Goal: Task Accomplishment & Management: Complete application form

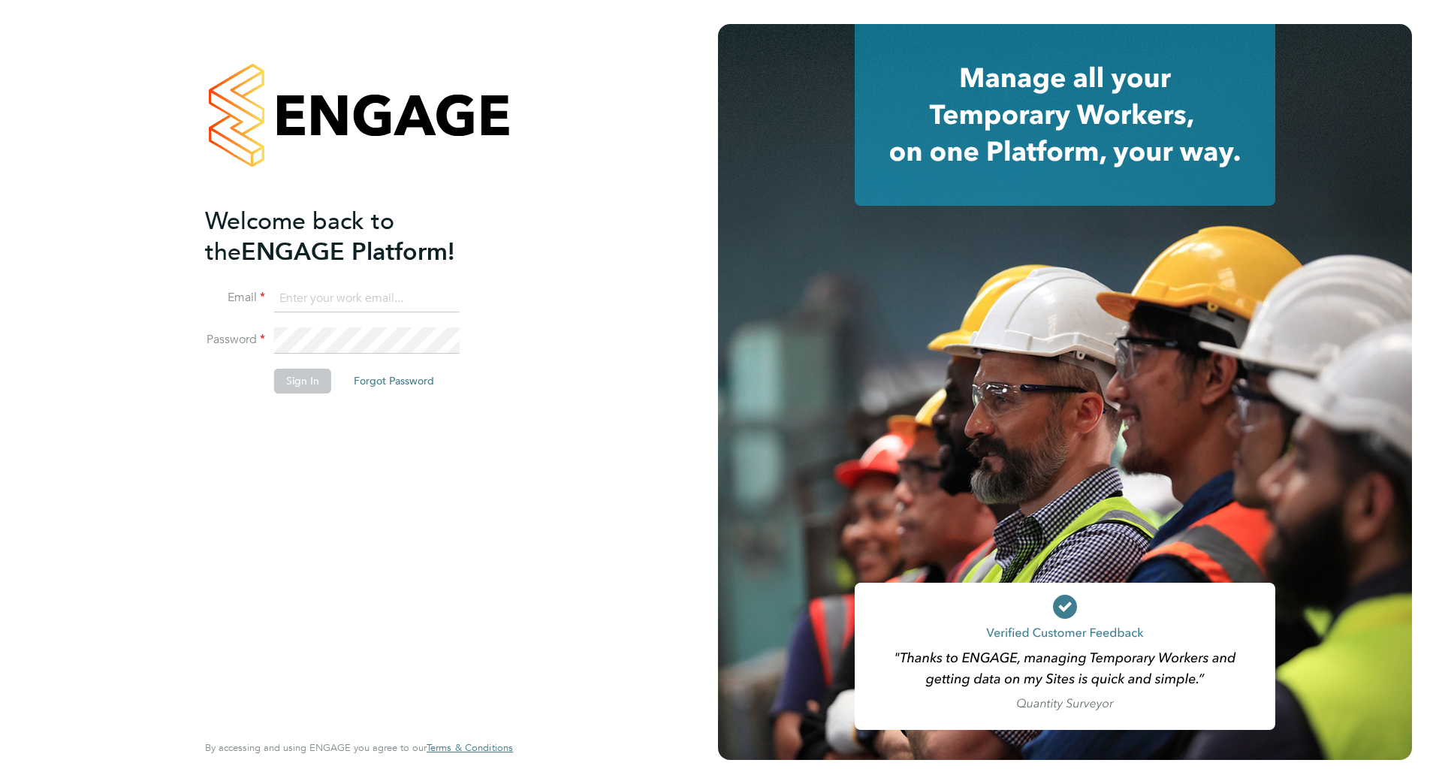
type input "matthew.lee@bms.com"
click at [291, 386] on button "Sign In" at bounding box center [302, 381] width 57 height 24
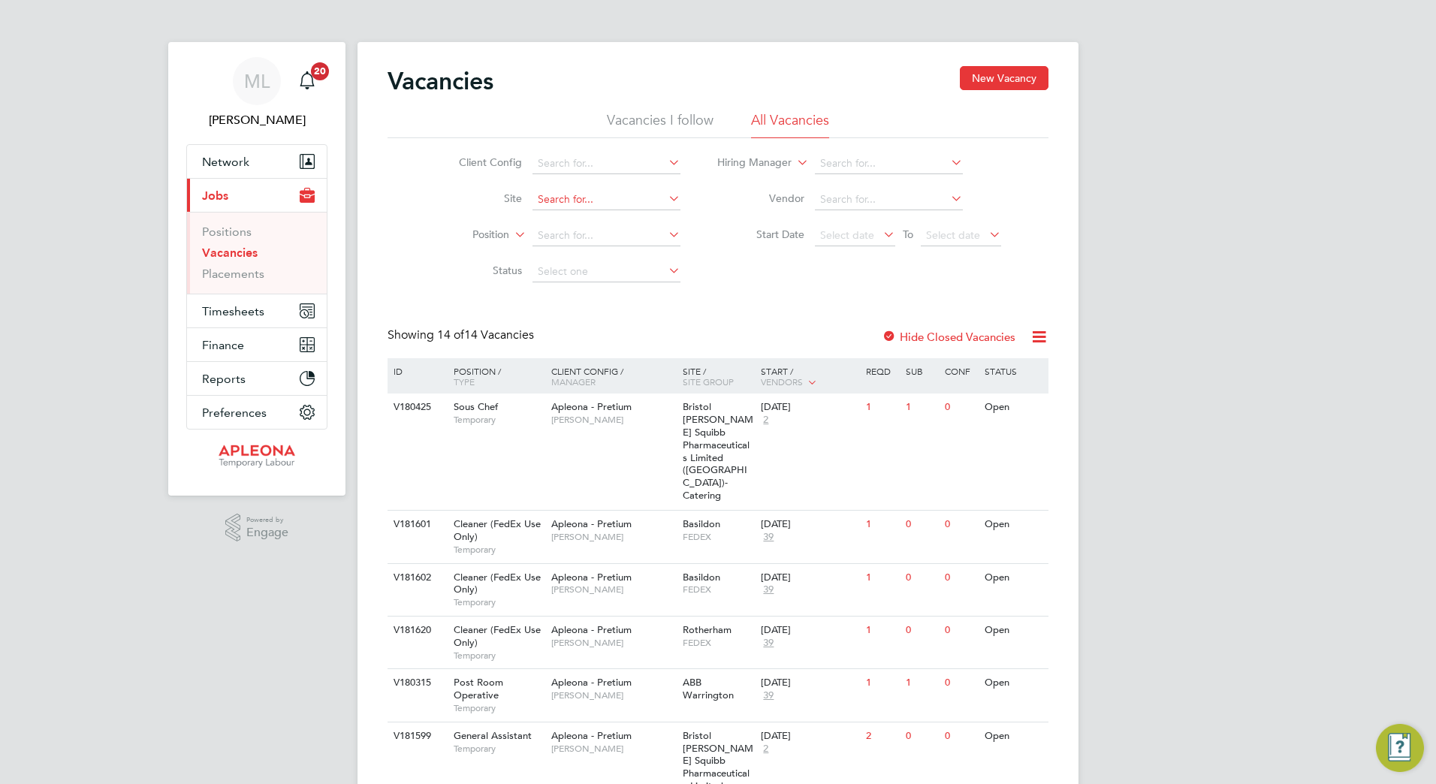
click at [554, 207] on input at bounding box center [606, 199] width 148 height 21
click at [457, 222] on li "Position" at bounding box center [558, 236] width 282 height 36
click at [581, 200] on input at bounding box center [606, 199] width 148 height 21
click at [626, 235] on li "Bristol Myers Squibb Pharmaceuticals Limited ( Uxb ridge)-Cleaning" at bounding box center [725, 241] width 388 height 20
type input "Bristol [PERSON_NAME] Squibb Pharmaceuticals Limited ([GEOGRAPHIC_DATA])-Cleani…"
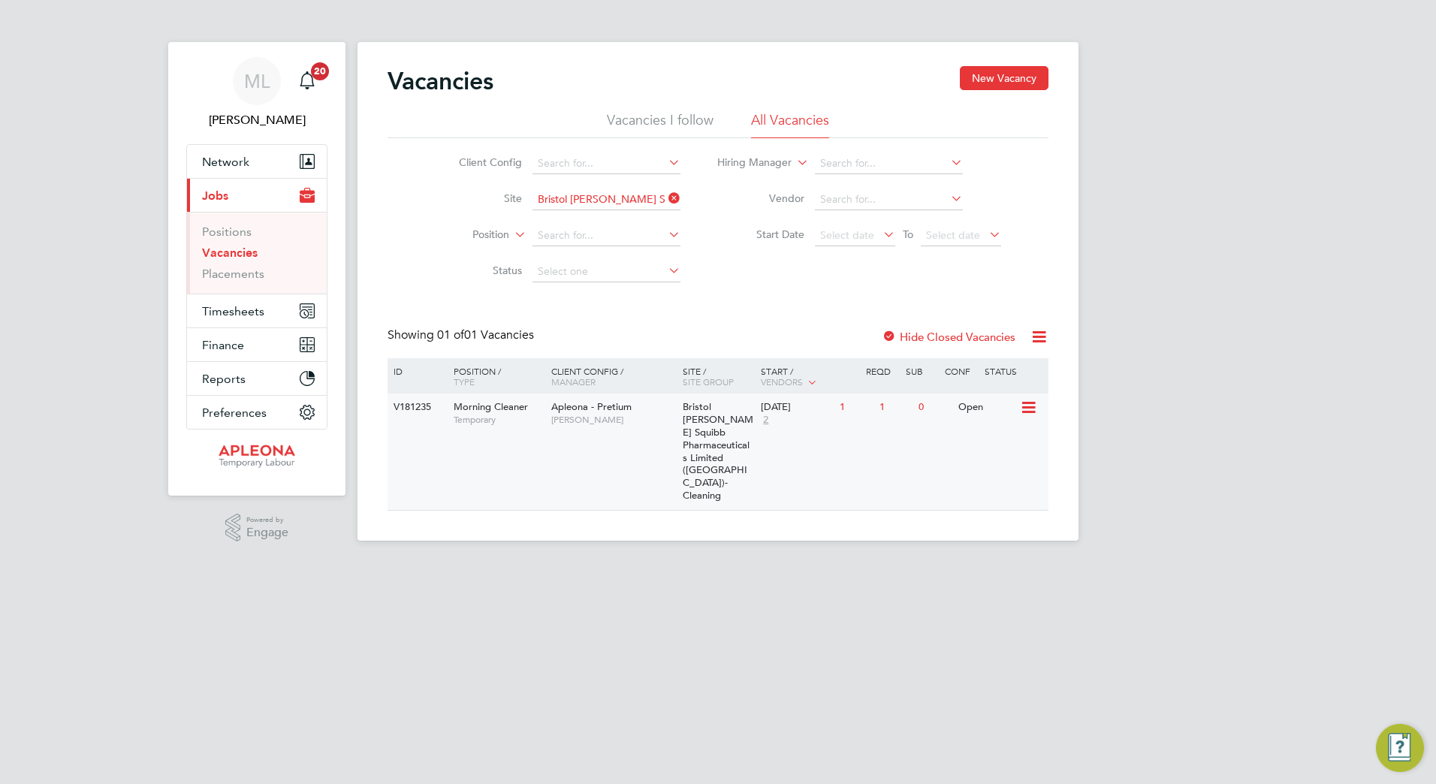
click at [565, 420] on span "[PERSON_NAME]" at bounding box center [613, 420] width 124 height 12
drag, startPoint x: 676, startPoint y: 200, endPoint x: 664, endPoint y: 207, distance: 14.2
click at [665, 200] on icon at bounding box center [665, 198] width 0 height 21
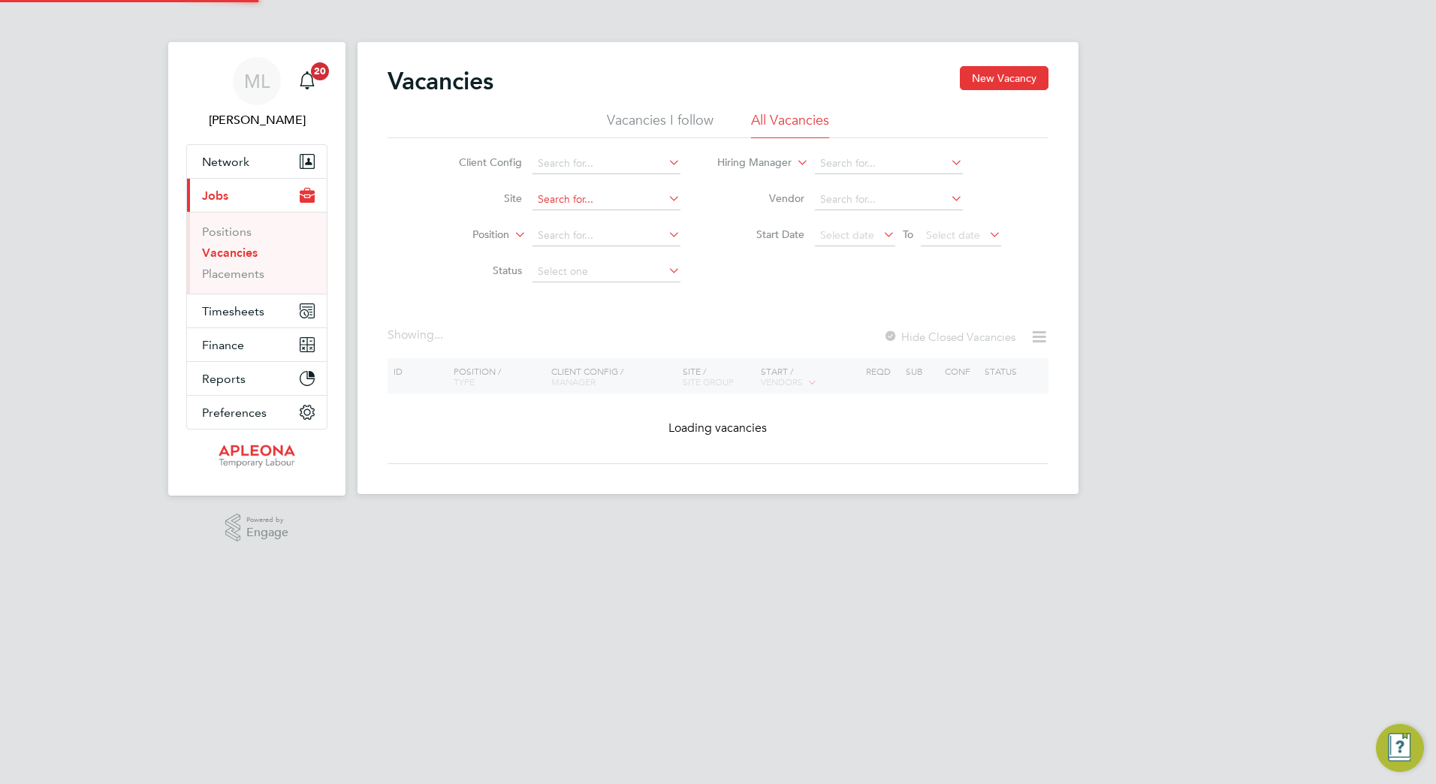
click at [623, 201] on input at bounding box center [606, 199] width 148 height 21
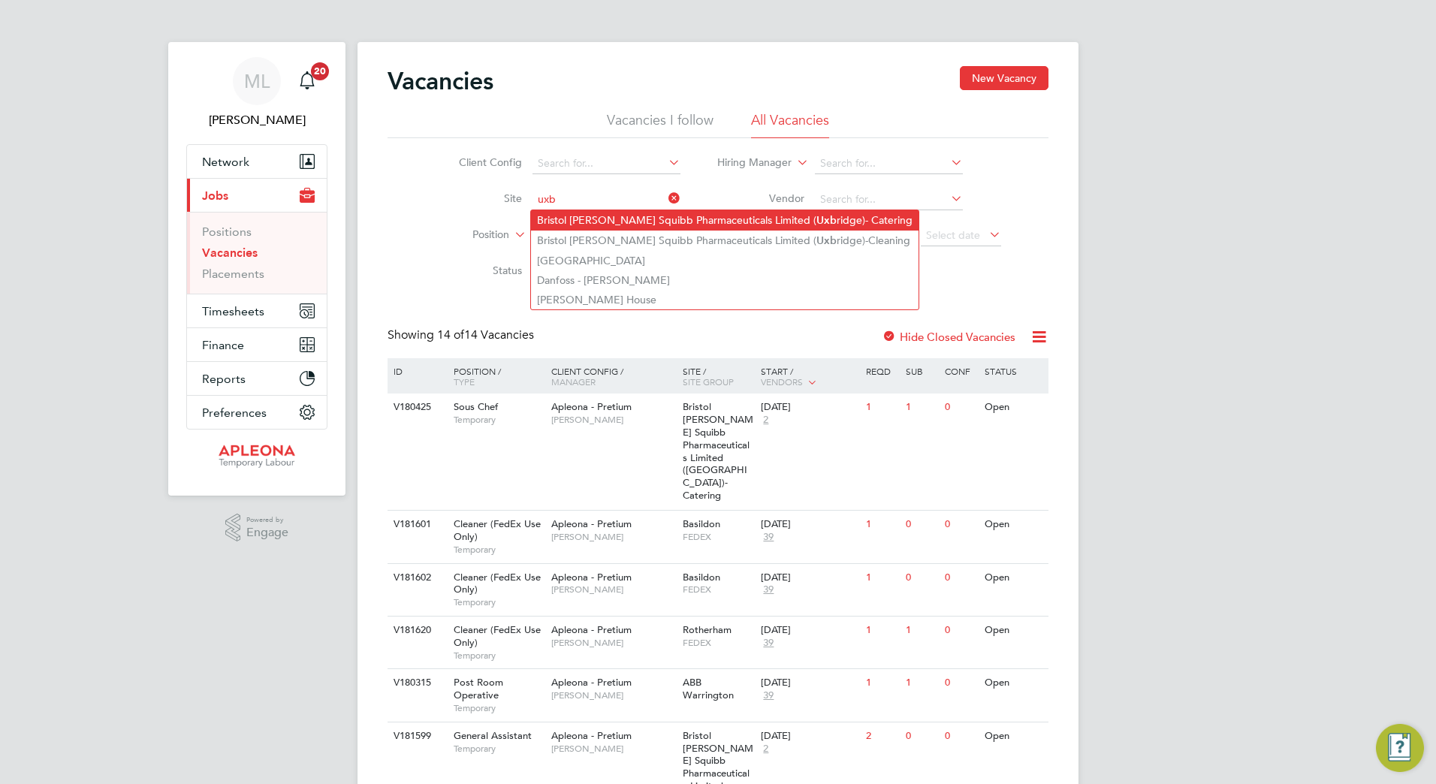
click at [783, 220] on li "Bristol [PERSON_NAME] Squibb Pharmaceuticals Limited ( Uxb ridge)- Catering" at bounding box center [725, 220] width 388 height 20
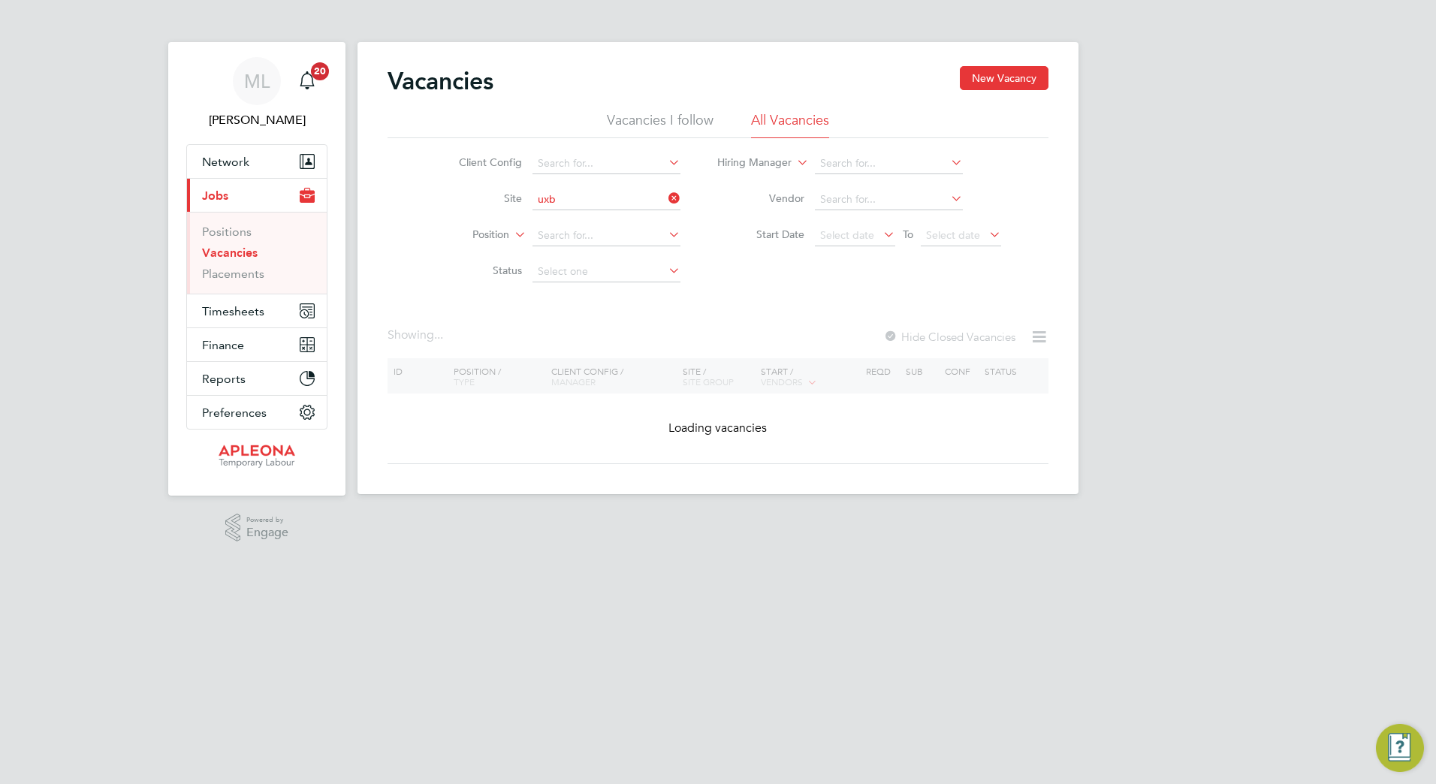
type input "Bristol [PERSON_NAME] Squibb Pharmaceuticals Limited ([GEOGRAPHIC_DATA])- Cater…"
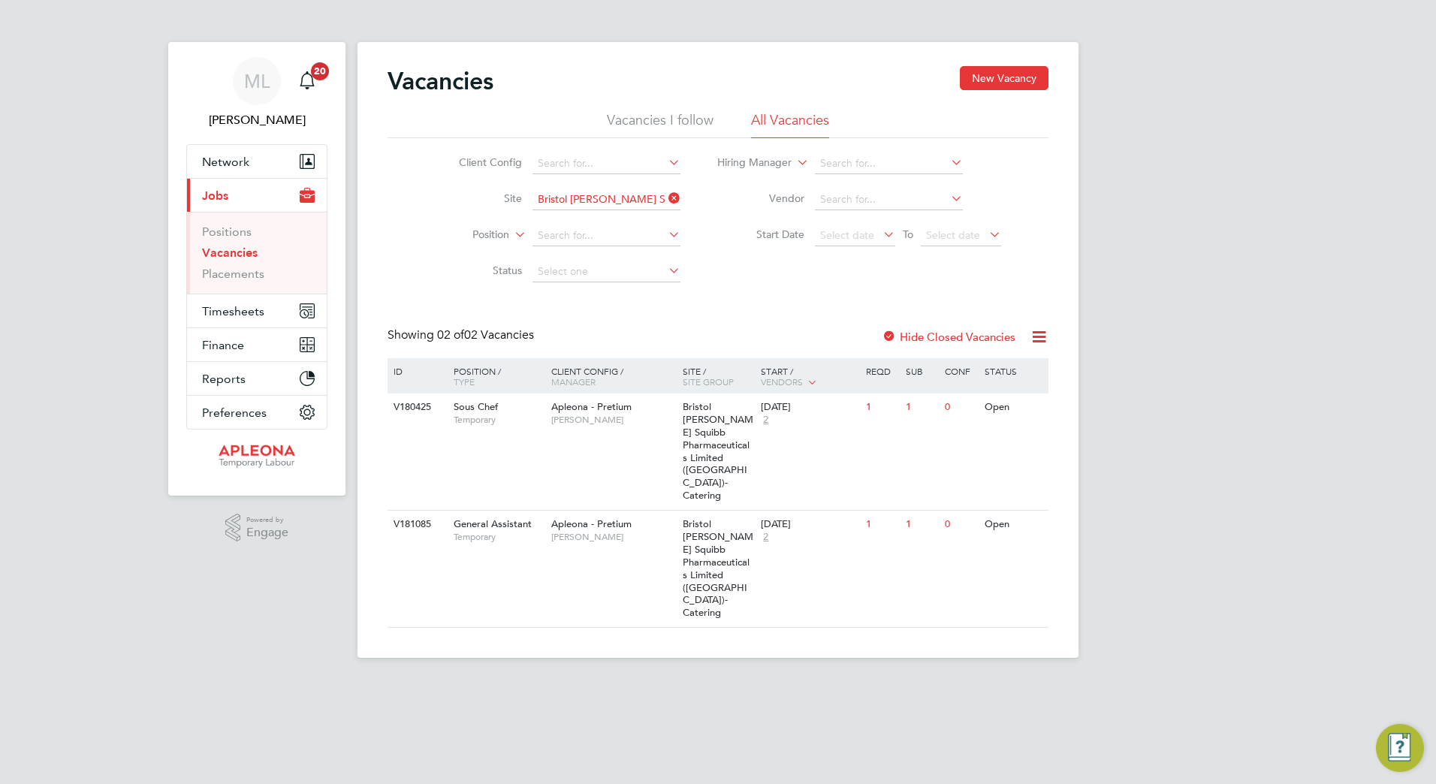
click at [1041, 336] on icon at bounding box center [1039, 336] width 19 height 19
click at [1228, 307] on div "ML Matthew Lee Notifications 20 Applications: Network Sites Workers Current pag…" at bounding box center [718, 341] width 1436 height 682
click at [246, 279] on link "Placements" at bounding box center [233, 274] width 62 height 14
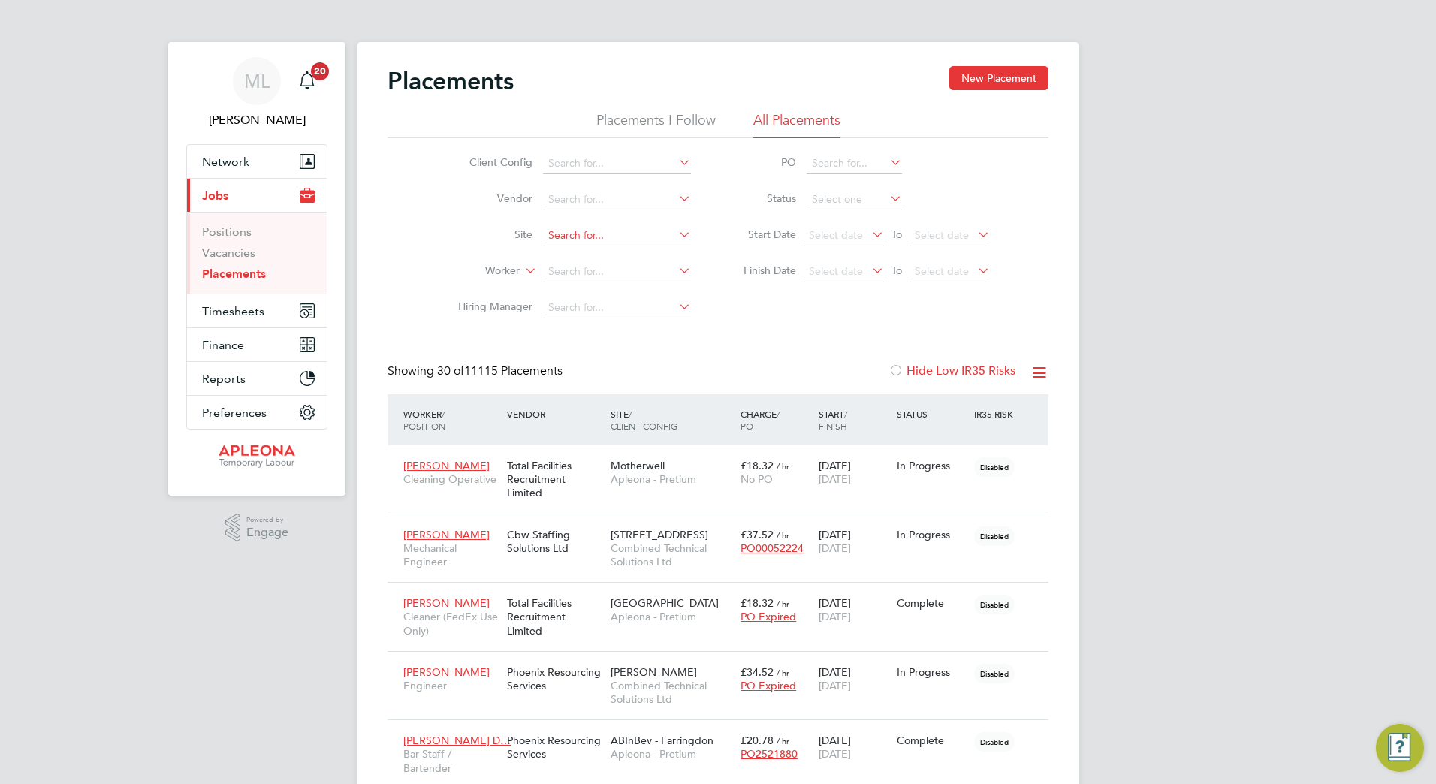
click at [587, 237] on input at bounding box center [617, 235] width 148 height 21
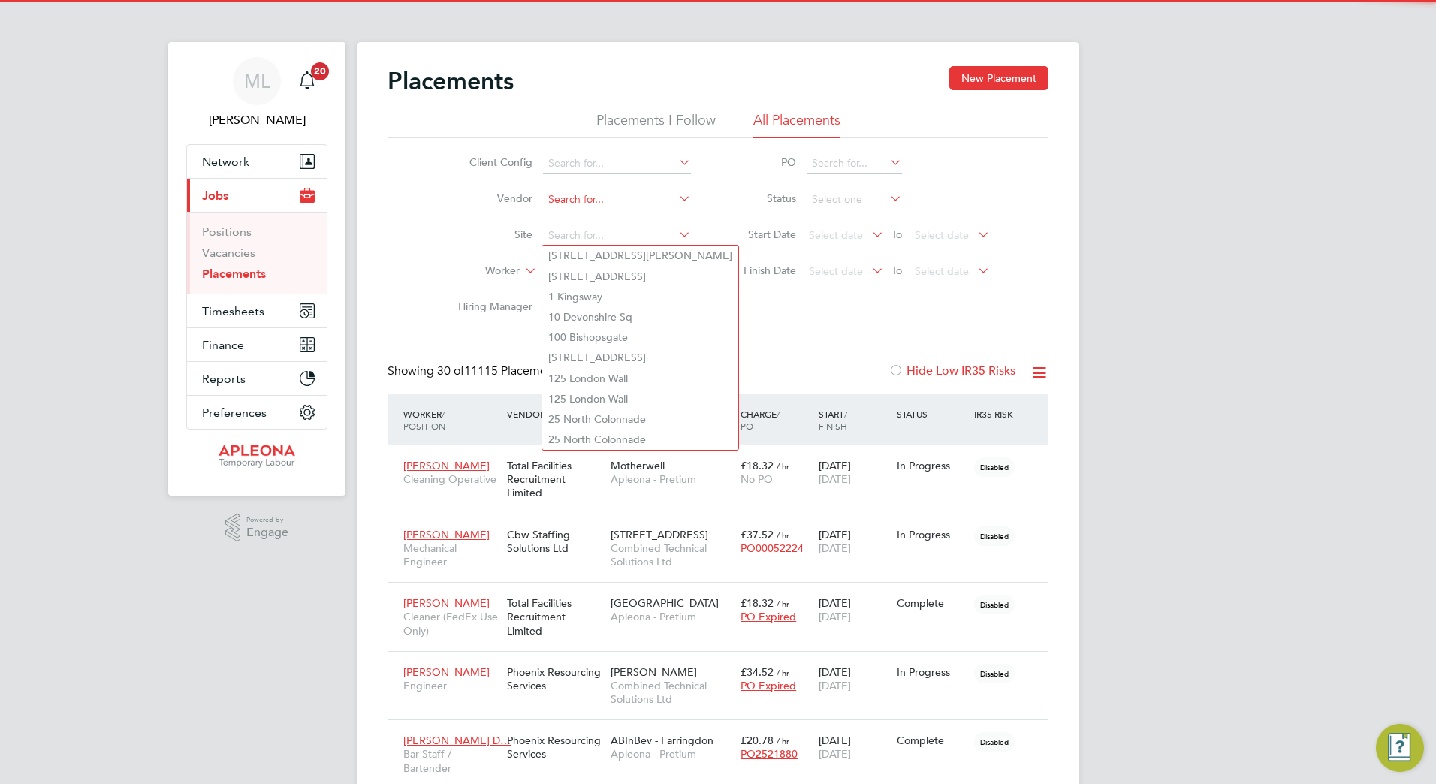
click at [601, 197] on input at bounding box center [617, 199] width 148 height 21
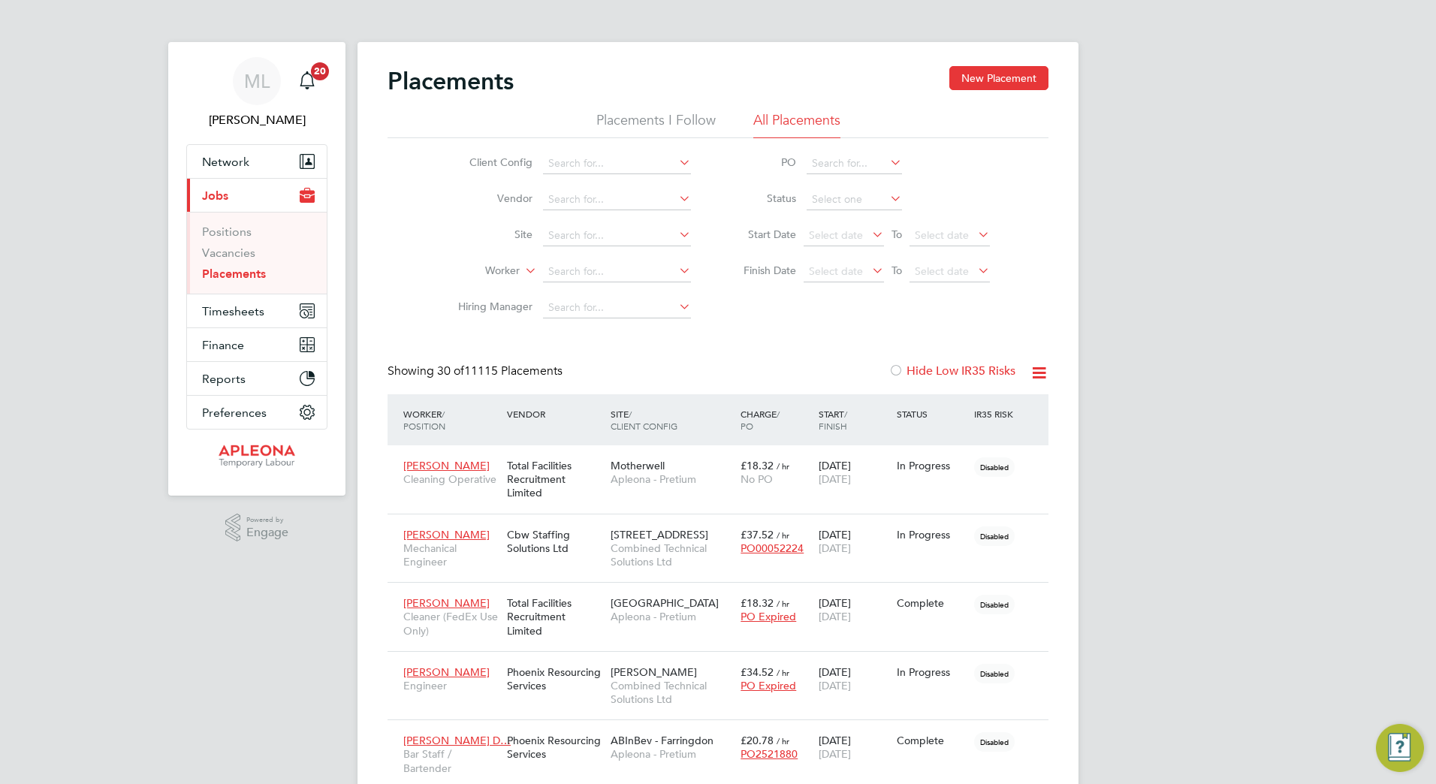
click at [456, 243] on li "Site" at bounding box center [568, 236] width 282 height 36
click at [558, 230] on input at bounding box center [617, 235] width 148 height 21
click at [585, 263] on li "Bristol [PERSON_NAME] Squibb Pharmaceuticals Limited ( Uxb ridge)- Catering" at bounding box center [736, 256] width 388 height 20
type input "Bristol [PERSON_NAME] Squibb Pharmaceuticals Limited ([GEOGRAPHIC_DATA])- Cater…"
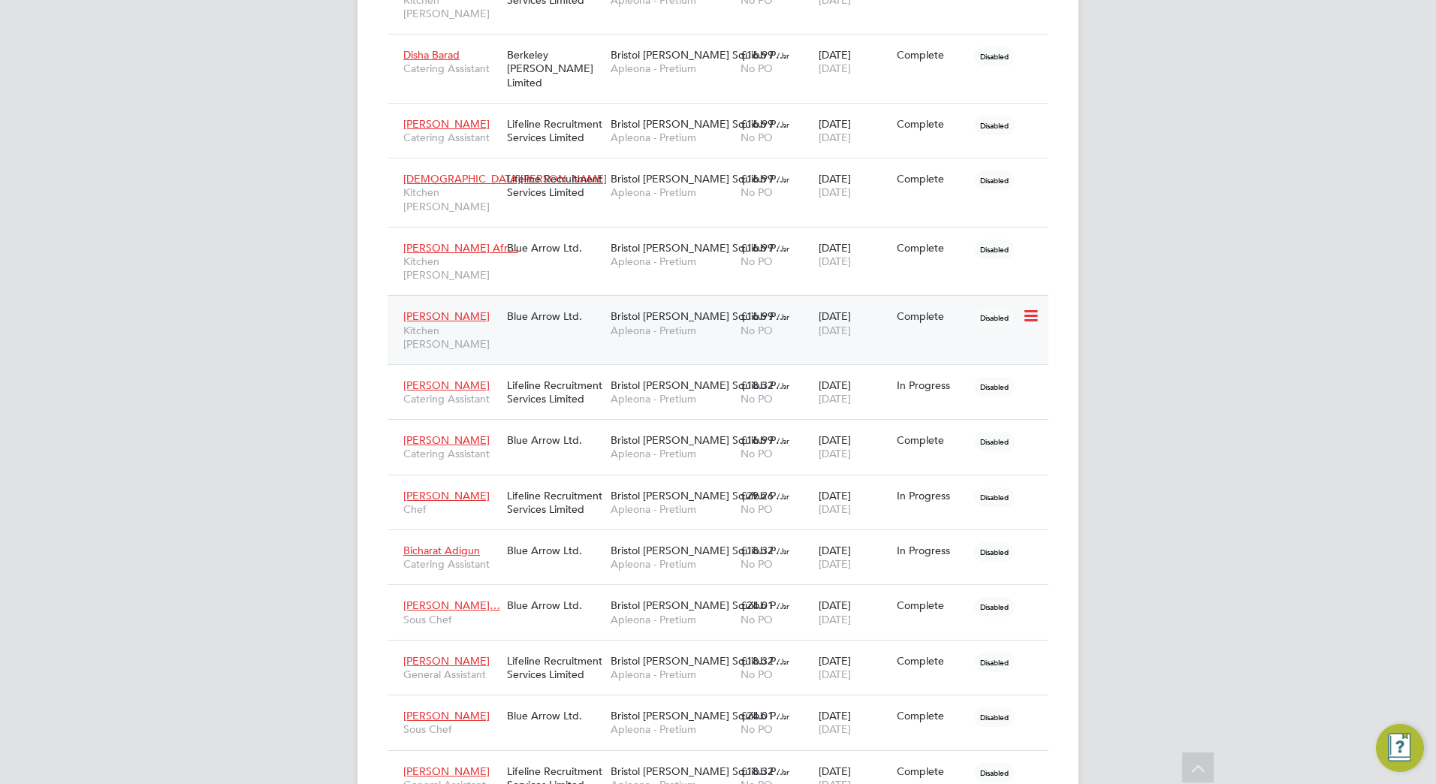
click at [469, 309] on span "Mohammed Salifu" at bounding box center [446, 316] width 86 height 14
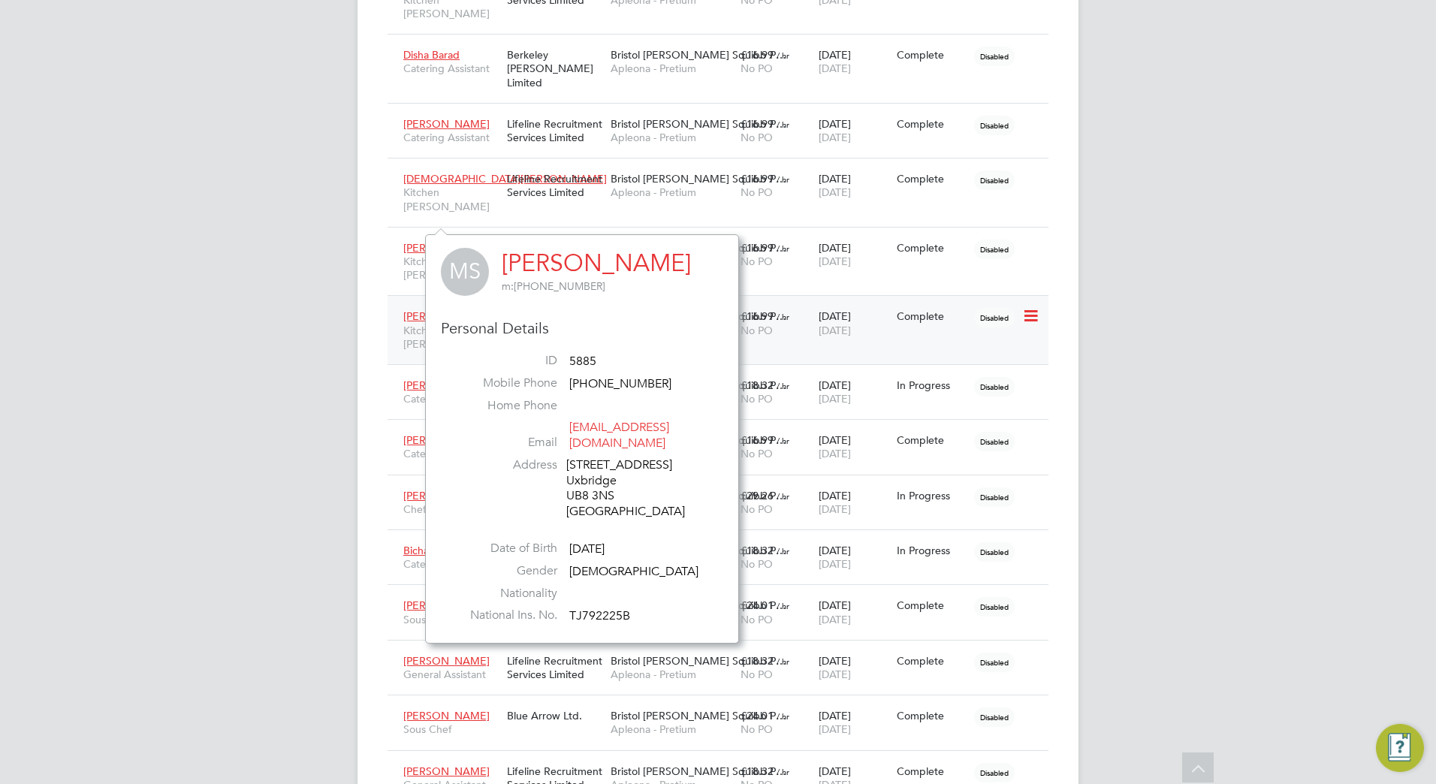
click at [1036, 307] on icon at bounding box center [1029, 316] width 15 height 18
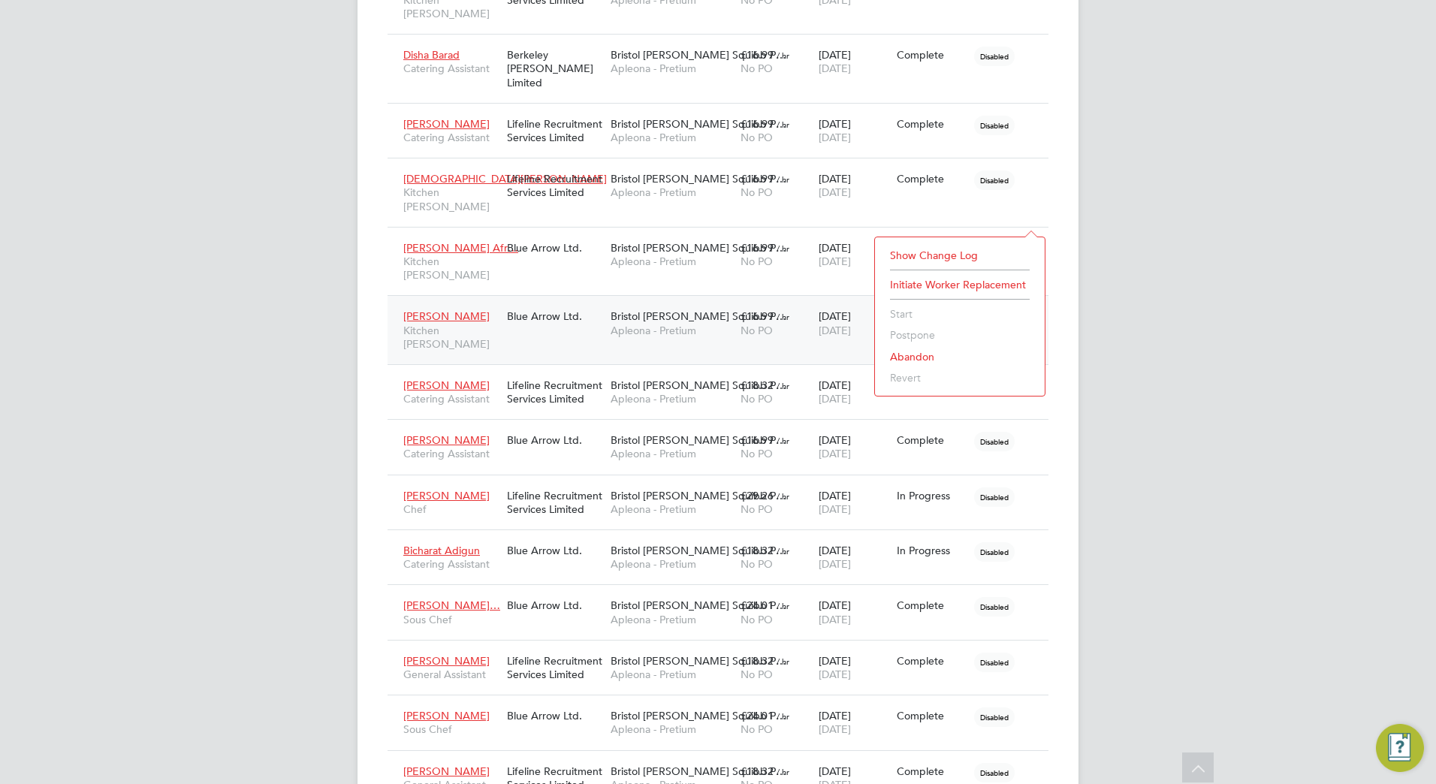
click at [1180, 266] on div "ML Matthew Lee Notifications 20 Applications: Network Sites Workers Current pag…" at bounding box center [718, 40] width 1436 height 2334
click at [605, 302] on div "Blue Arrow Ltd." at bounding box center [555, 316] width 104 height 29
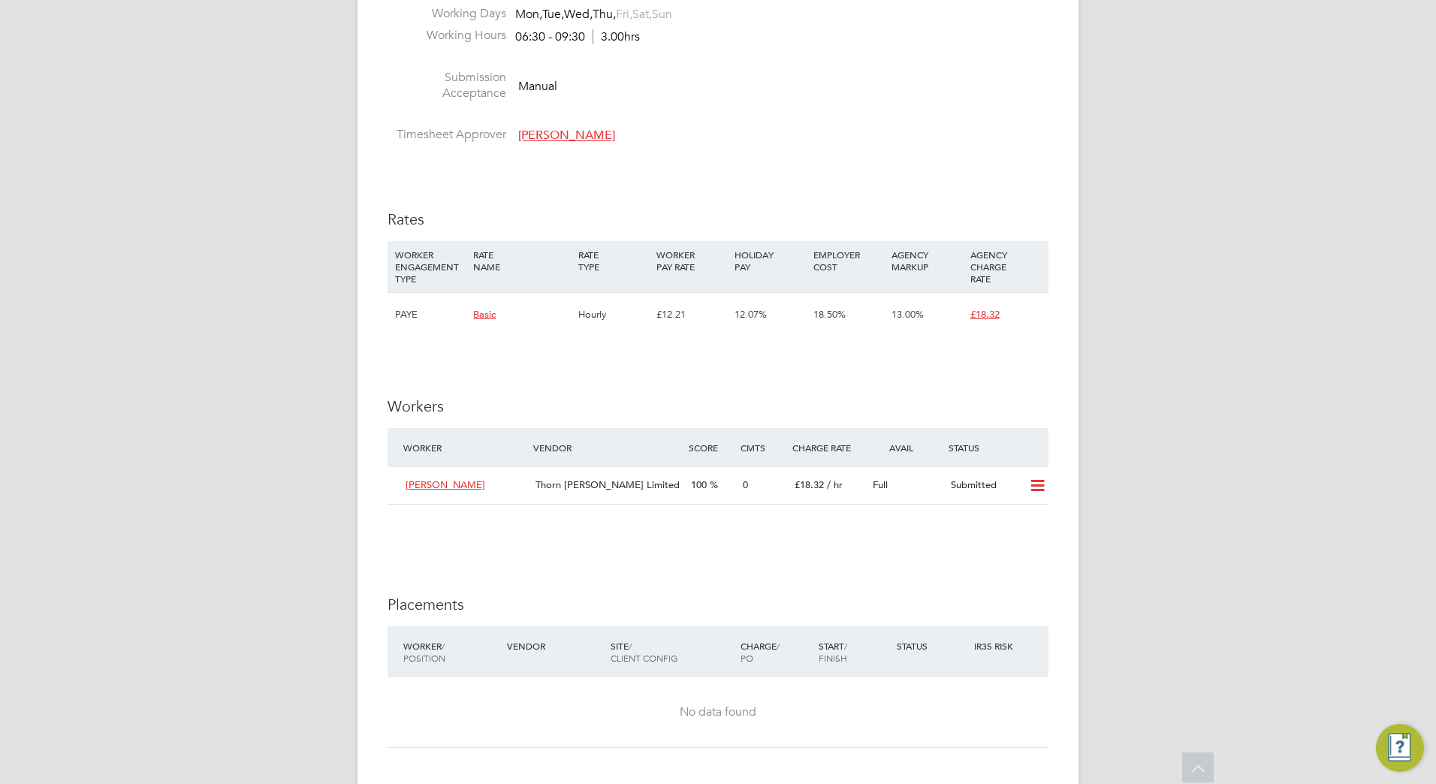
scroll to position [1202, 0]
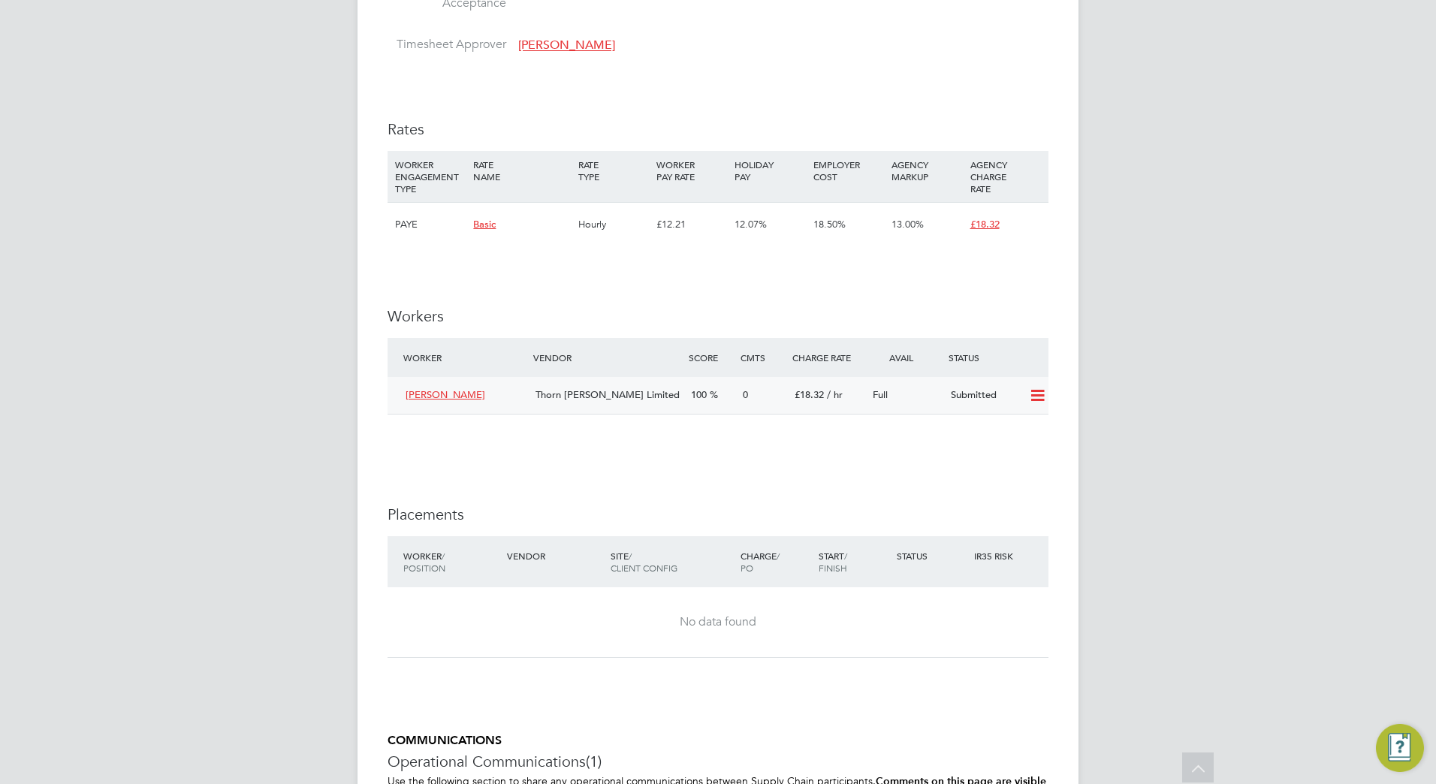
click at [1030, 397] on icon at bounding box center [1037, 396] width 19 height 12
click at [1015, 427] on li "Offer" at bounding box center [1017, 428] width 53 height 21
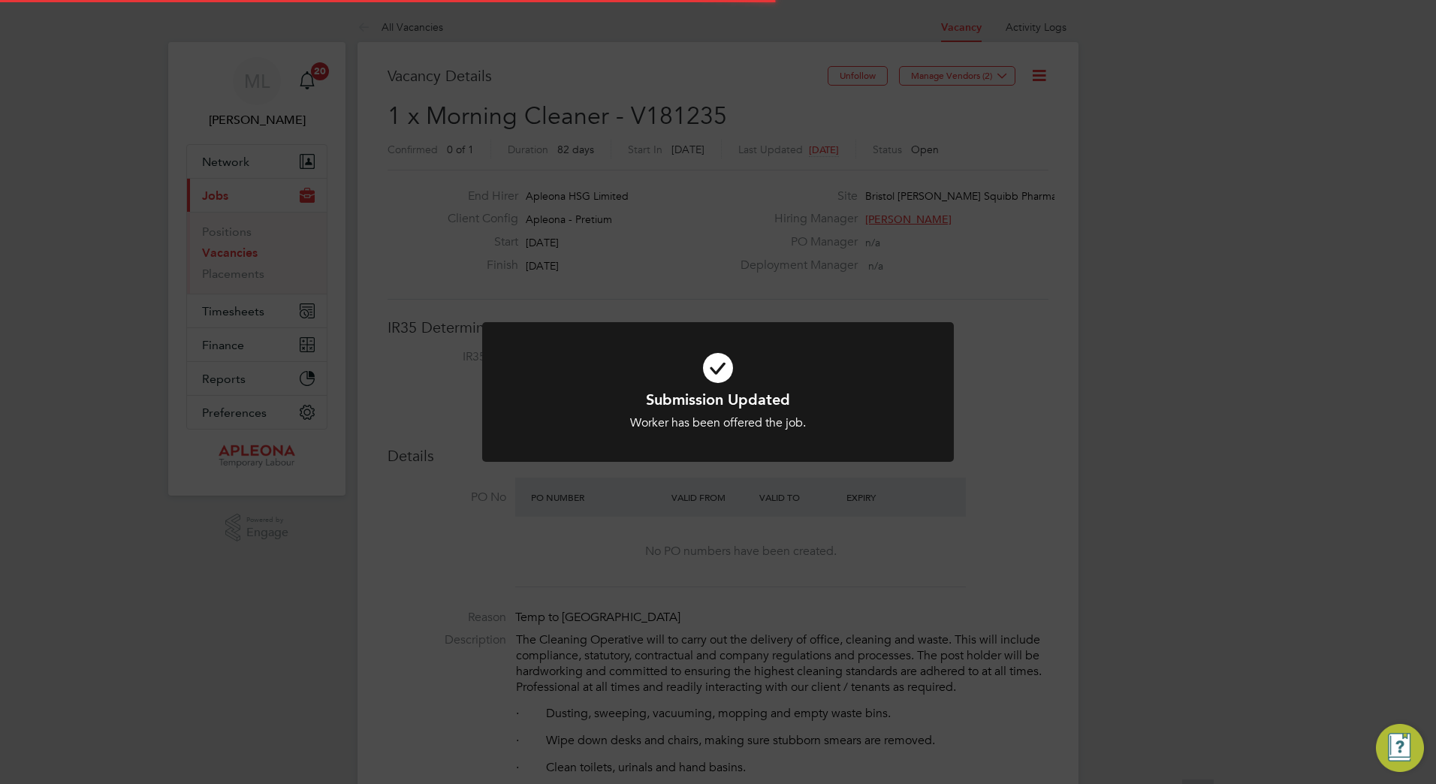
scroll to position [44, 105]
click at [1219, 533] on div "Submission Updated Worker has been offered the job. Cancel Okay" at bounding box center [718, 392] width 1436 height 784
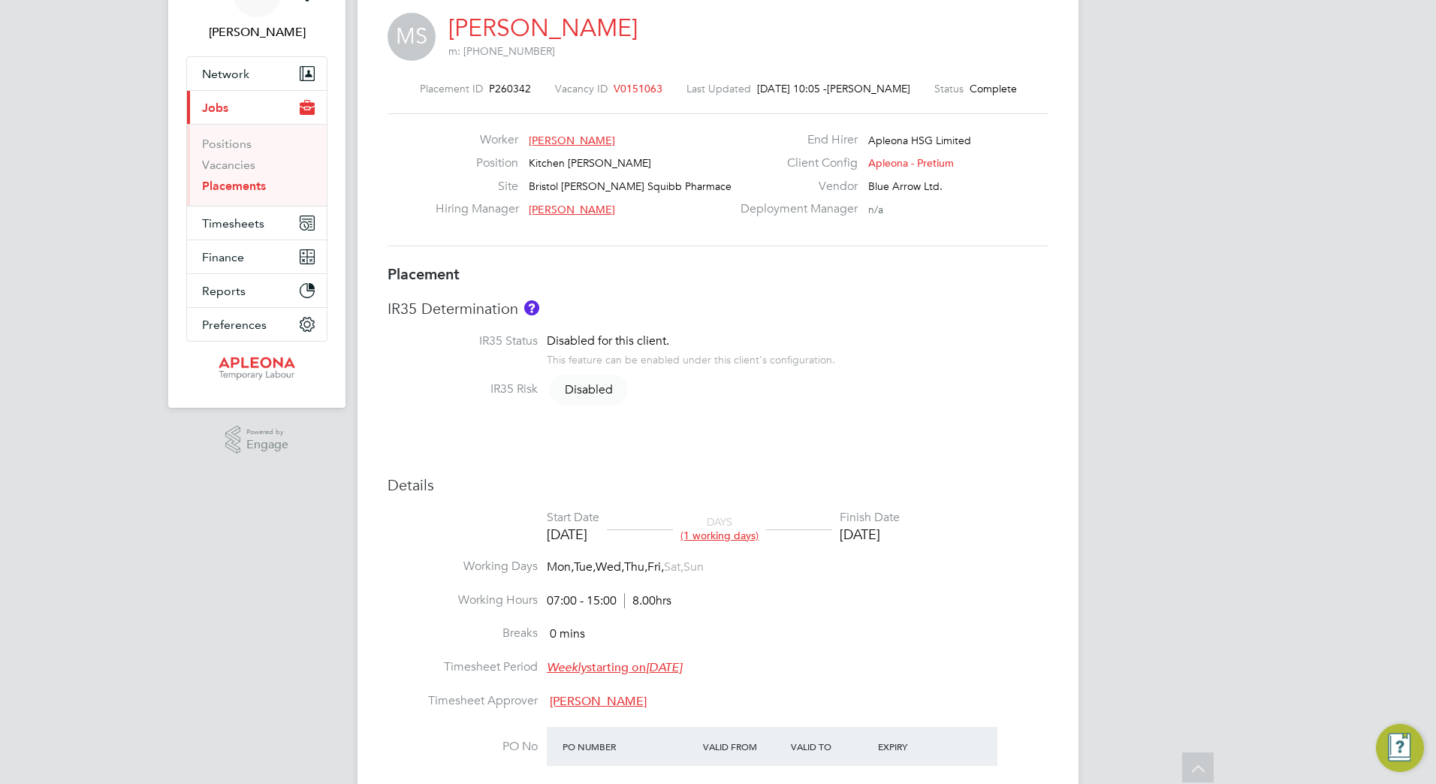
scroll to position [39, 0]
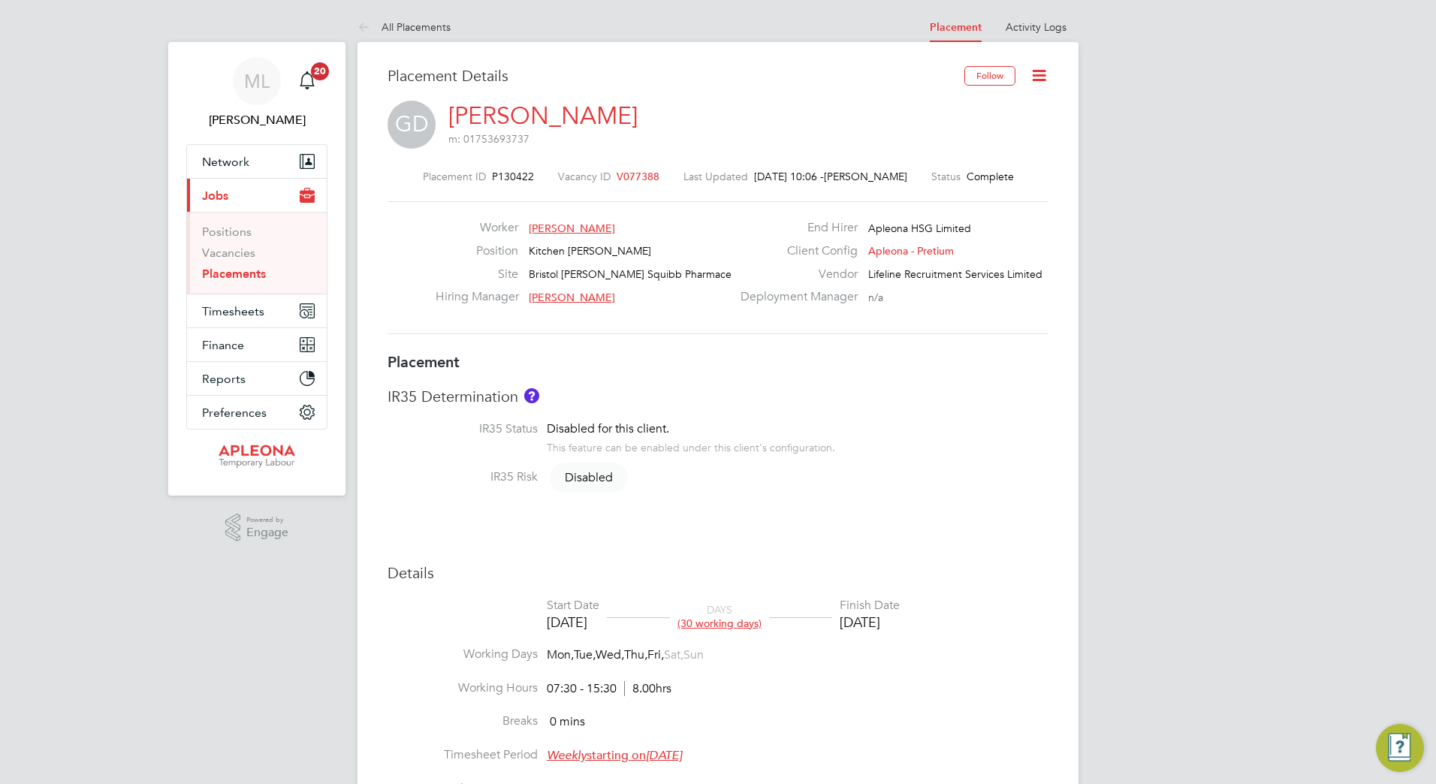
click at [578, 255] on span "Kitchen [PERSON_NAME]" at bounding box center [590, 251] width 122 height 14
click at [228, 250] on link "Vacancies" at bounding box center [228, 253] width 53 height 14
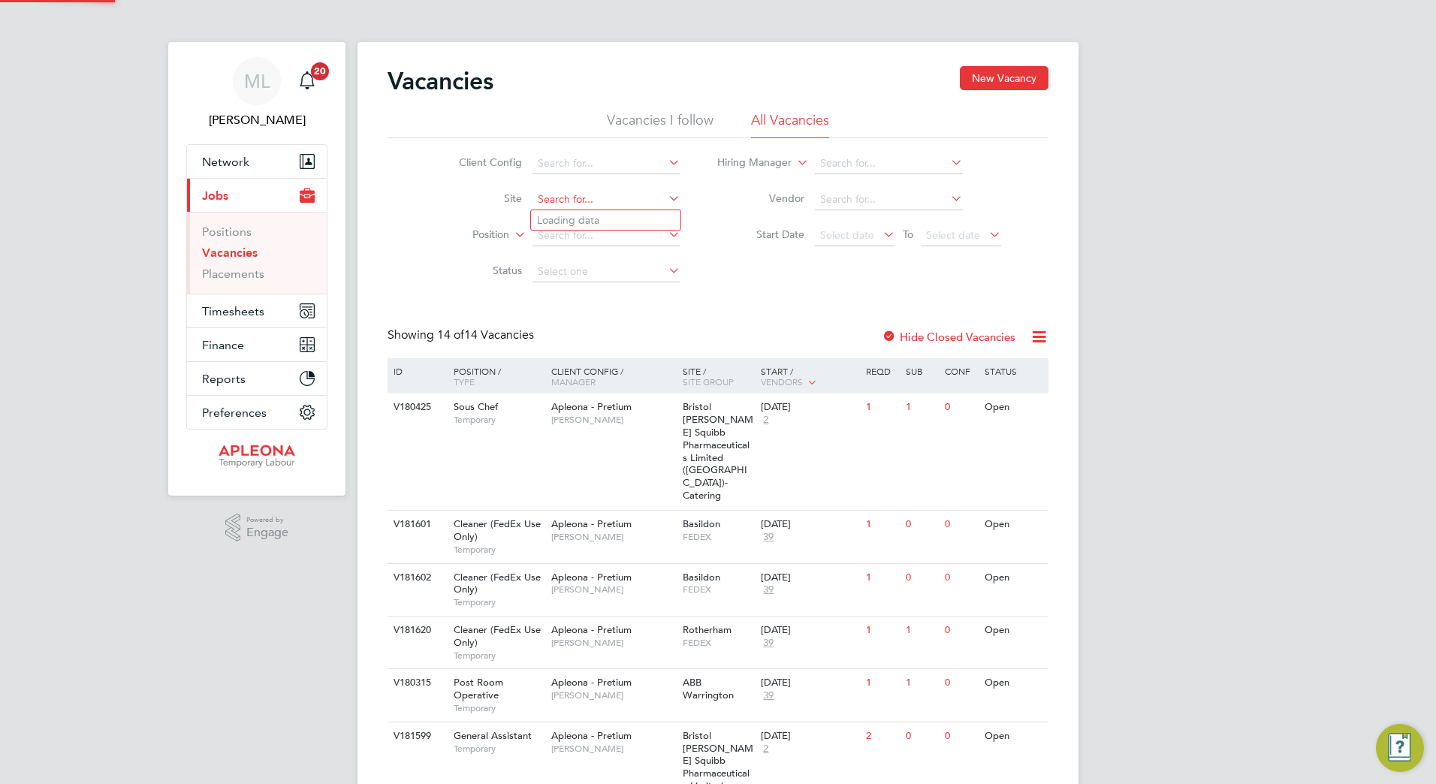
click at [602, 201] on input at bounding box center [606, 199] width 148 height 21
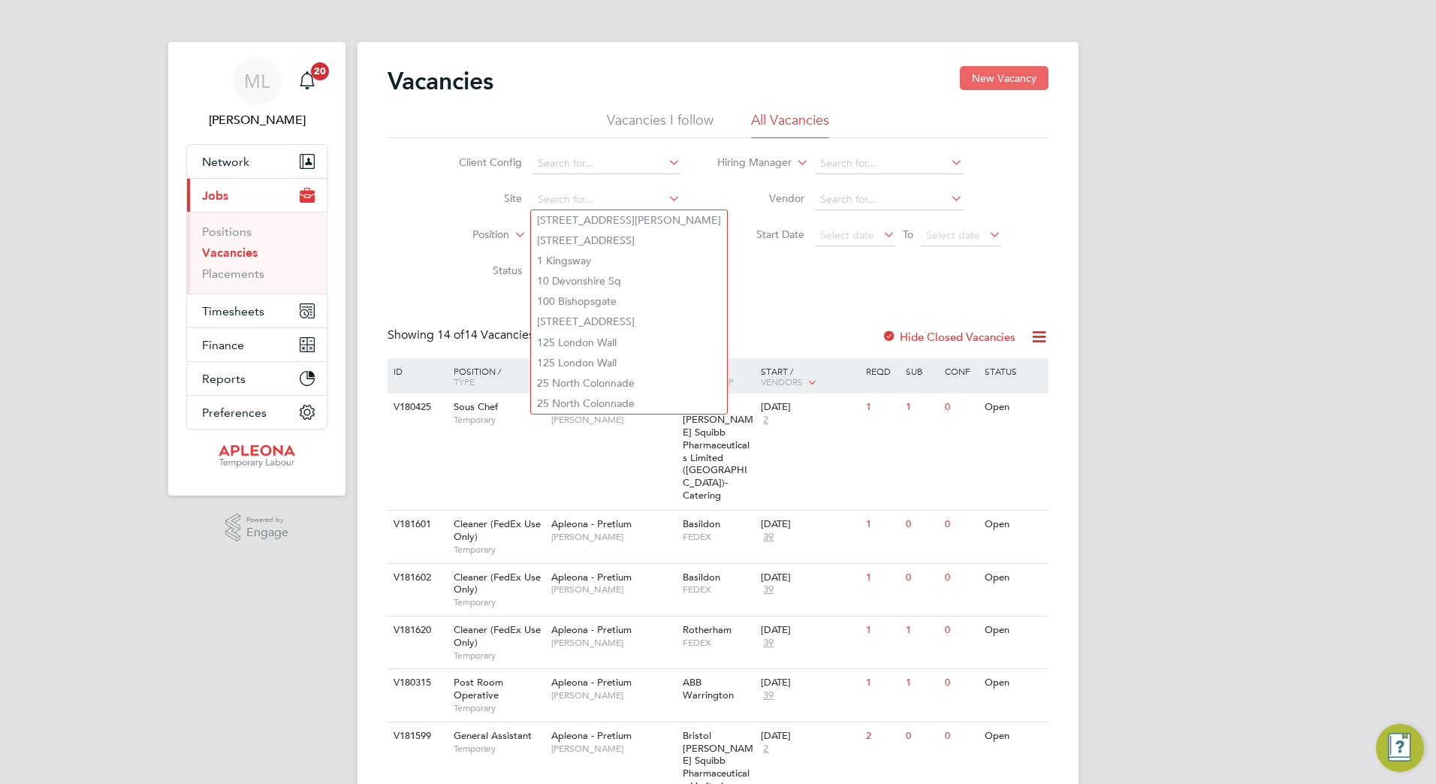
click at [983, 80] on button "New Vacancy" at bounding box center [1004, 78] width 89 height 24
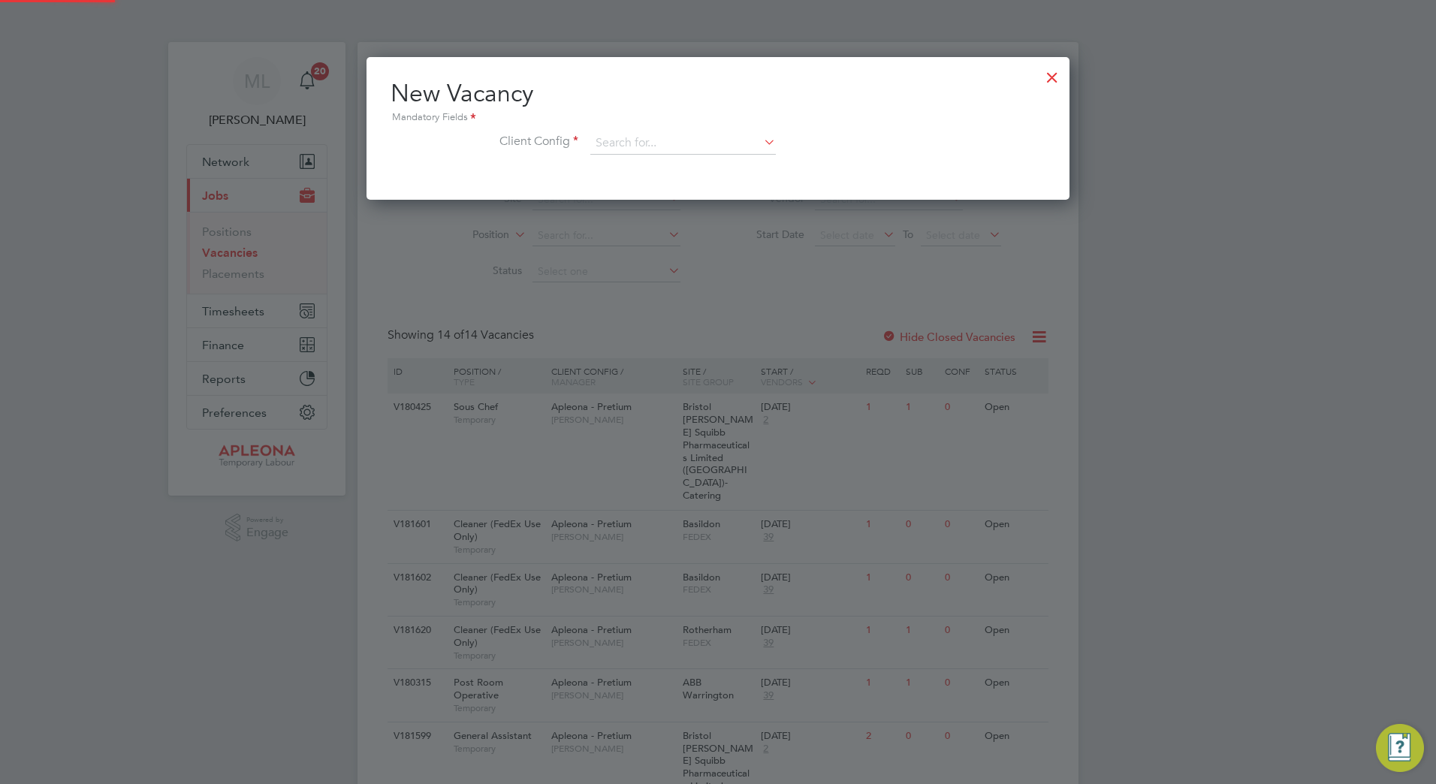
scroll to position [143, 704]
click at [704, 149] on input at bounding box center [683, 143] width 186 height 23
click at [677, 167] on li "Apleona - Pretium" at bounding box center [683, 165] width 187 height 20
type input "Apleona - Pretium"
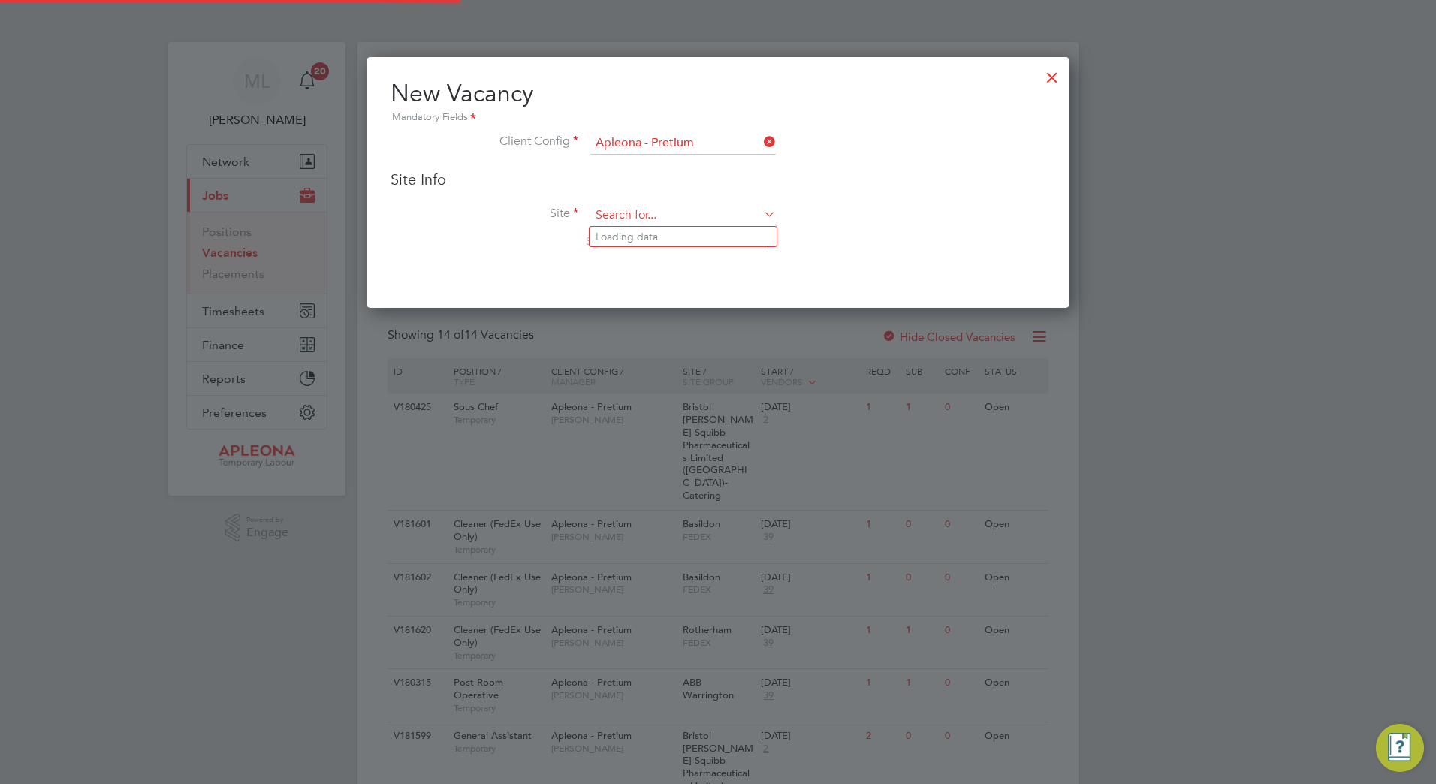
click at [656, 219] on input at bounding box center [683, 215] width 186 height 23
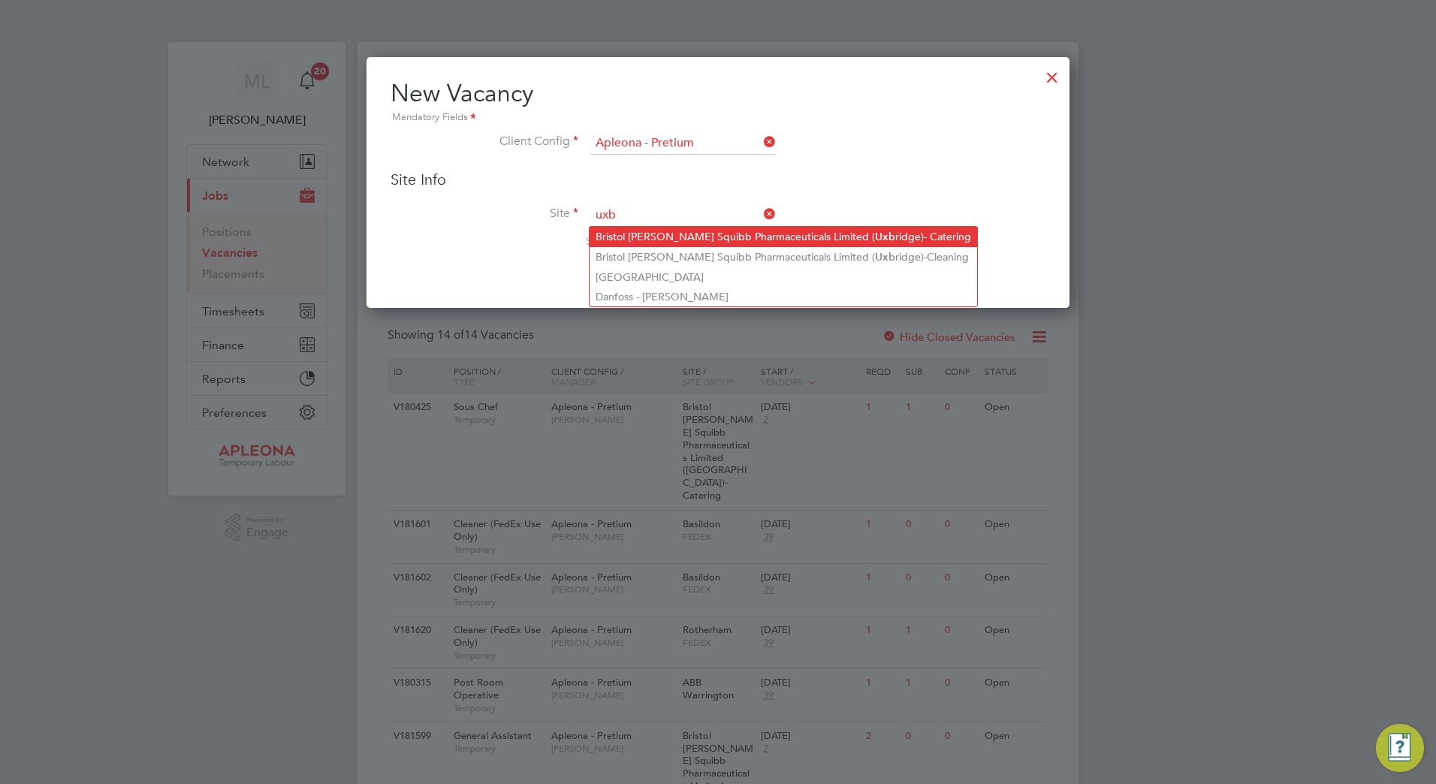
click at [676, 236] on li "Bristol [PERSON_NAME] Squibb Pharmaceuticals Limited ( Uxb ridge)- Catering" at bounding box center [784, 237] width 388 height 20
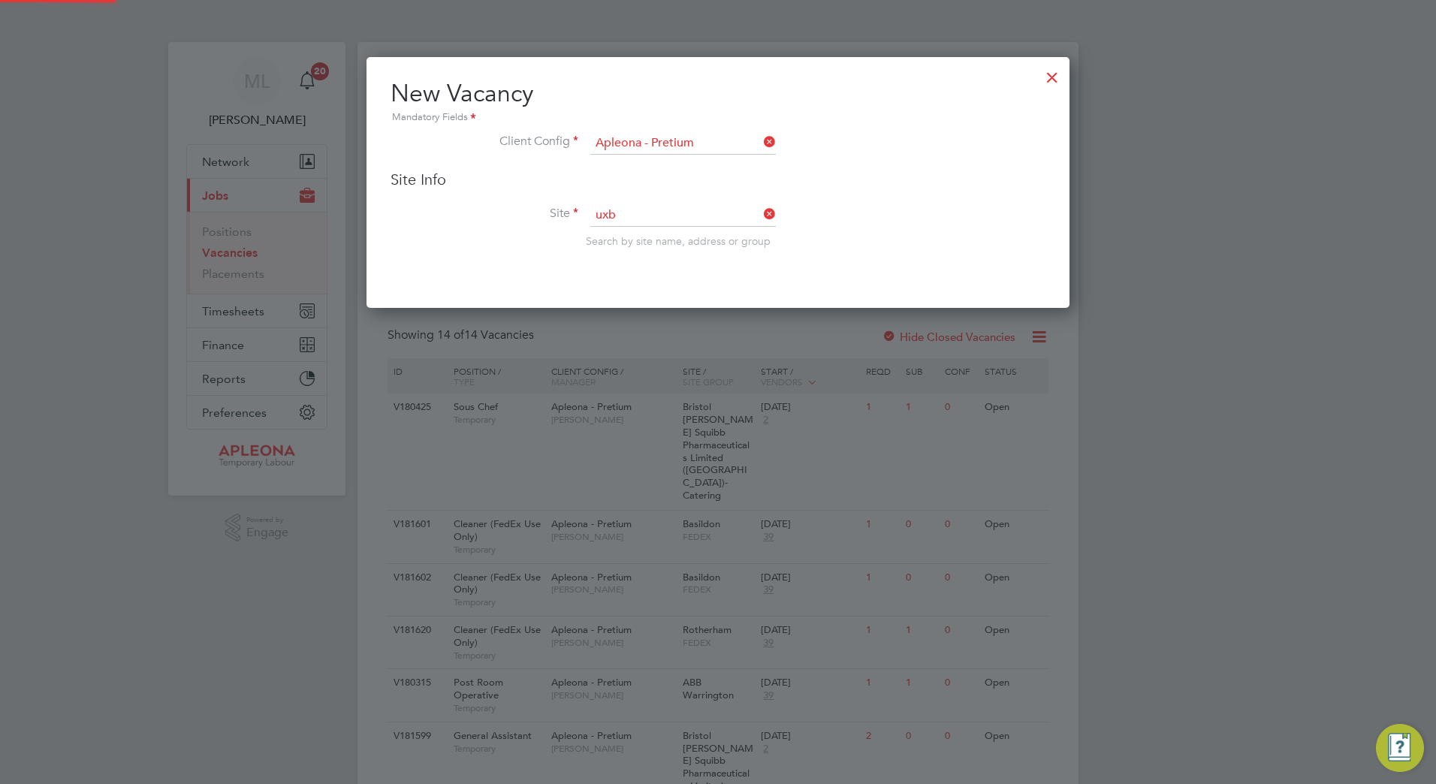
type input "Bristol [PERSON_NAME] Squibb Pharmaceuticals Limited ([GEOGRAPHIC_DATA])- Cater…"
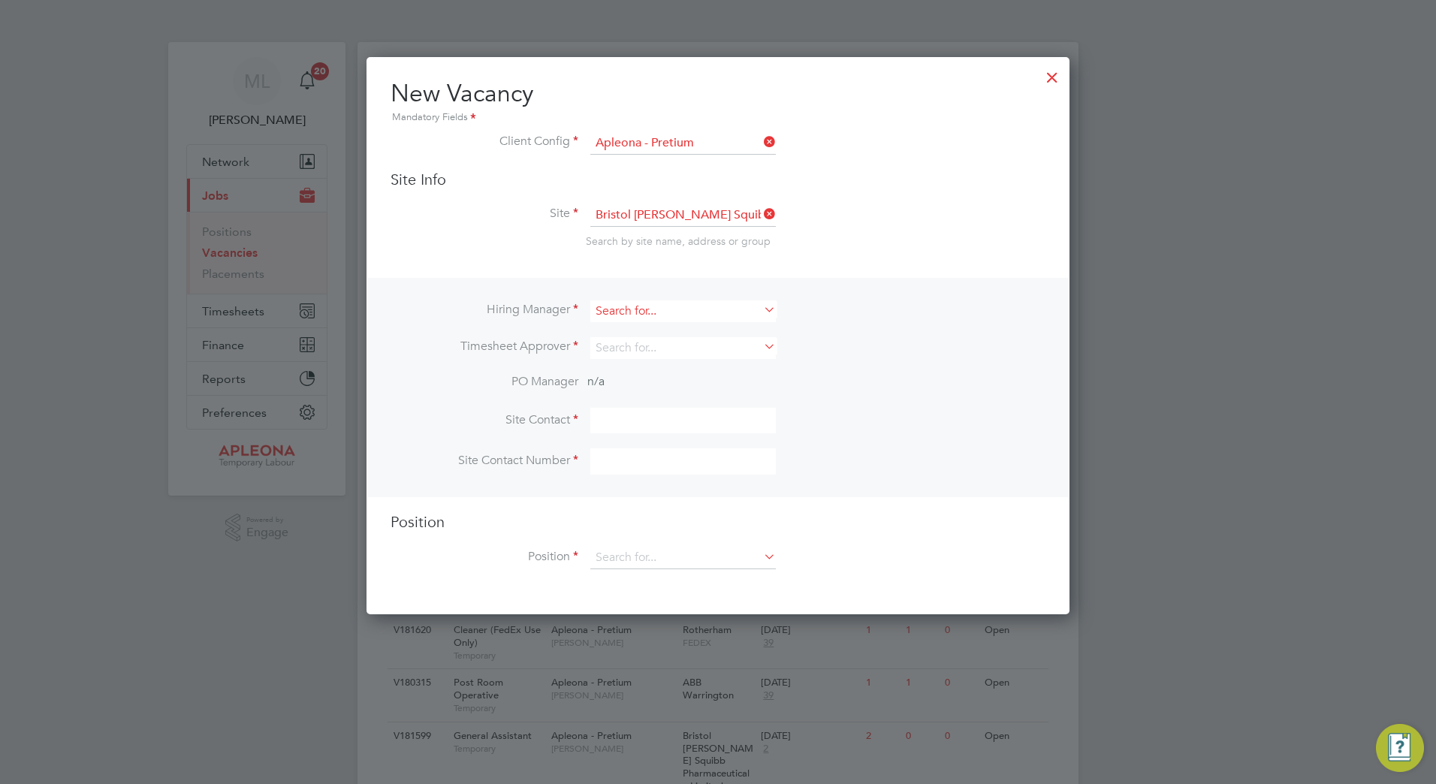
click at [708, 320] on input at bounding box center [683, 311] width 186 height 22
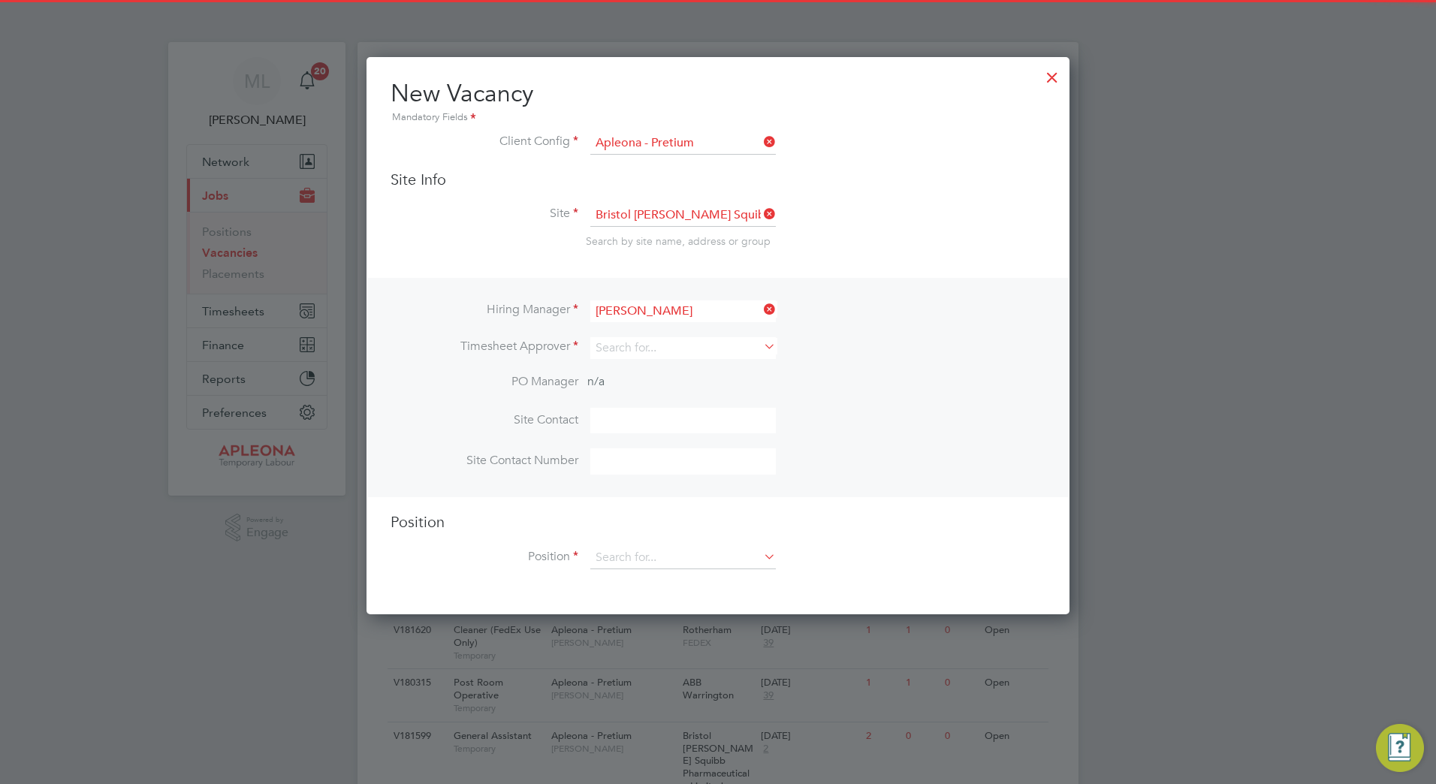
click at [701, 348] on li "[PERSON_NAME]" at bounding box center [683, 352] width 187 height 20
type input "[PERSON_NAME]"
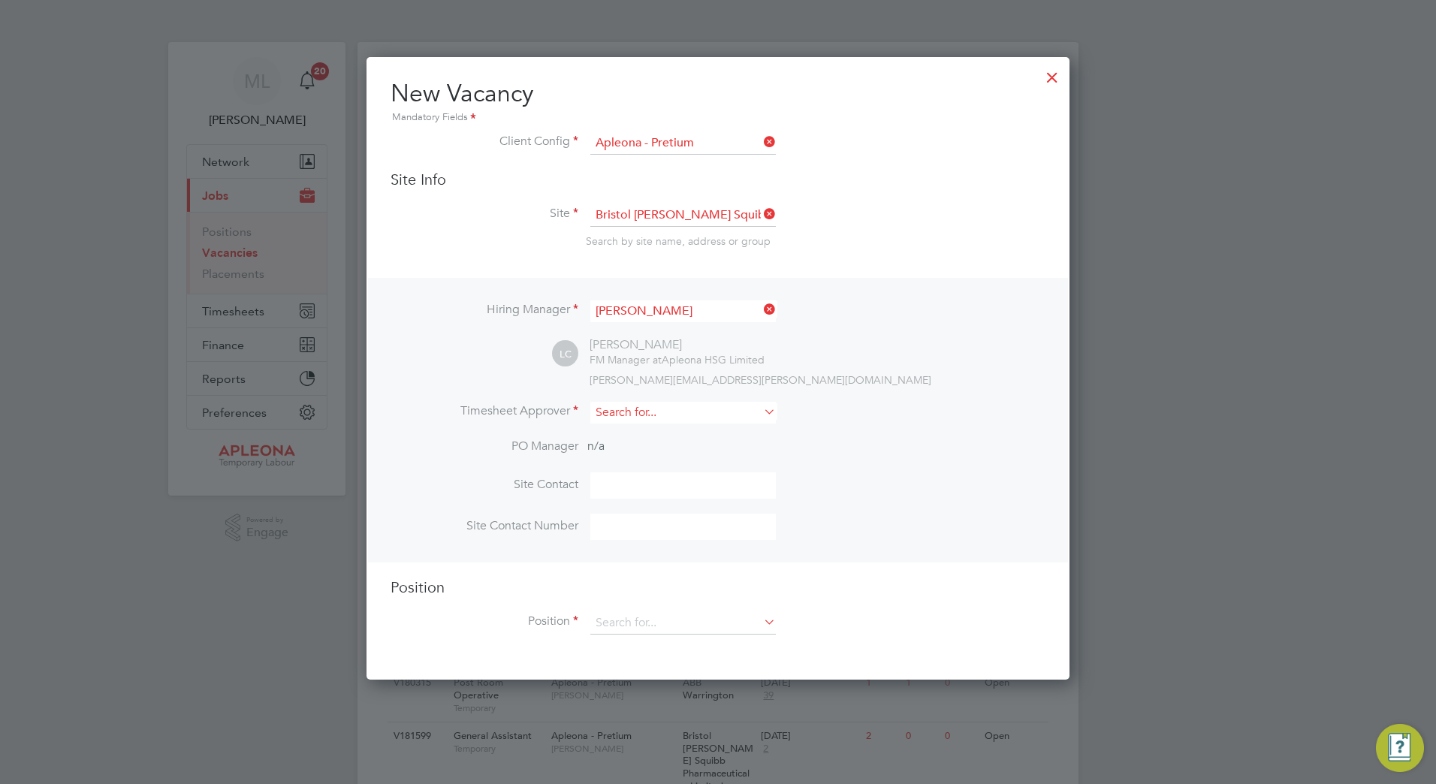
click at [668, 418] on input at bounding box center [683, 413] width 186 height 22
click at [667, 434] on li "[PERSON_NAME]" at bounding box center [683, 434] width 187 height 20
type input "[PERSON_NAME]"
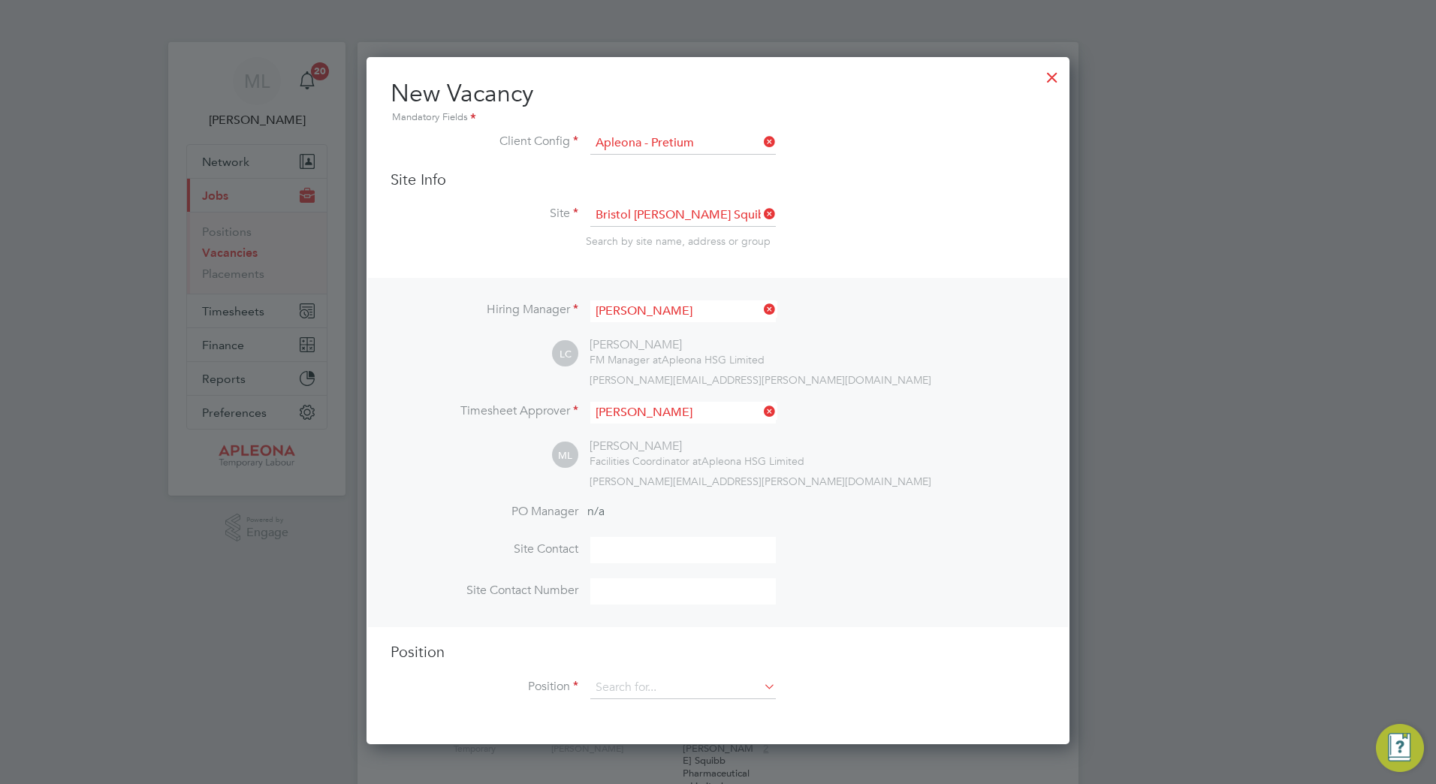
scroll to position [689, 704]
click at [865, 415] on li "Timesheet Approver [PERSON_NAME]" at bounding box center [718, 420] width 655 height 37
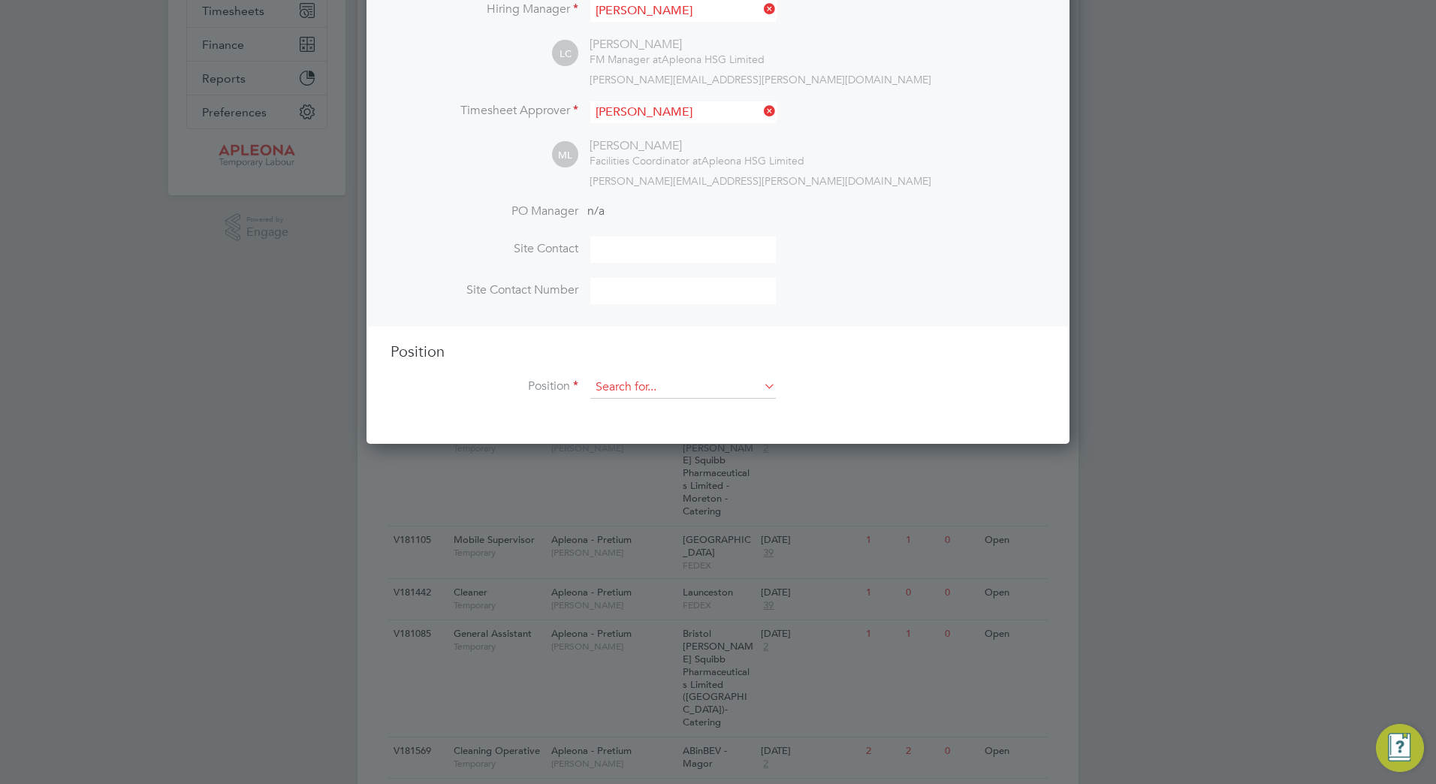
click at [702, 395] on input at bounding box center [683, 387] width 186 height 23
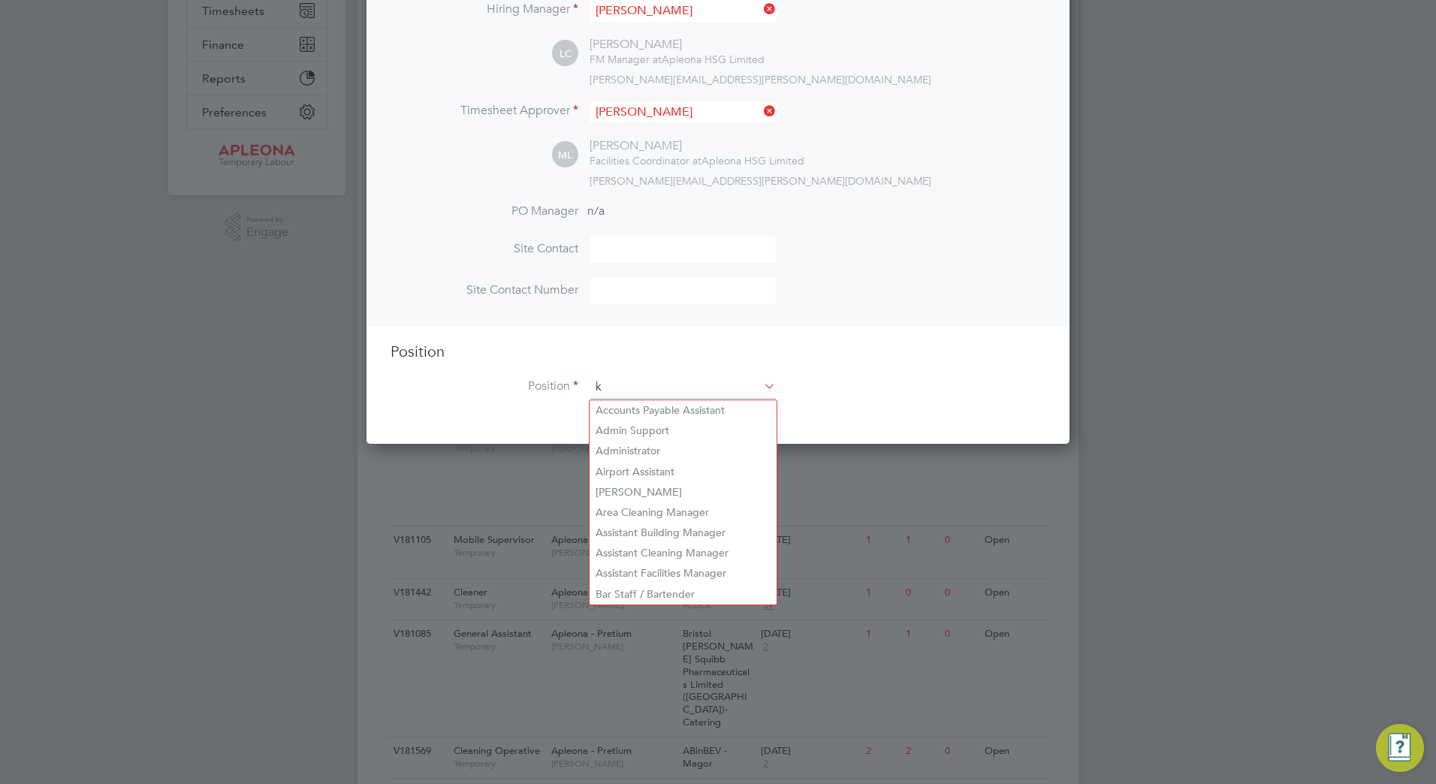
scroll to position [2159, 704]
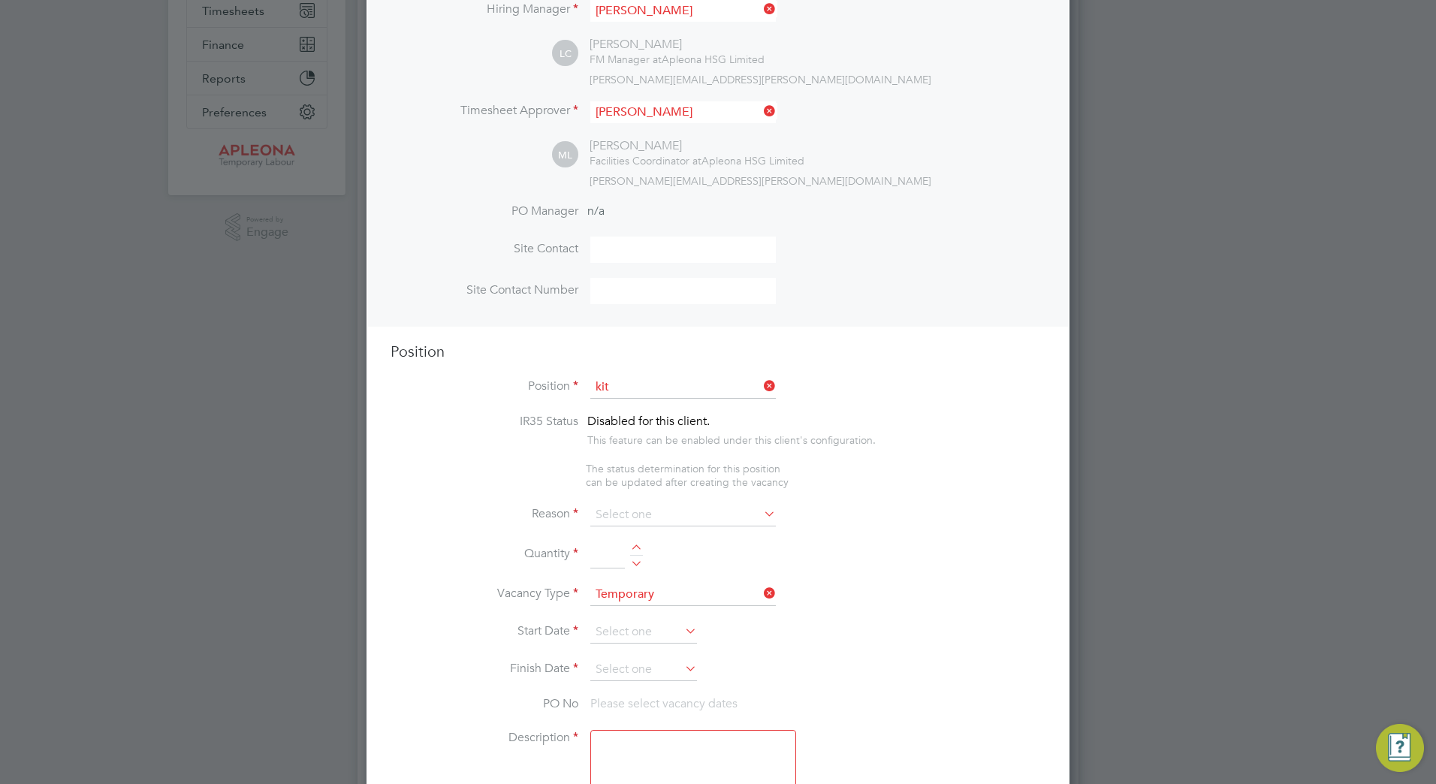
click at [708, 417] on li "[PERSON_NAME]" at bounding box center [683, 410] width 187 height 20
type input "Kitchen [PERSON_NAME]"
type textarea "Lor ipsumdo sitame co adipiscinge sed doeiusmo temporinc utl etdolorema aliqua …"
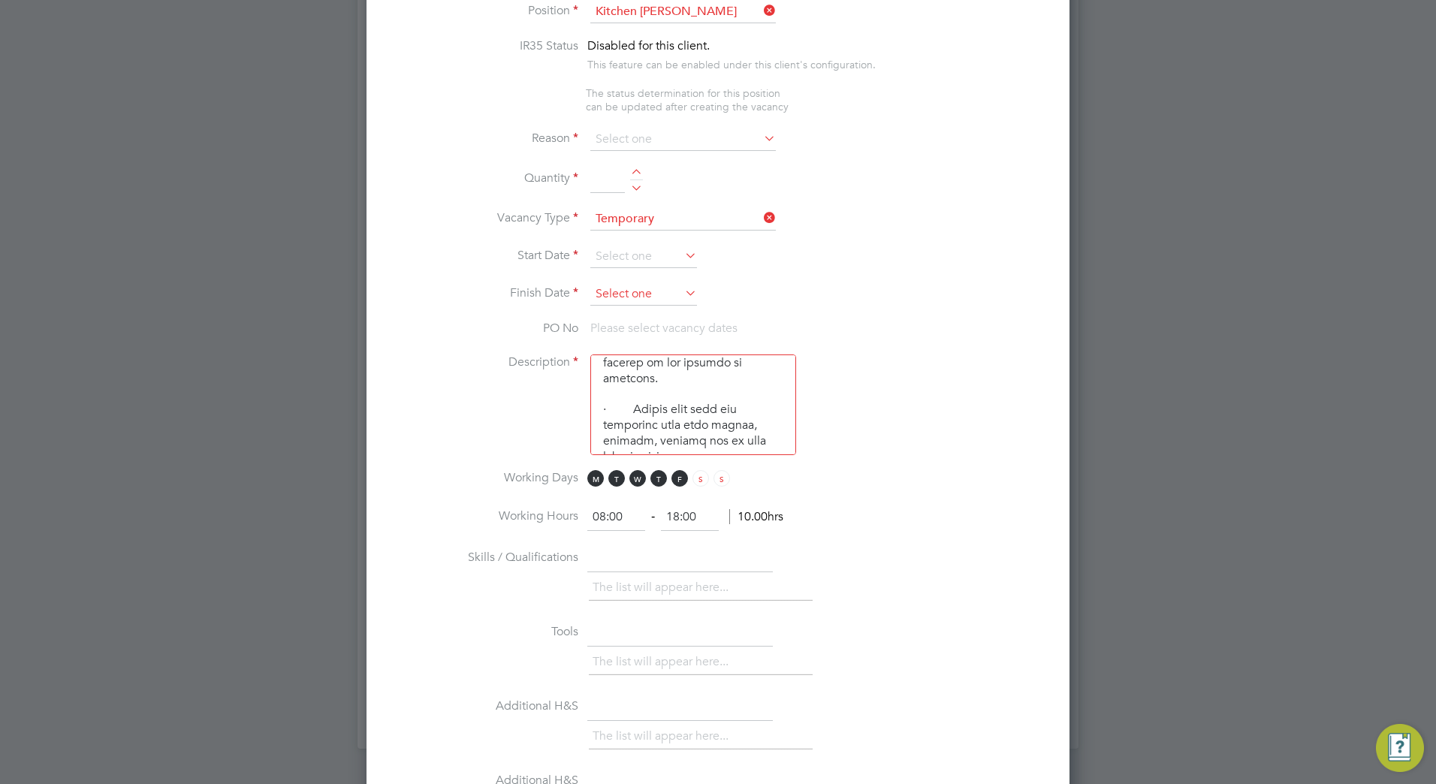
scroll to position [0, 0]
drag, startPoint x: 719, startPoint y: 437, endPoint x: 597, endPoint y: 367, distance: 140.7
click at [597, 367] on textarea at bounding box center [693, 404] width 206 height 101
click at [908, 354] on li "PO No Please select vacancy dates" at bounding box center [718, 338] width 655 height 34
click at [678, 482] on span "F" at bounding box center [679, 478] width 17 height 17
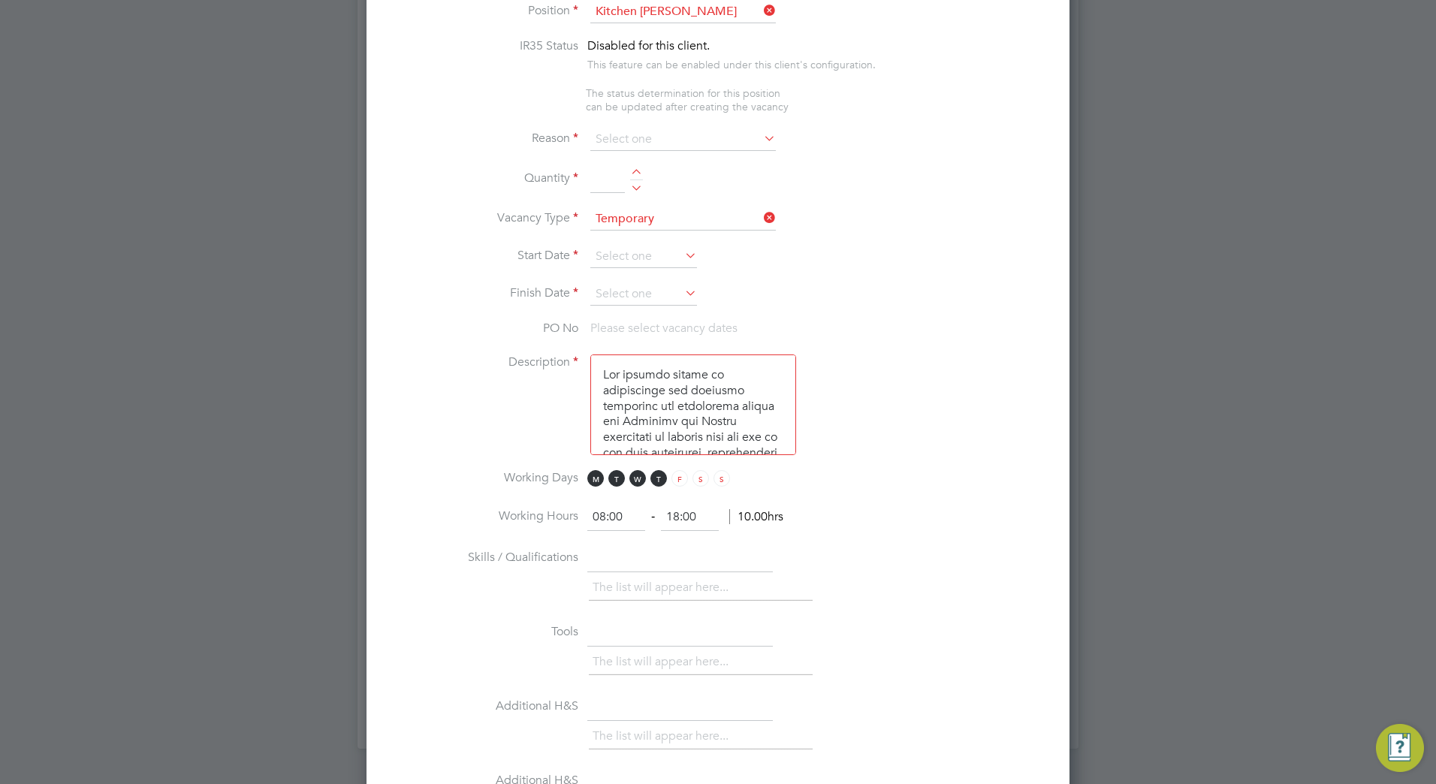
click at [620, 524] on input "08:00" at bounding box center [616, 517] width 58 height 27
click at [605, 515] on input "08:00" at bounding box center [616, 517] width 58 height 27
type input "07:00"
click at [679, 515] on input "18:00" at bounding box center [690, 517] width 58 height 27
type input "15:00"
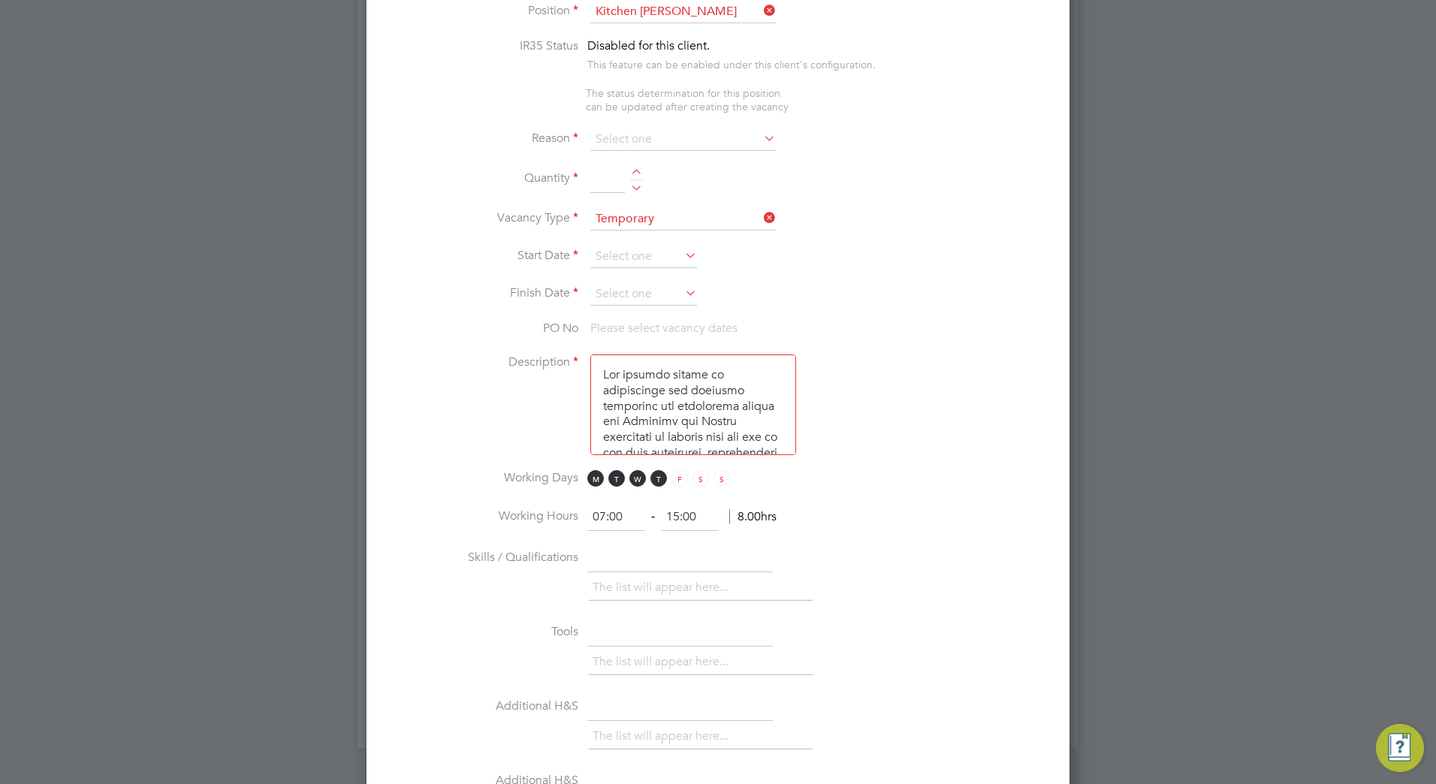
click at [965, 448] on li "Description" at bounding box center [718, 412] width 655 height 116
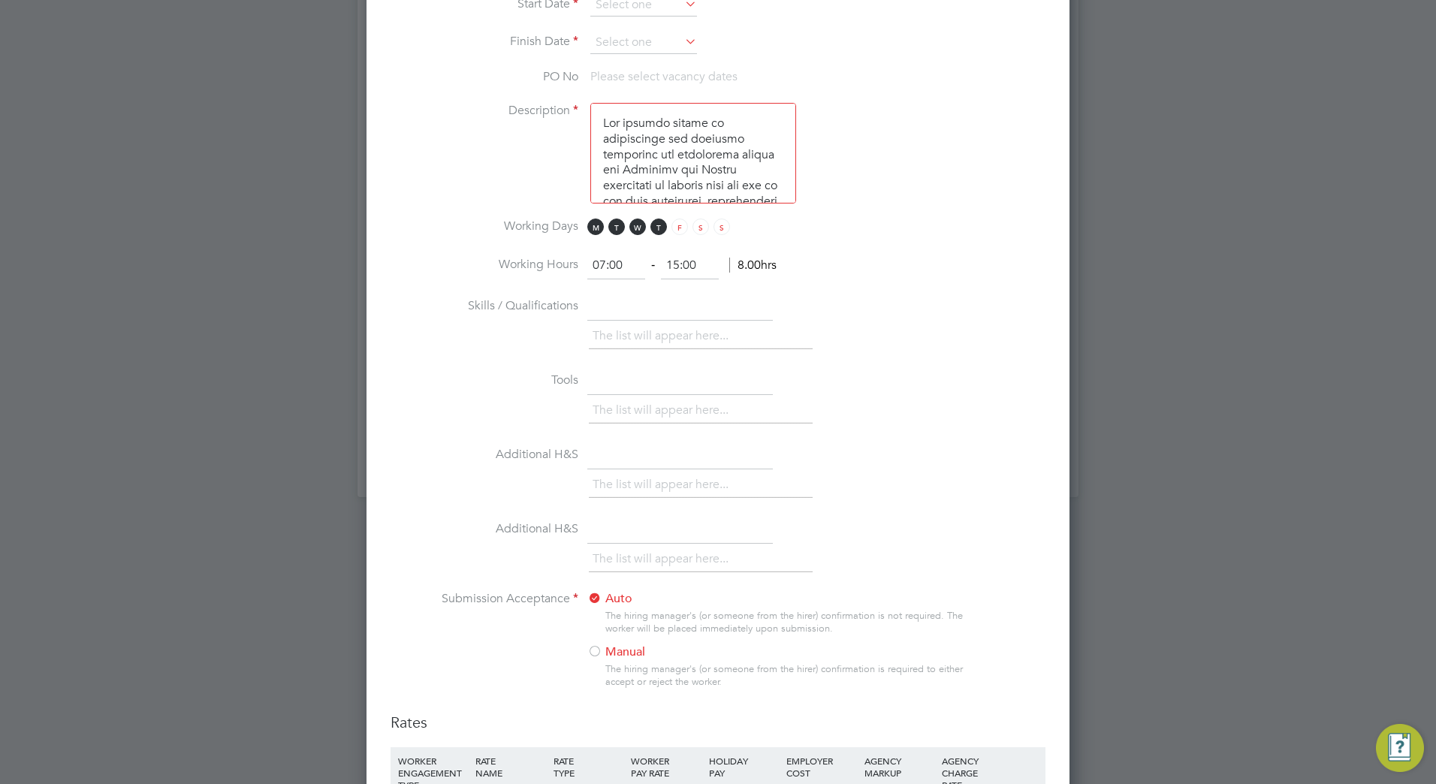
scroll to position [976, 0]
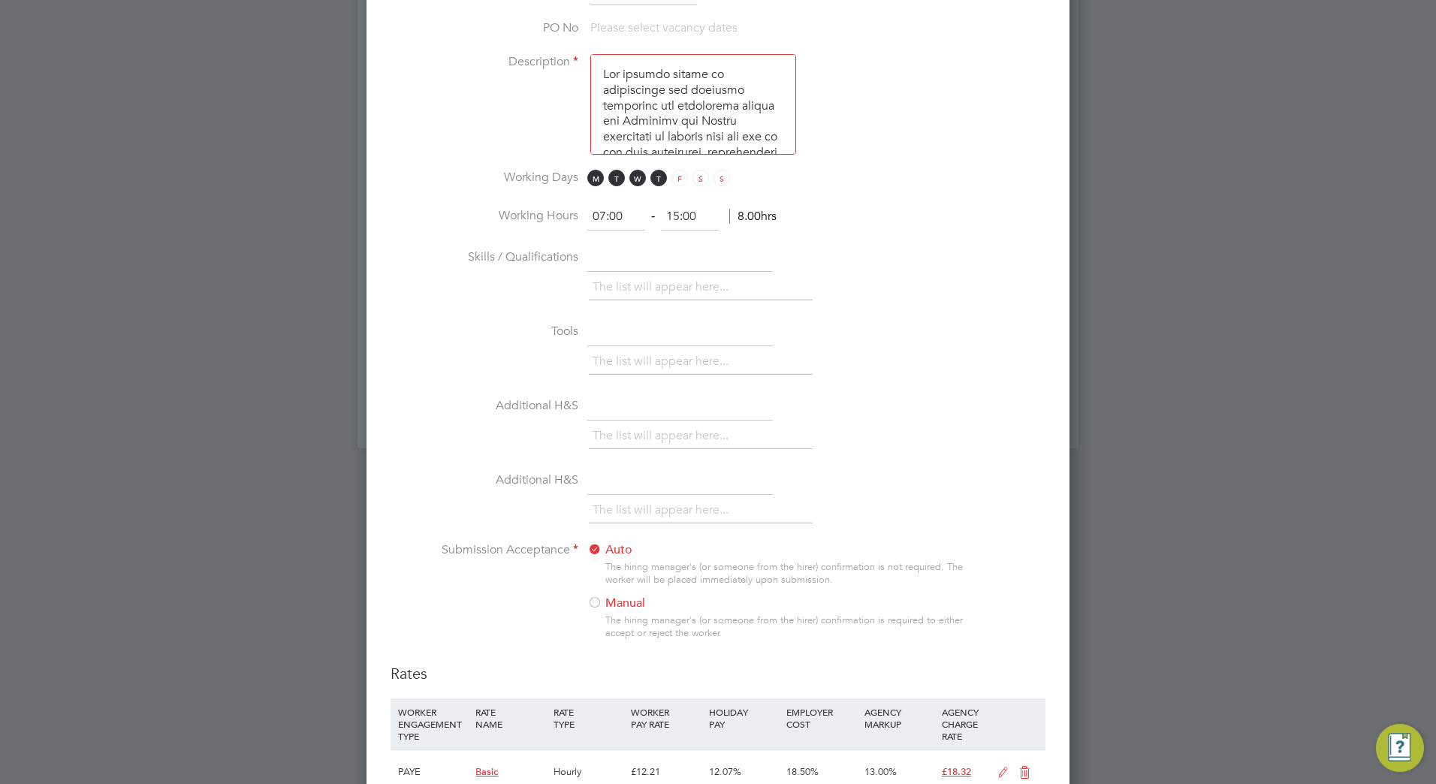
click at [605, 611] on label "Manual" at bounding box center [681, 604] width 188 height 16
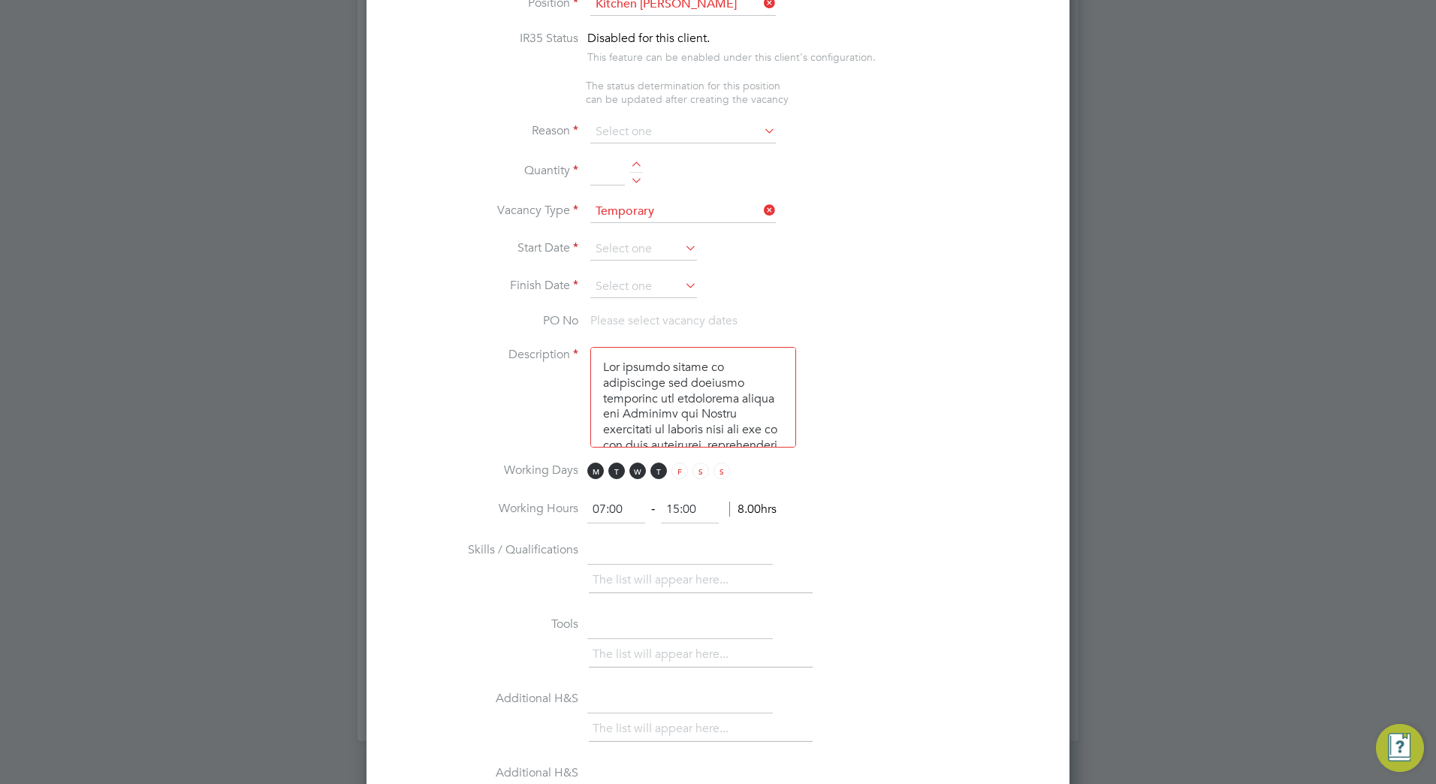
scroll to position [580, 0]
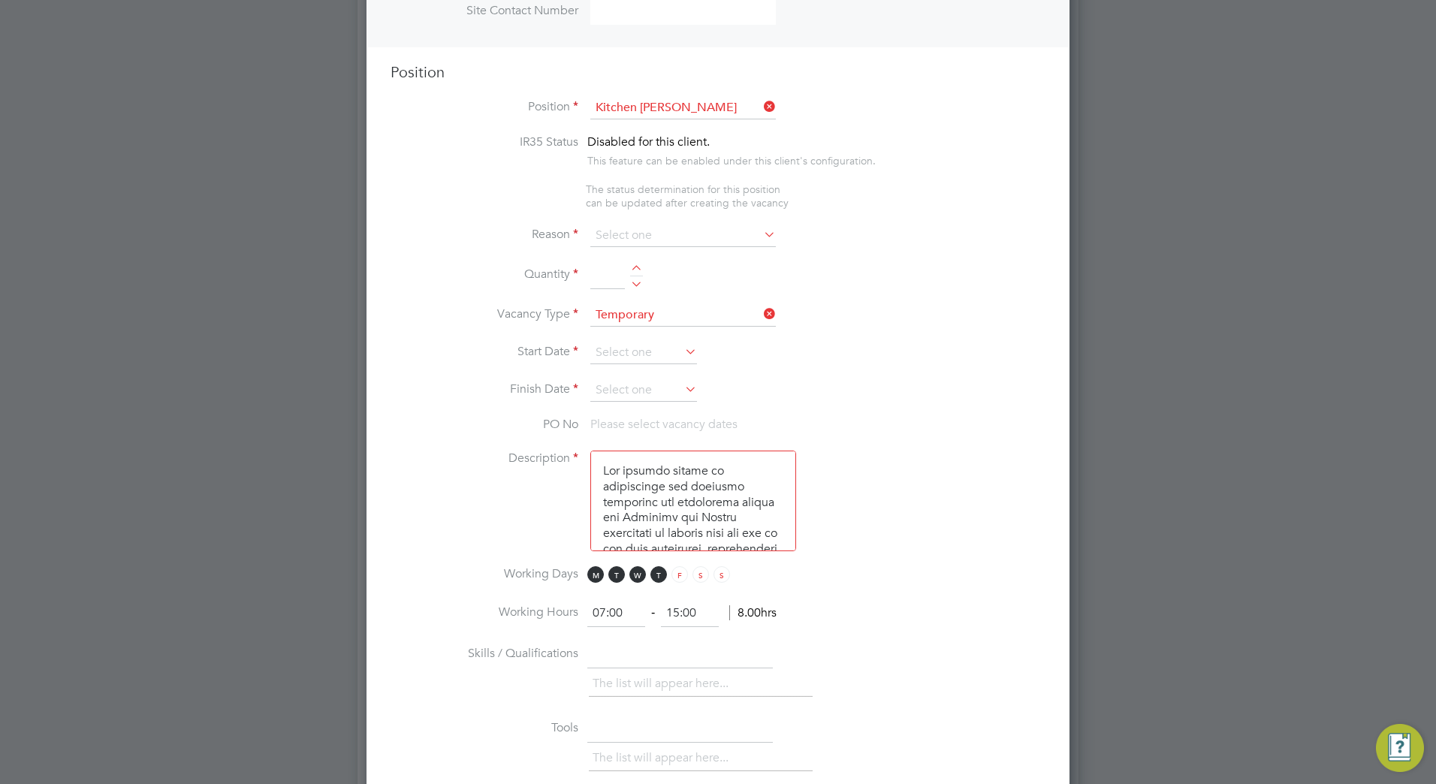
click at [930, 457] on li "Description" at bounding box center [718, 509] width 655 height 116
click at [679, 359] on input at bounding box center [643, 353] width 107 height 23
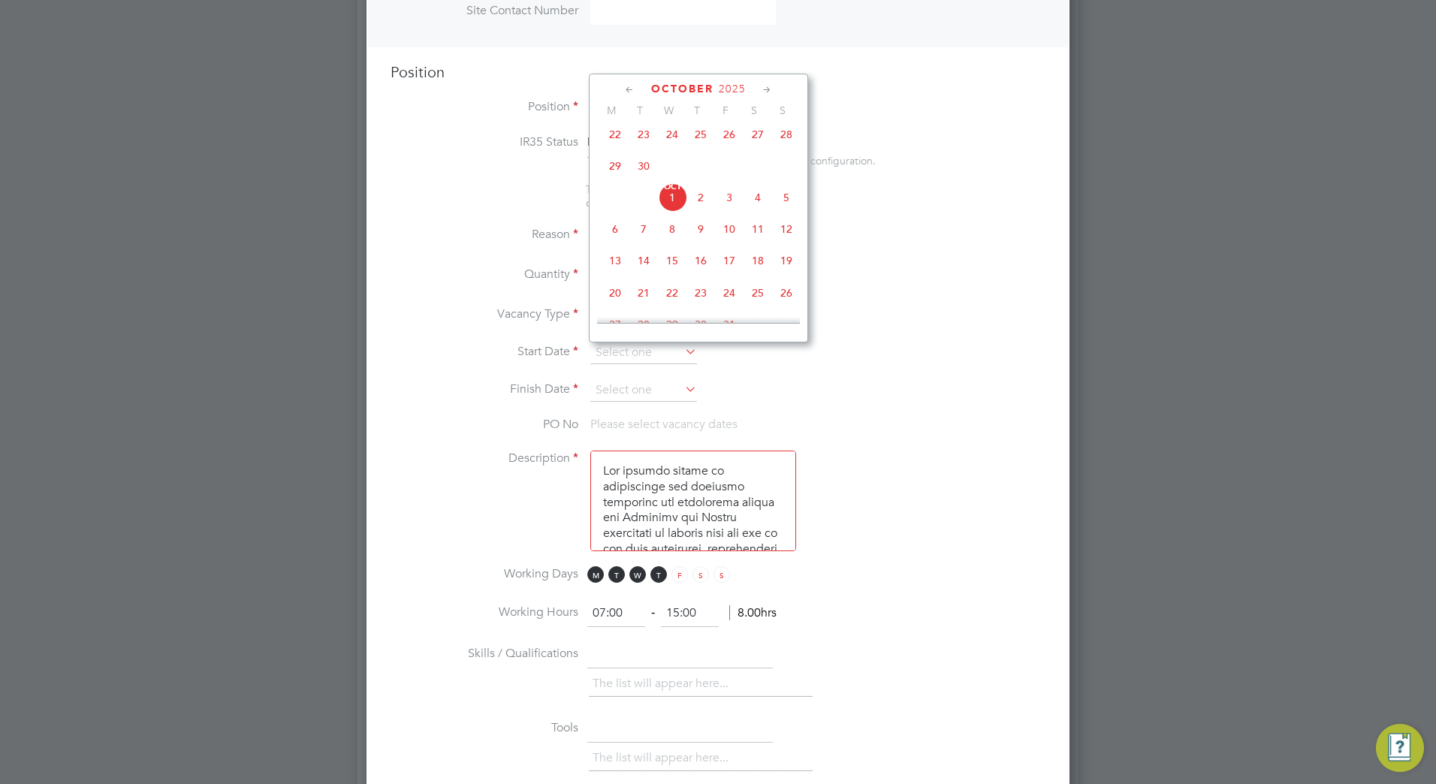
scroll to position [498, 0]
click at [613, 264] on span "27" at bounding box center [615, 249] width 29 height 29
type input "[DATE]"
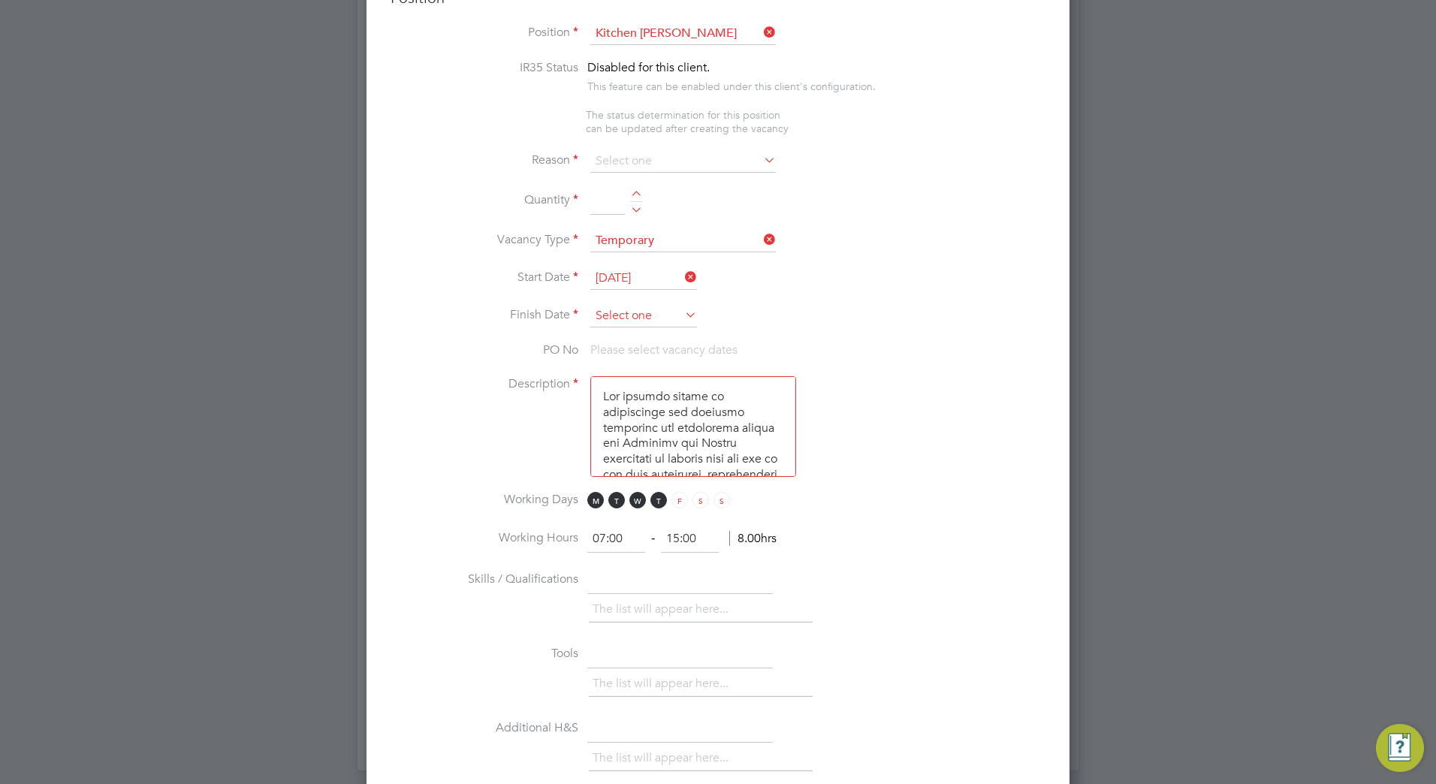
scroll to position [655, 0]
click at [682, 315] on icon at bounding box center [682, 313] width 0 height 21
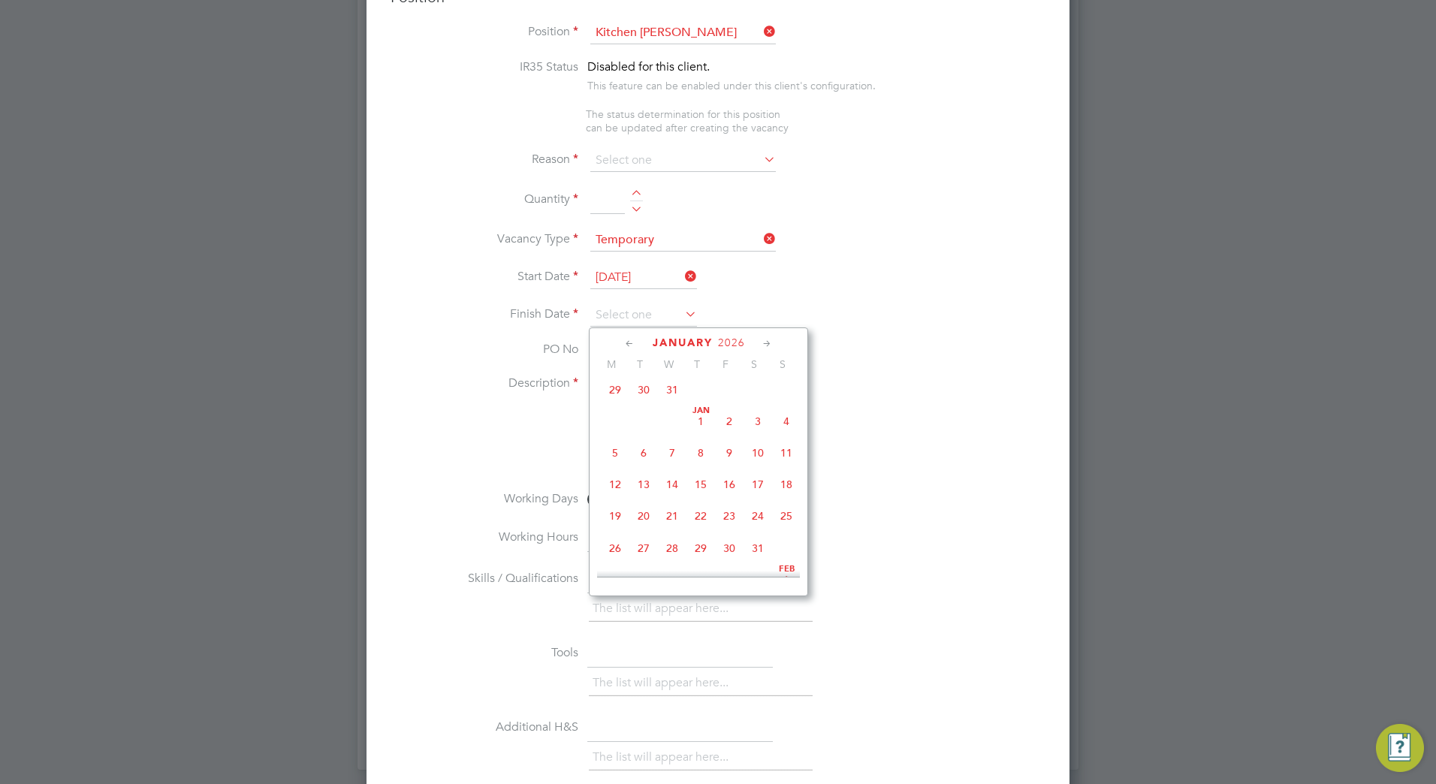
scroll to position [853, 0]
click at [729, 415] on span "19" at bounding box center [729, 401] width 29 height 29
type input "[DATE]"
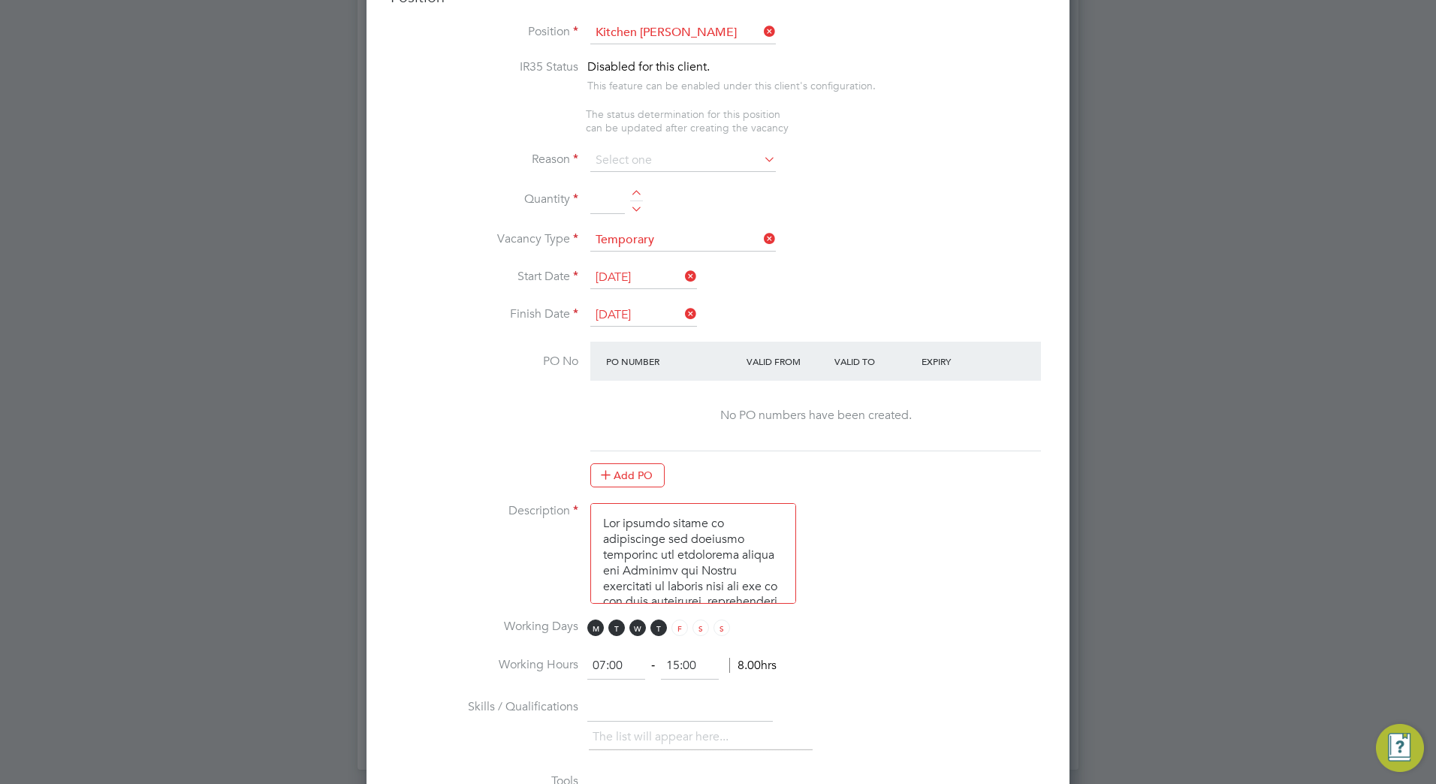
click at [493, 418] on li "PO No PO Number Valid From Valid To Expiry No PO numbers have been created. Add…" at bounding box center [718, 422] width 655 height 161
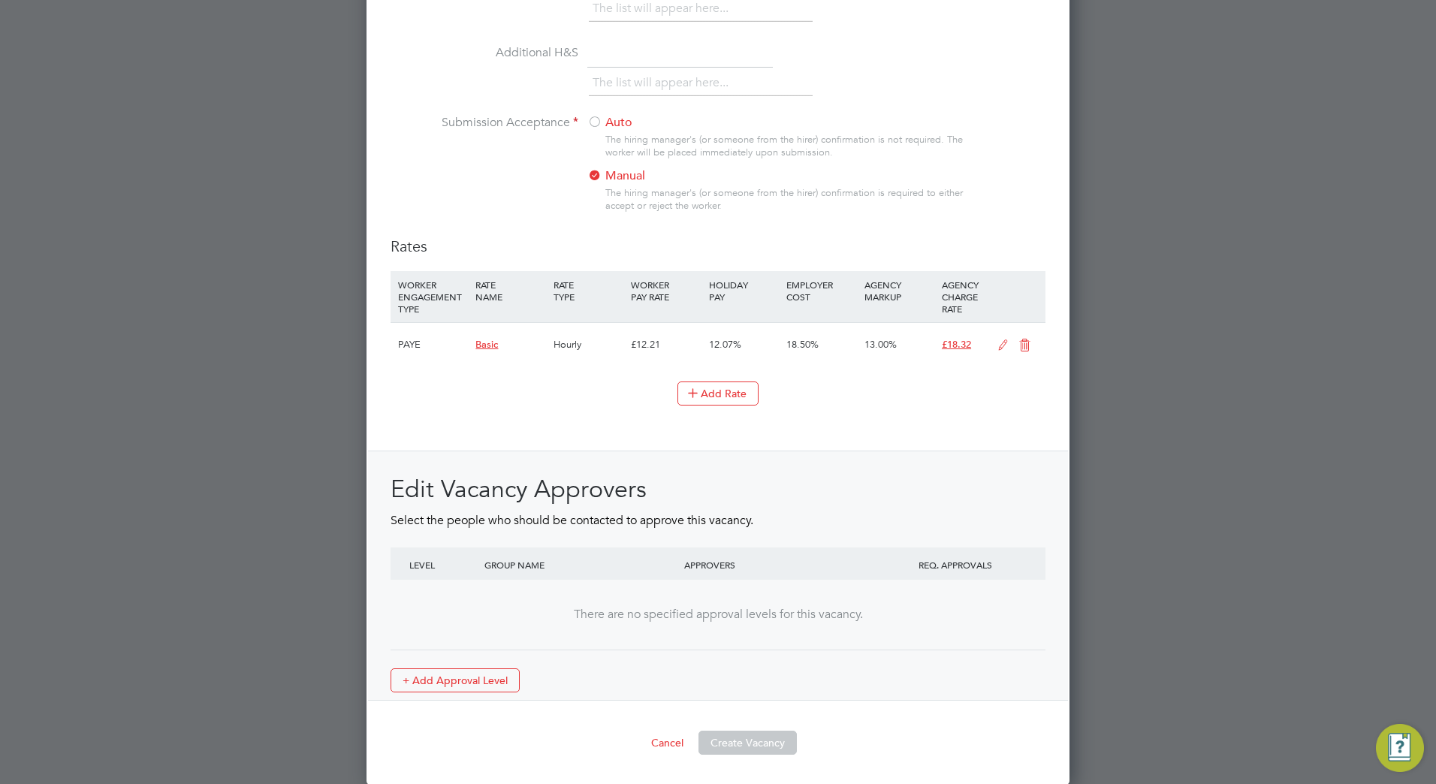
scroll to position [1533, 0]
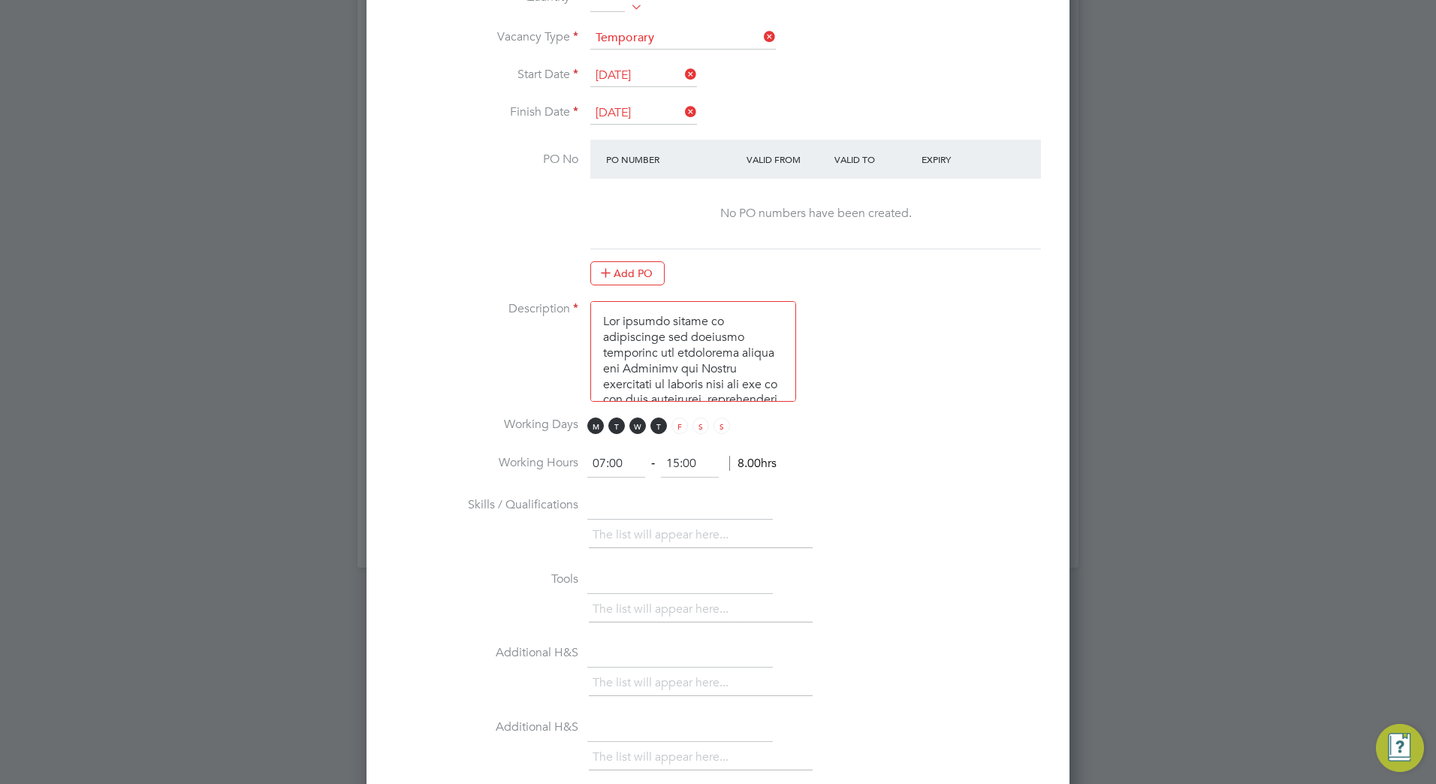
click at [914, 552] on div "The list will appear here..." at bounding box center [817, 537] width 457 height 30
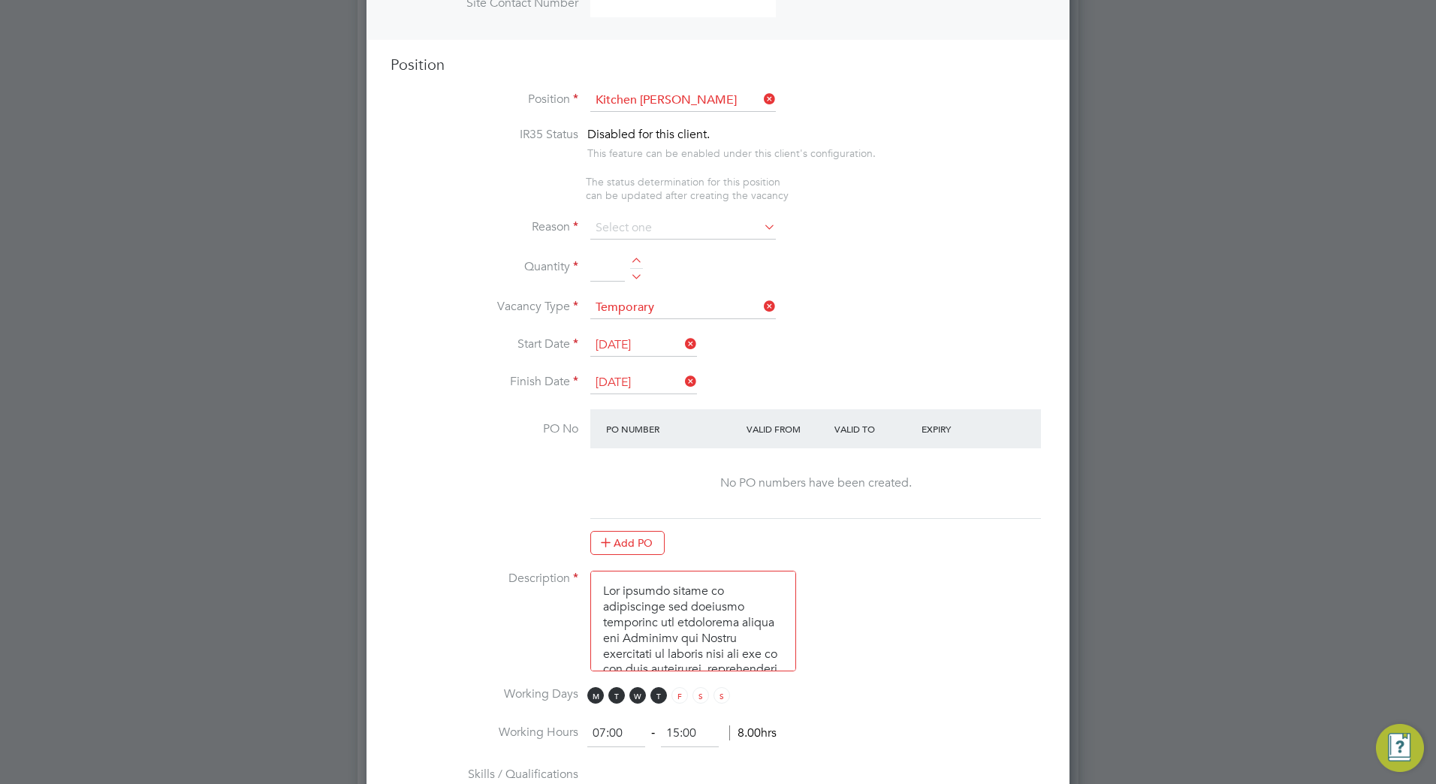
scroll to position [481, 0]
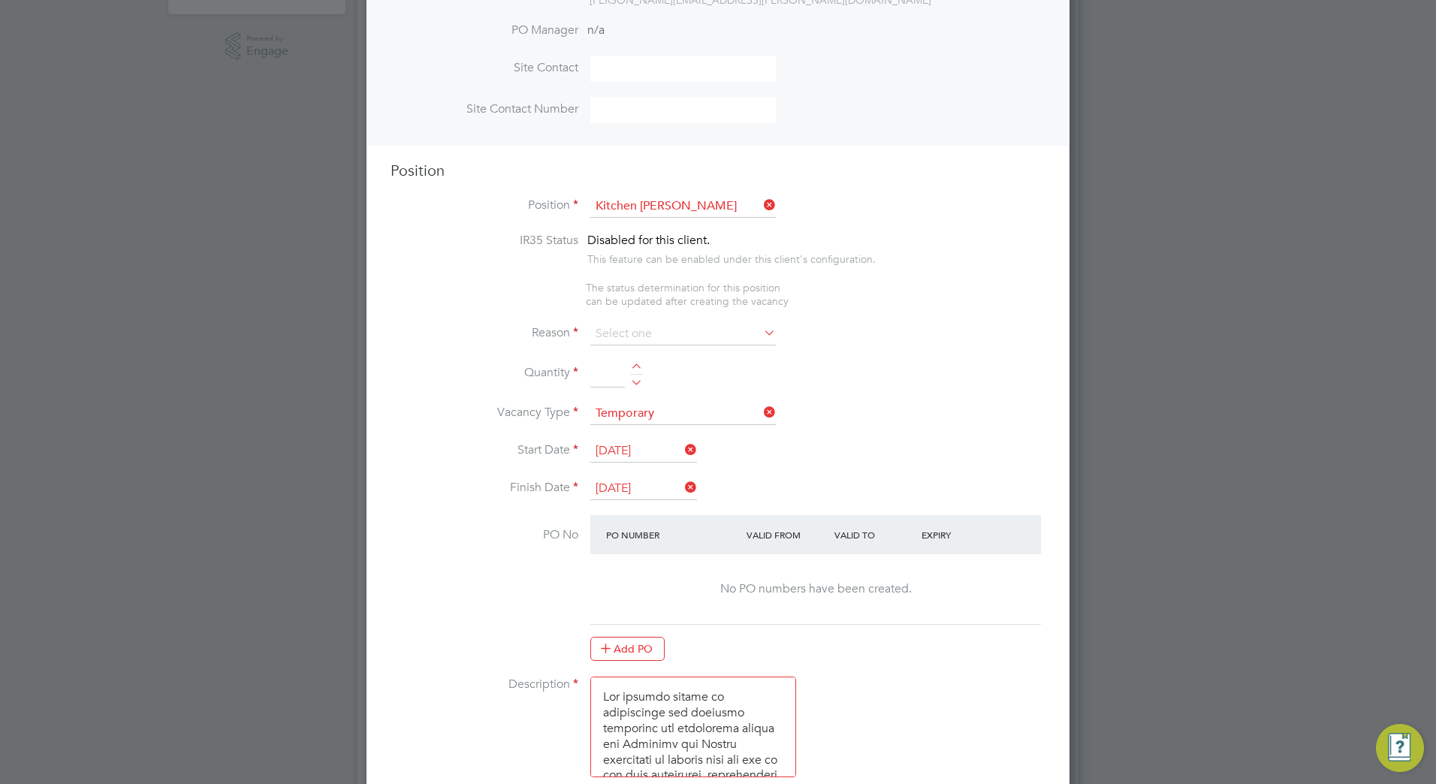
click at [633, 369] on div at bounding box center [636, 369] width 13 height 11
type input "1"
click at [632, 338] on input at bounding box center [683, 334] width 186 height 23
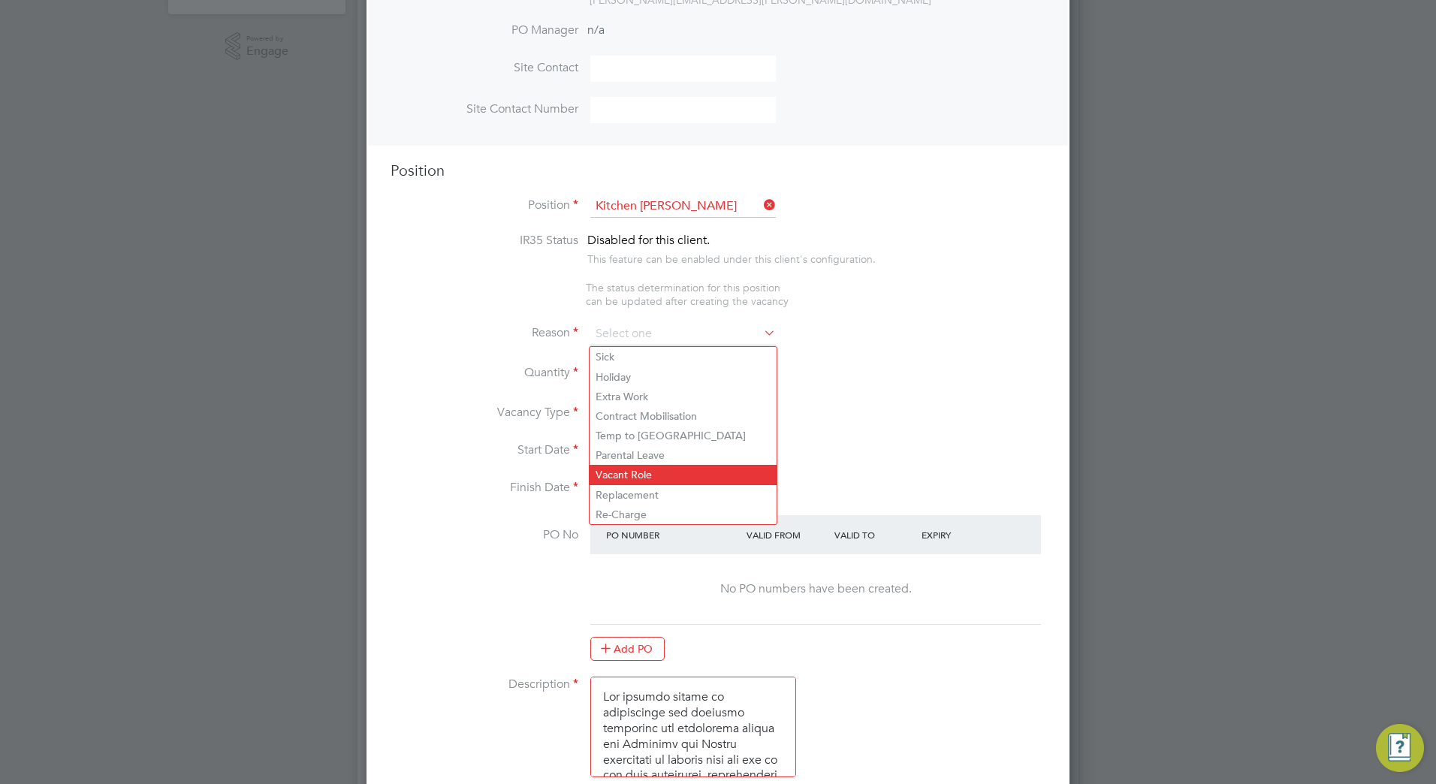
click at [677, 476] on li "Vacant Role" at bounding box center [683, 475] width 187 height 20
type input "Vacant Role"
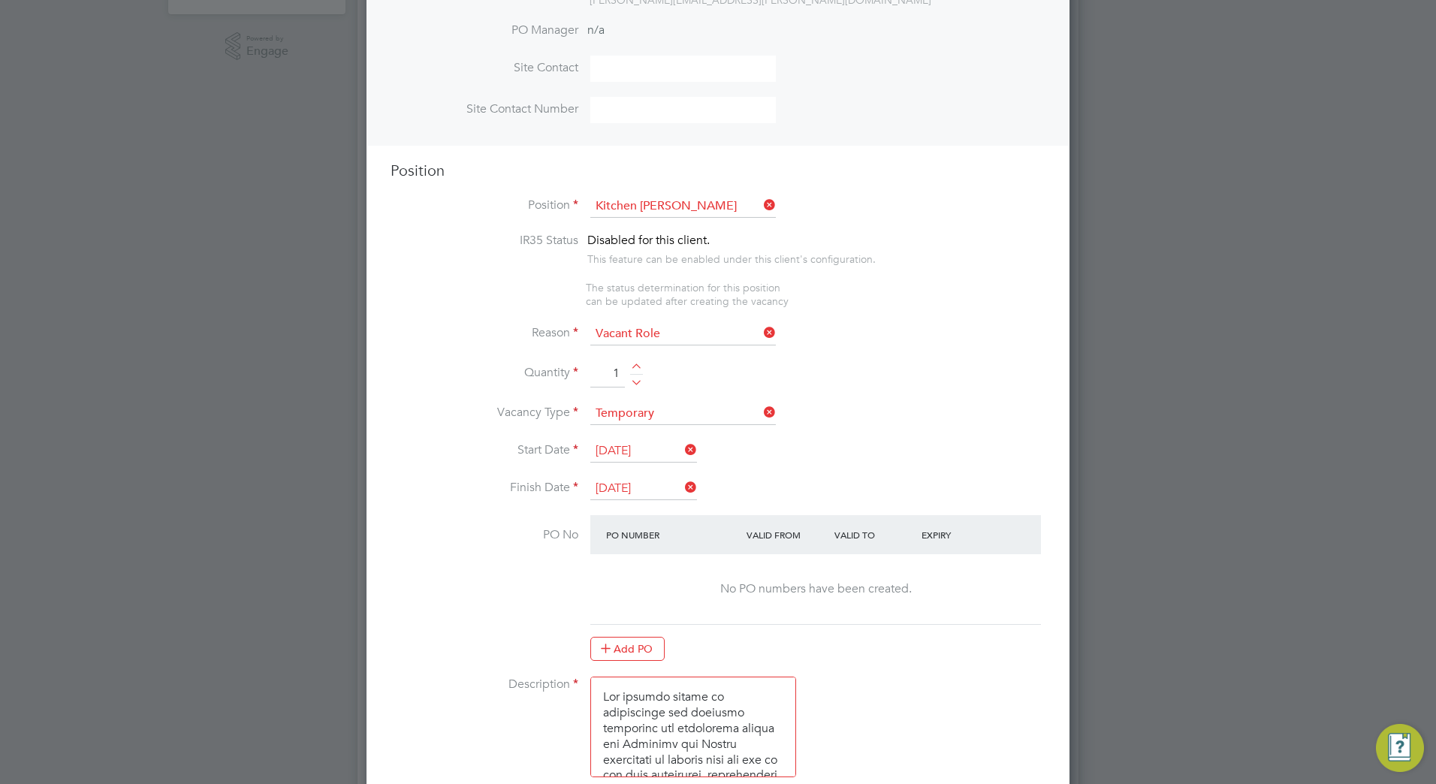
click at [834, 400] on li "Quantity 1" at bounding box center [718, 382] width 655 height 42
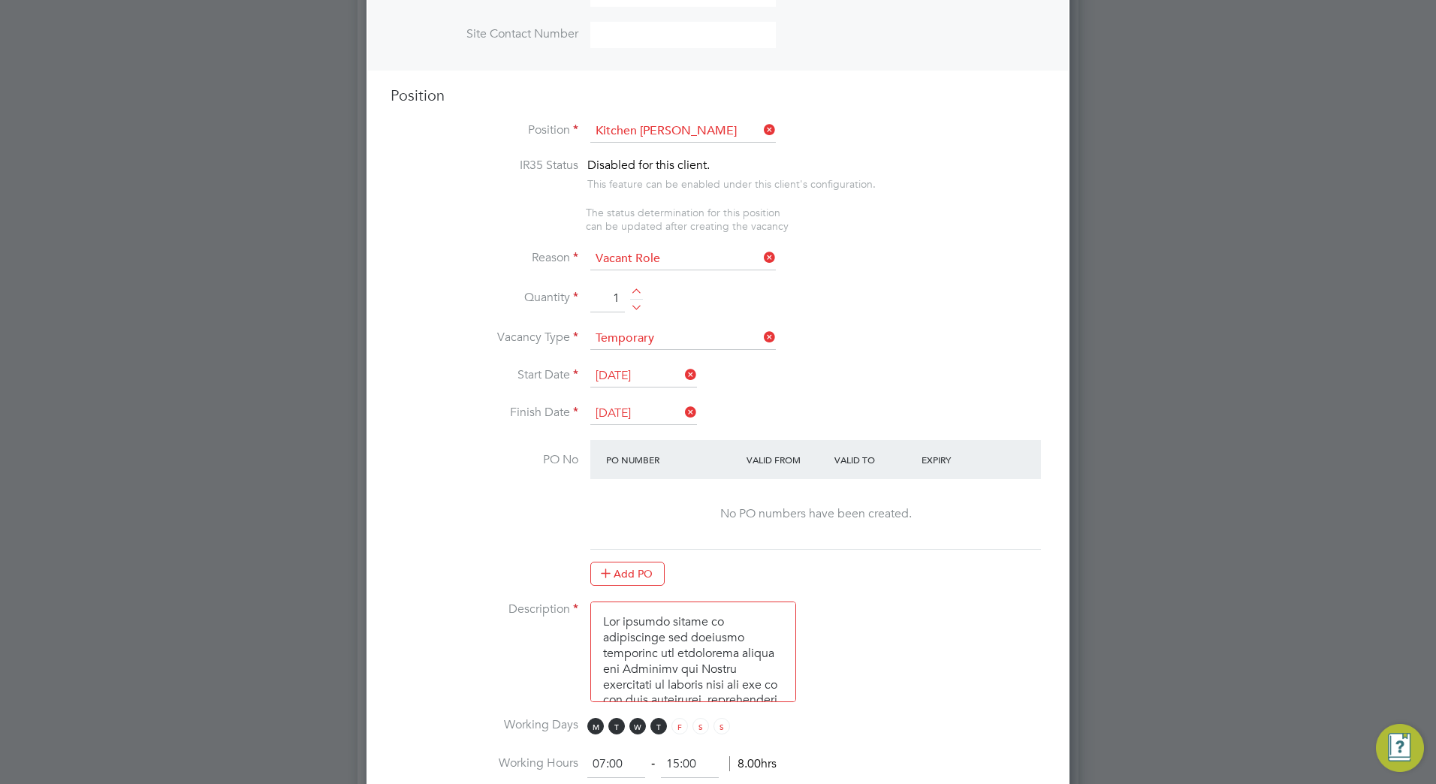
scroll to position [181, 0]
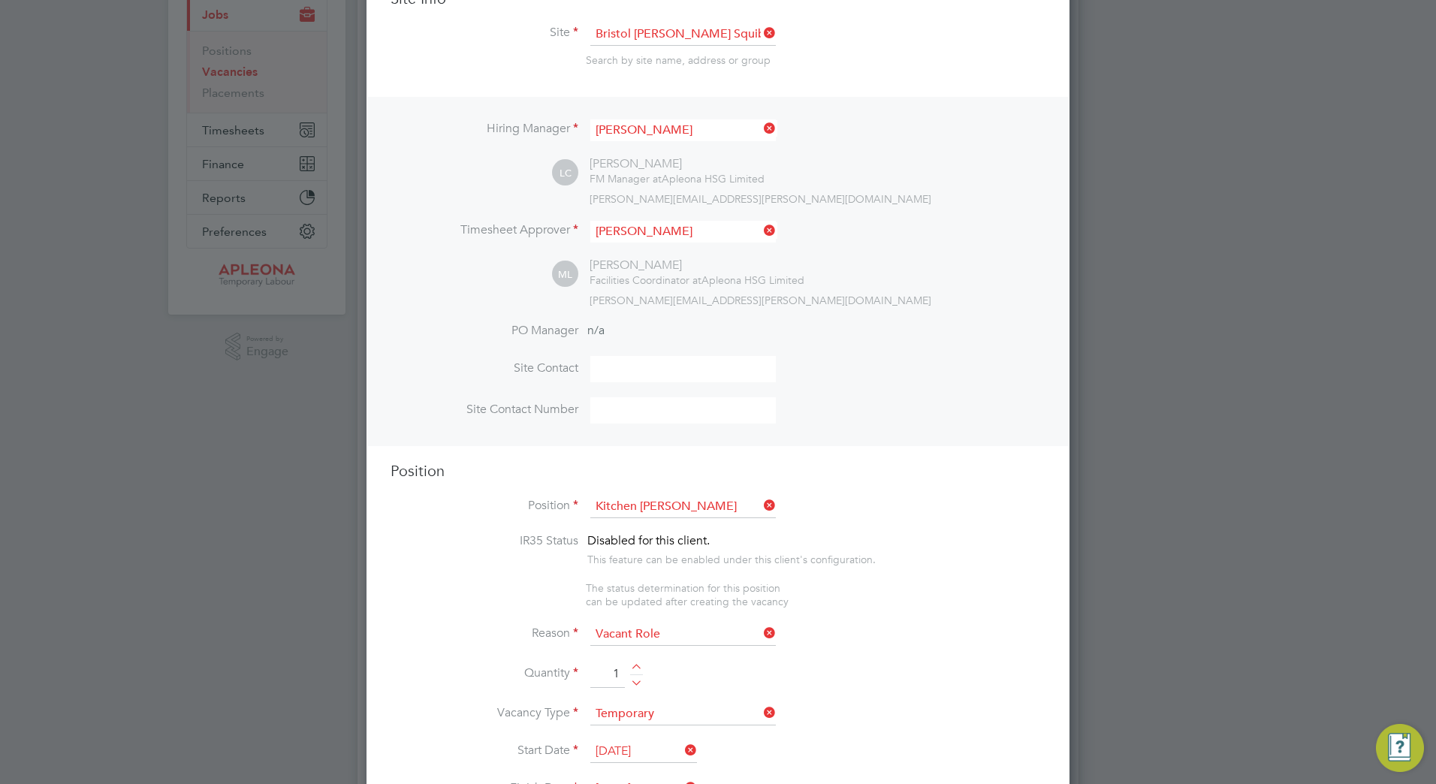
drag, startPoint x: 762, startPoint y: 631, endPoint x: 751, endPoint y: 636, distance: 11.8
click at [761, 631] on icon at bounding box center [761, 633] width 0 height 21
click at [742, 636] on input at bounding box center [683, 634] width 186 height 23
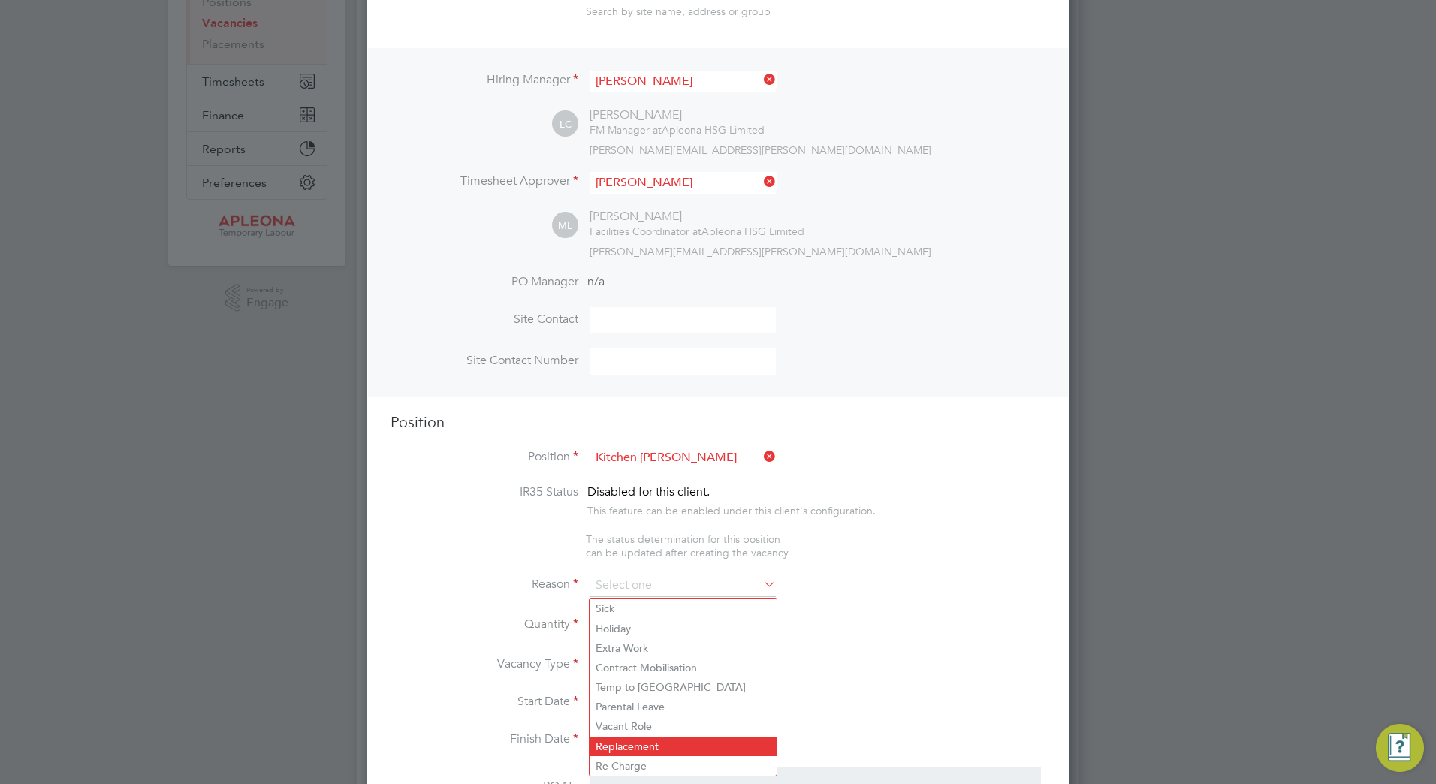
scroll to position [256, 0]
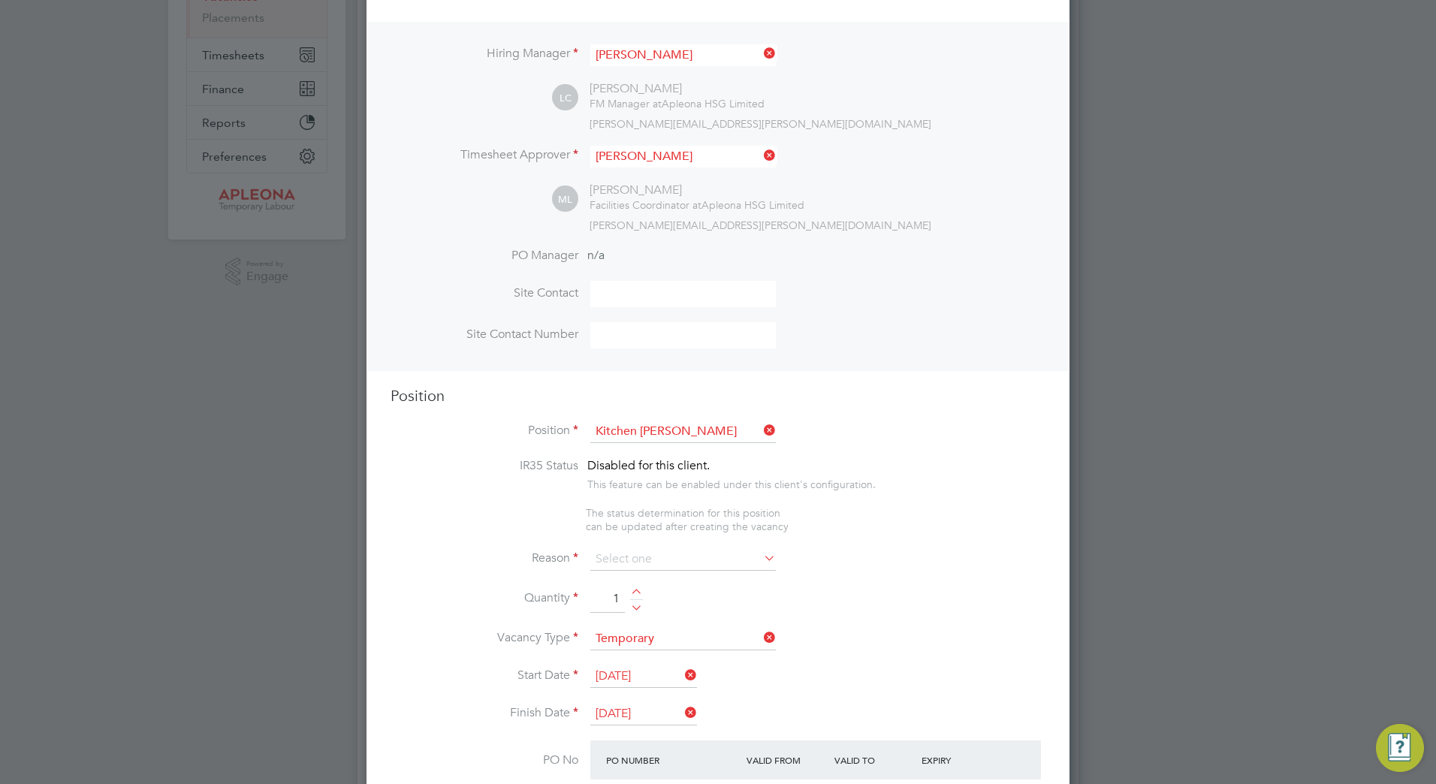
click at [650, 668] on li "Temp to [GEOGRAPHIC_DATA]" at bounding box center [683, 661] width 187 height 20
type input "Temp to [GEOGRAPHIC_DATA]"
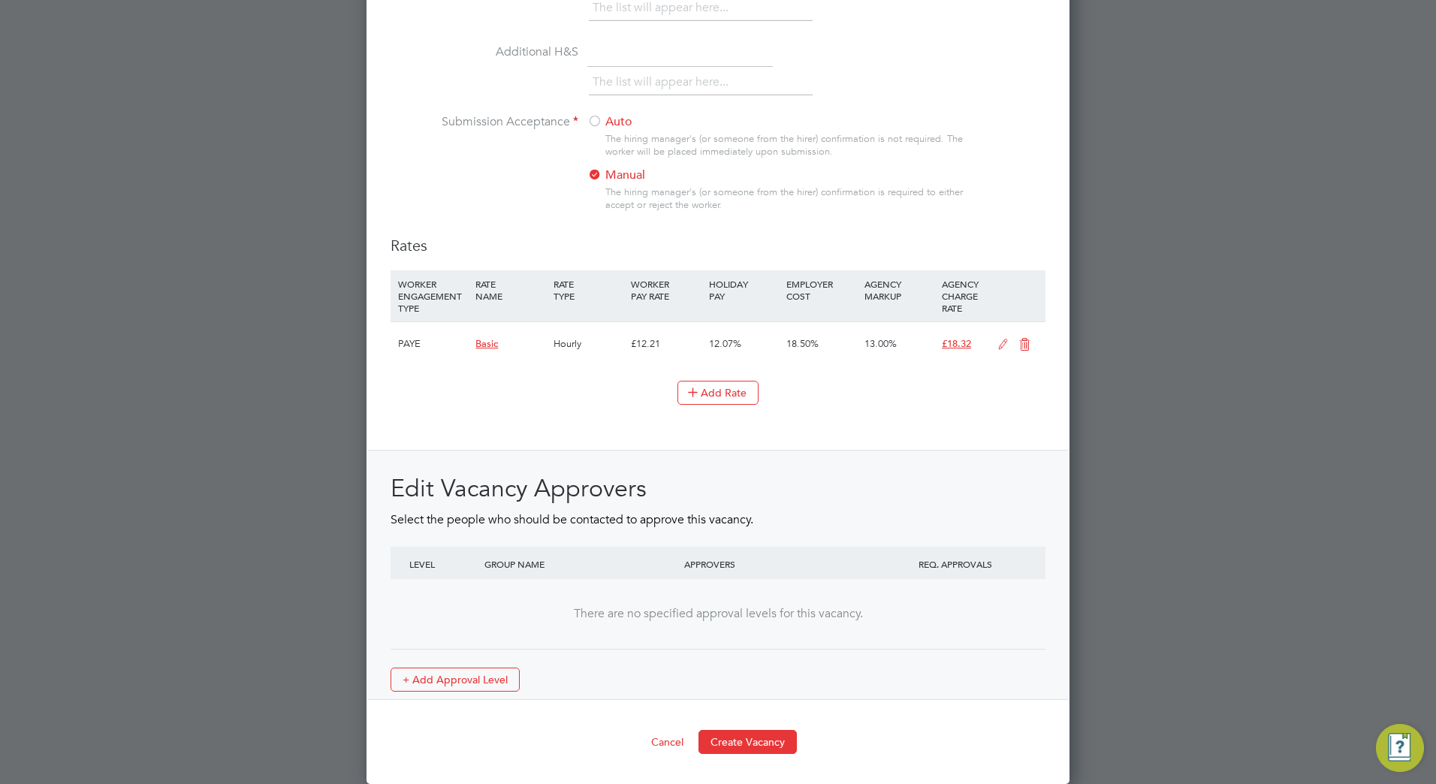
scroll to position [1533, 0]
click at [753, 730] on button "Create Vacancy" at bounding box center [747, 742] width 98 height 24
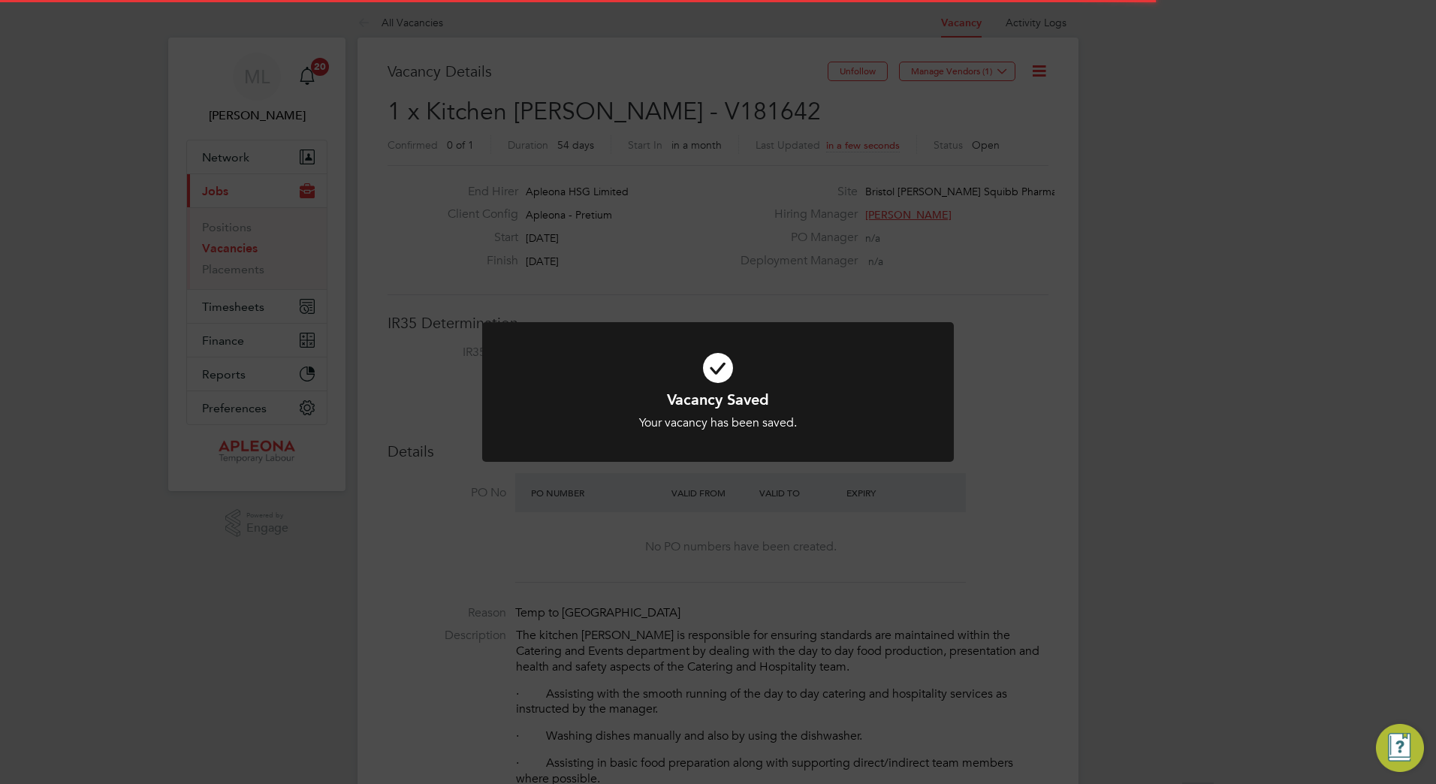
scroll to position [8, 8]
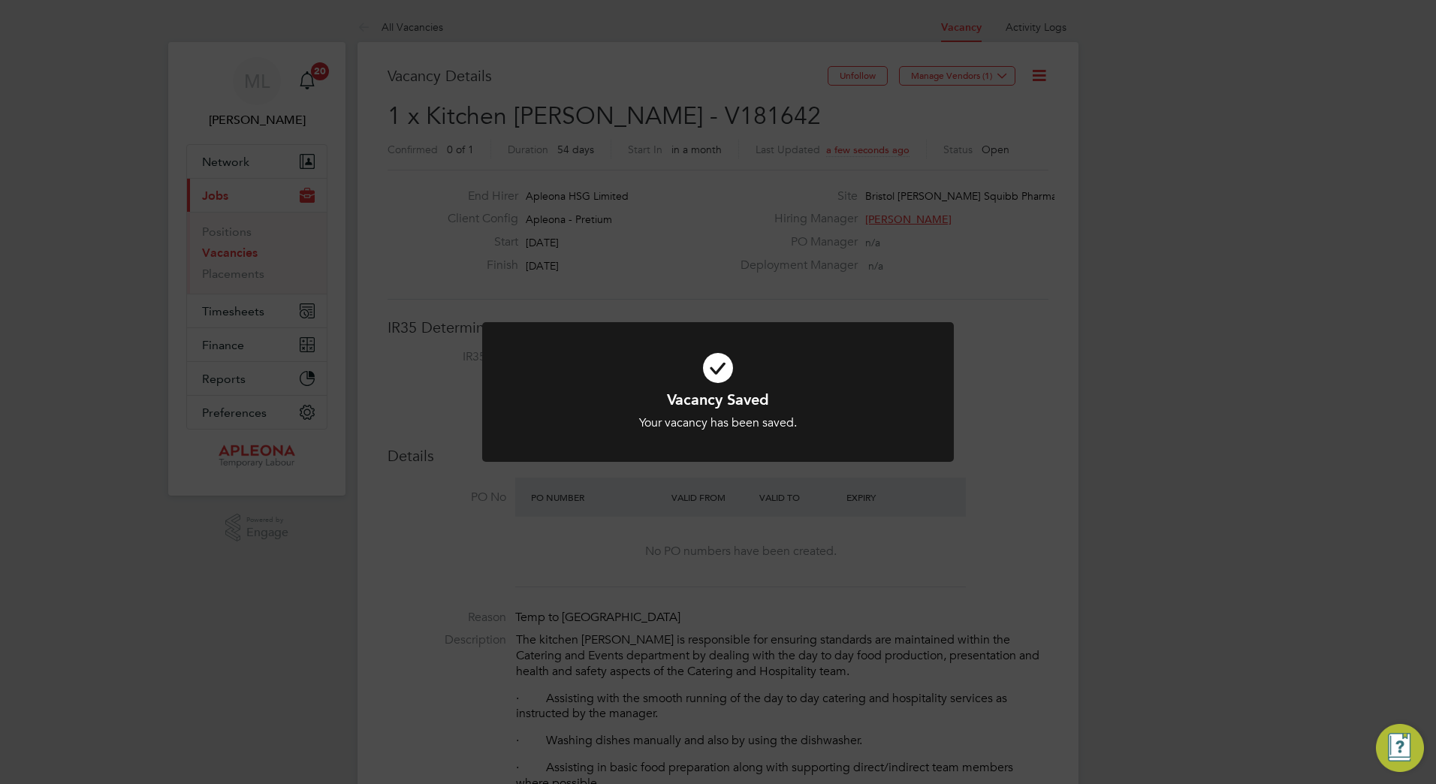
click at [1103, 354] on div "Vacancy Saved Your vacancy has been saved. Cancel Okay" at bounding box center [718, 392] width 1436 height 784
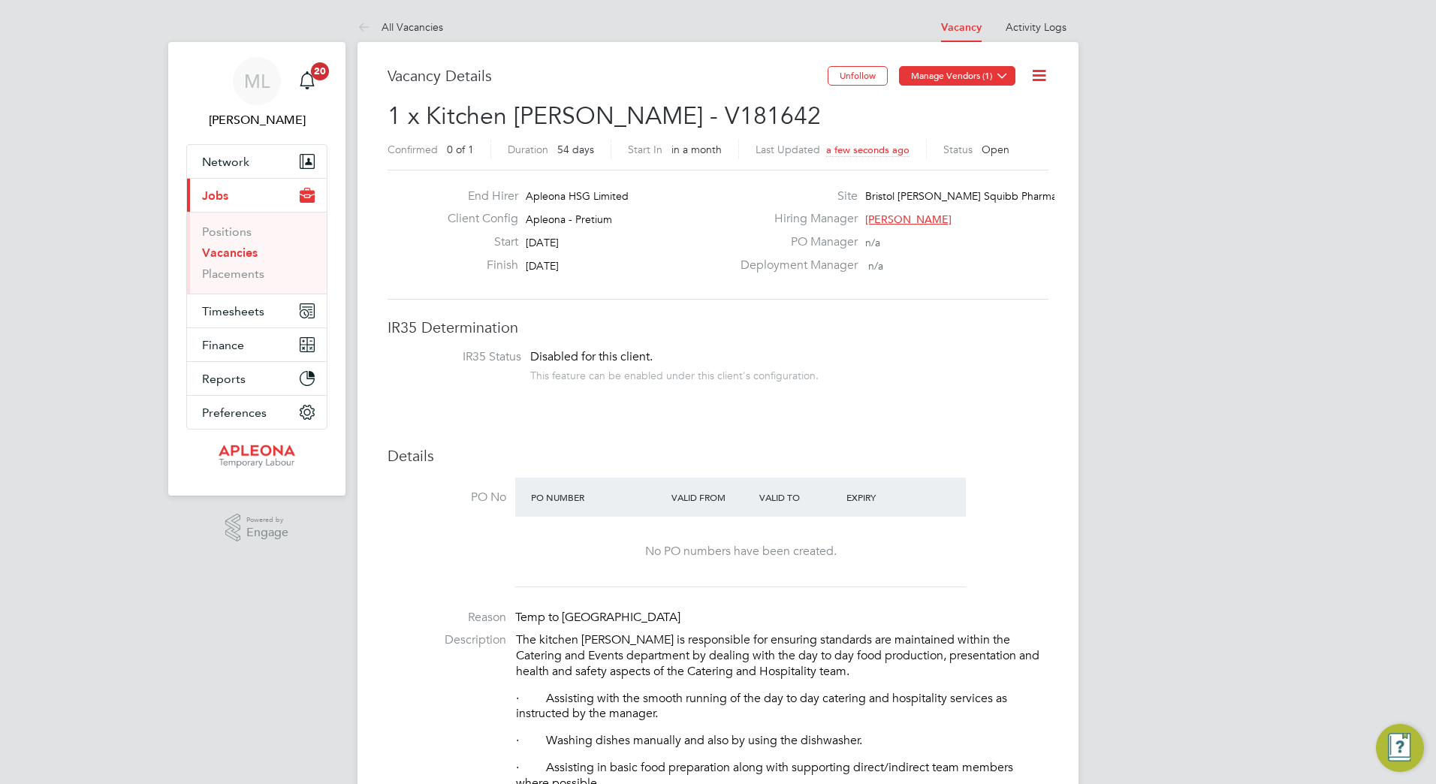
click at [982, 74] on button "Manage Vendors (1)" at bounding box center [957, 76] width 116 height 20
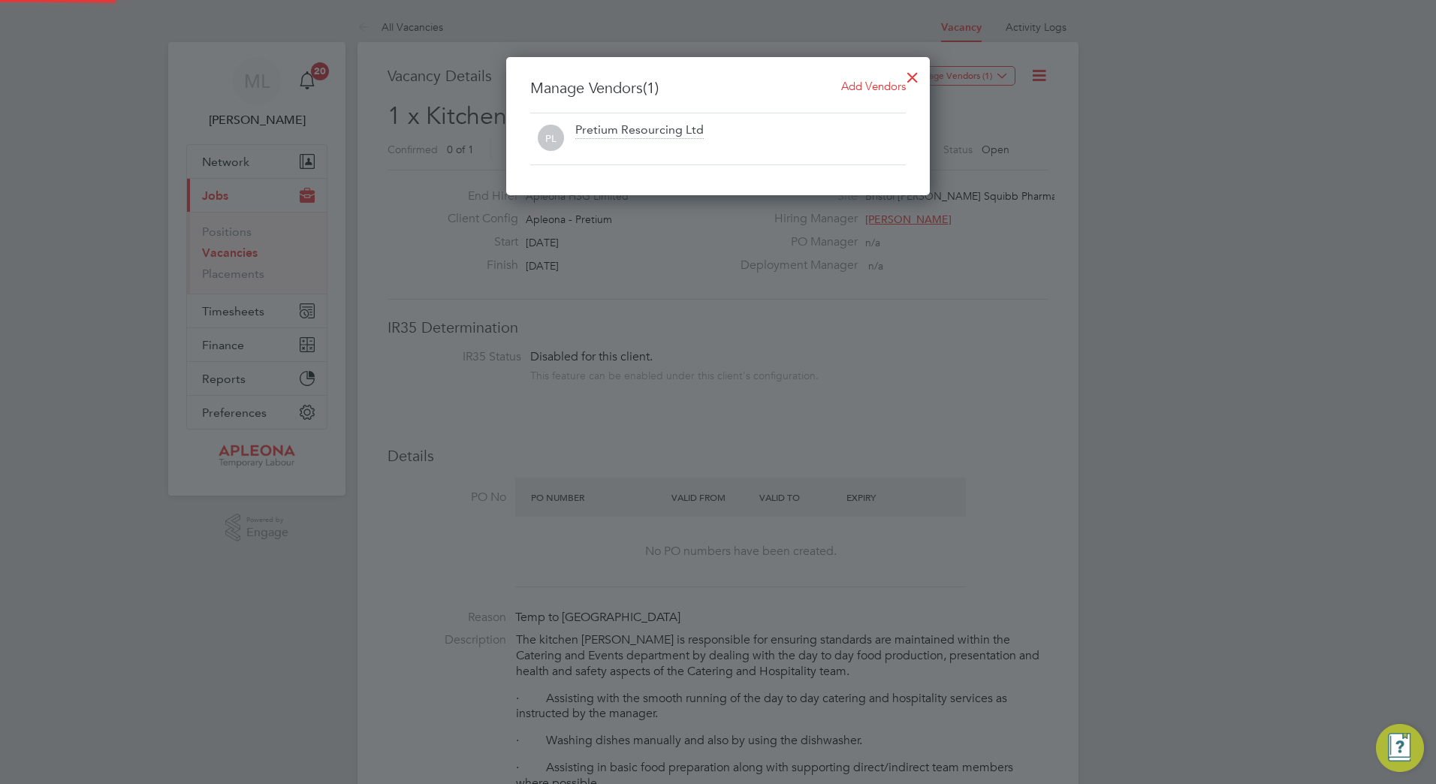
scroll to position [139, 424]
click at [877, 89] on span "Add Vendors" at bounding box center [873, 86] width 65 height 14
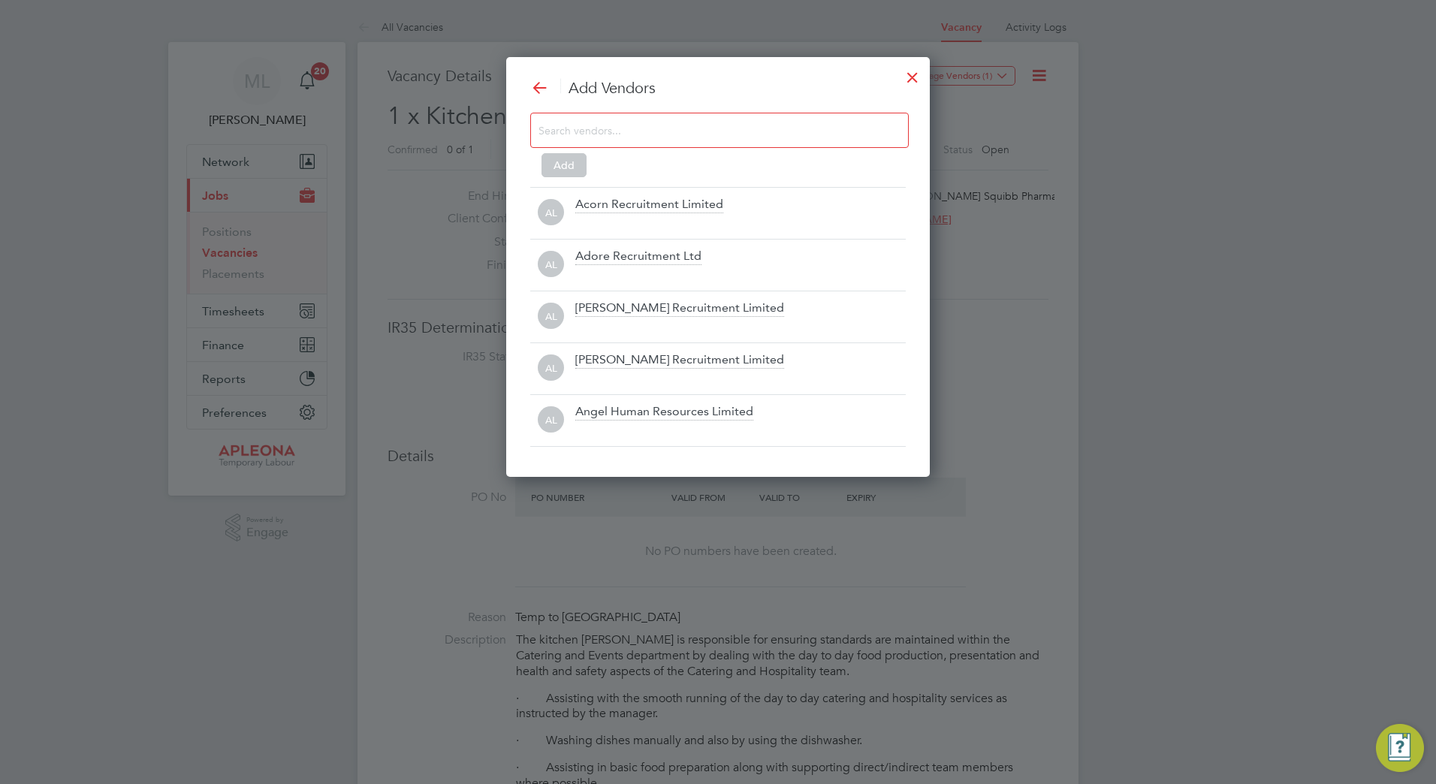
click at [664, 133] on input at bounding box center [708, 130] width 338 height 20
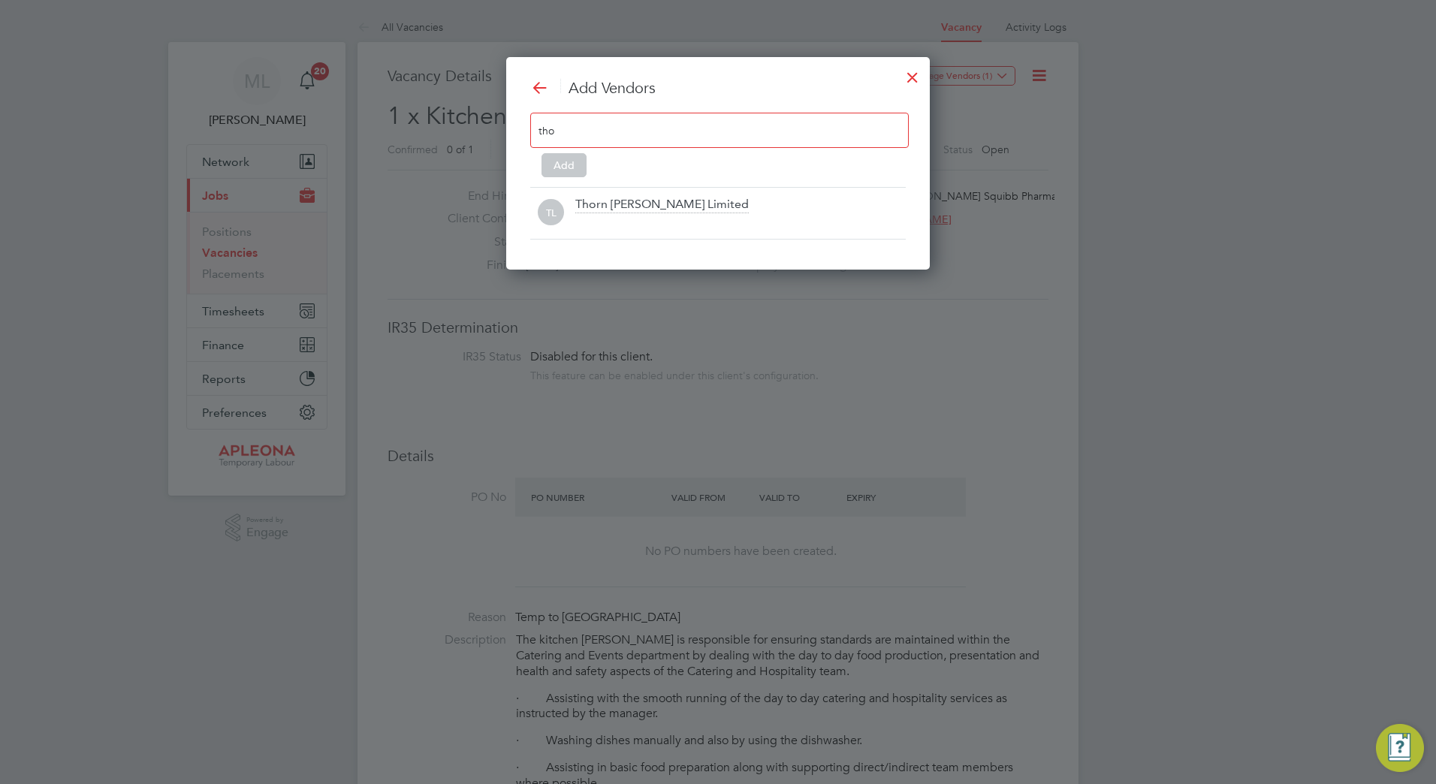
scroll to position [214, 424]
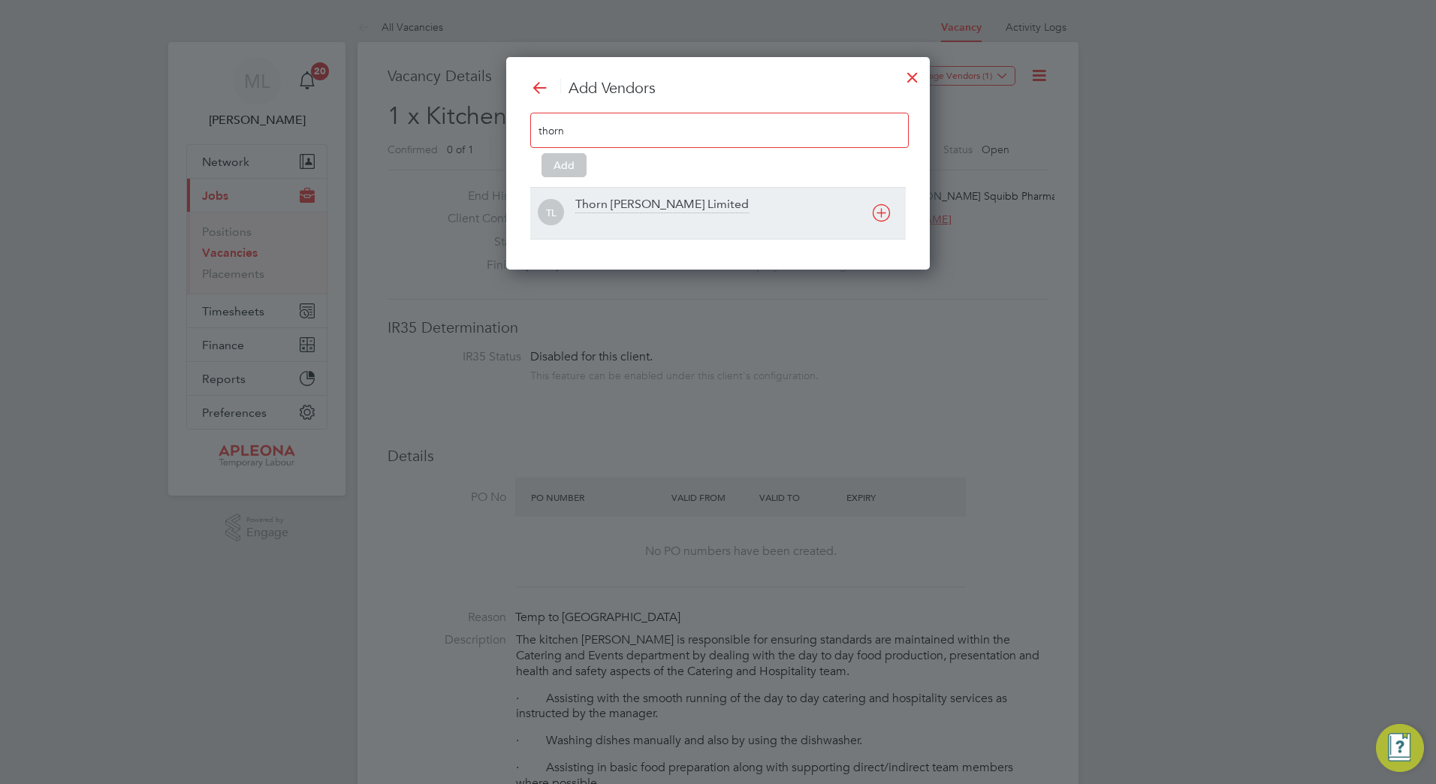
type input "thorn"
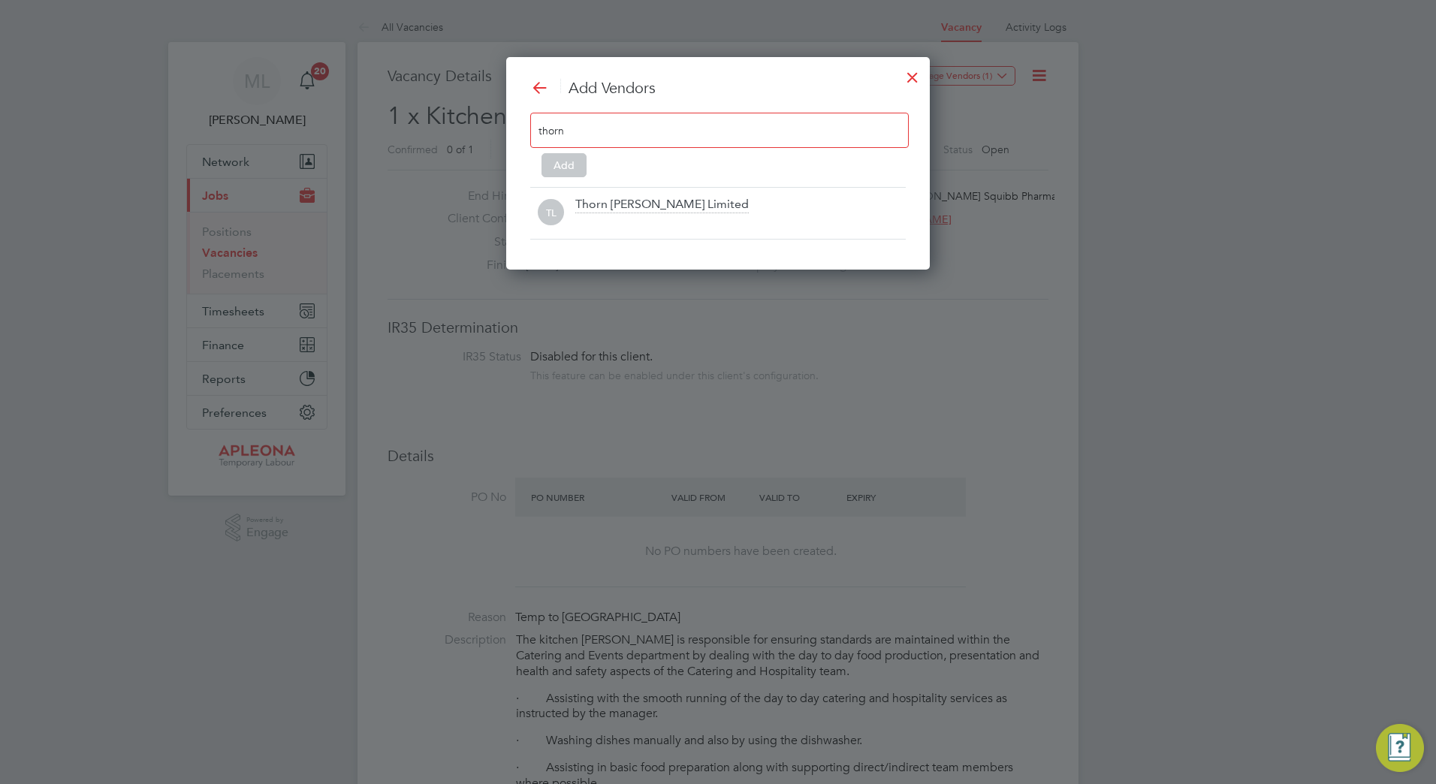
click at [747, 207] on div "Thorn [PERSON_NAME] Limited" at bounding box center [740, 213] width 330 height 33
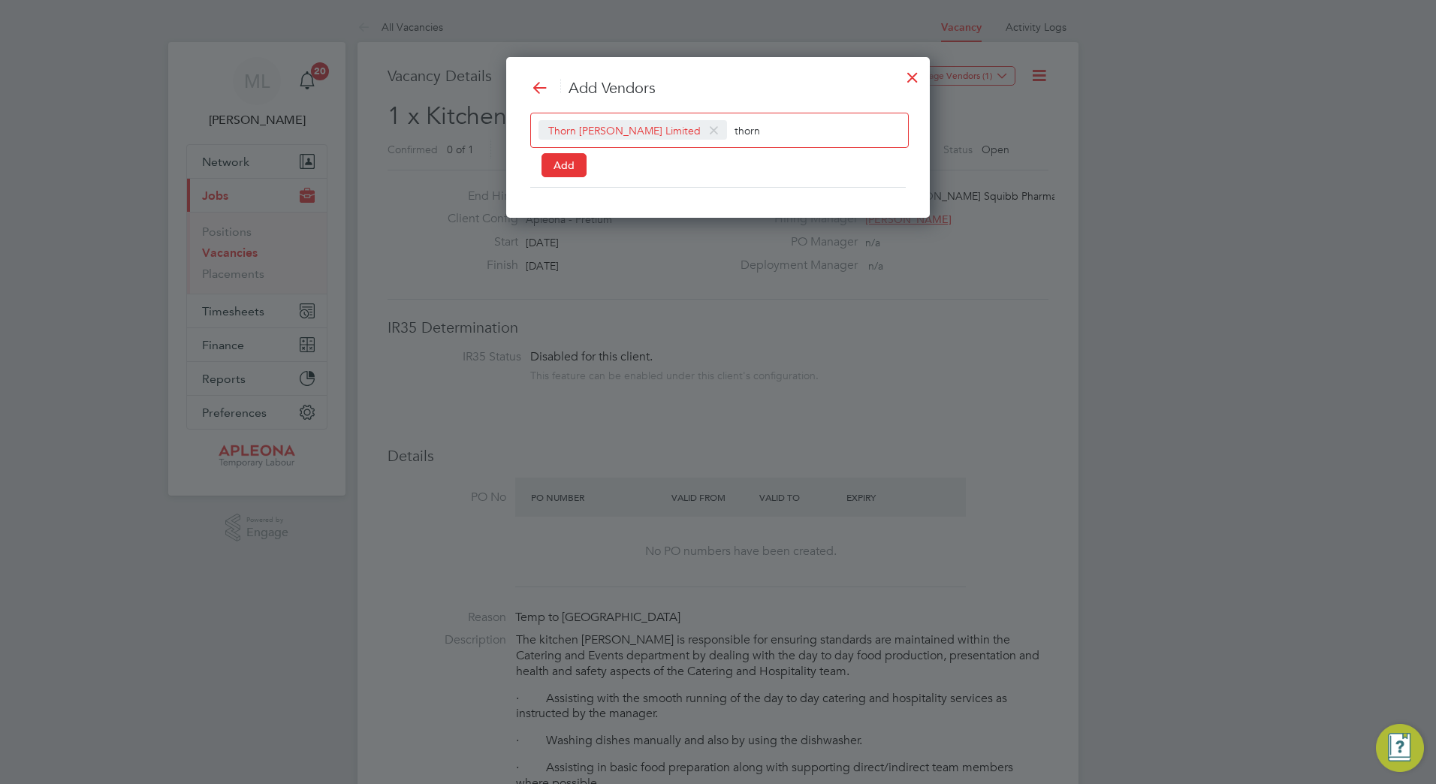
click at [735, 130] on input "thorn" at bounding box center [782, 130] width 94 height 20
type input "t"
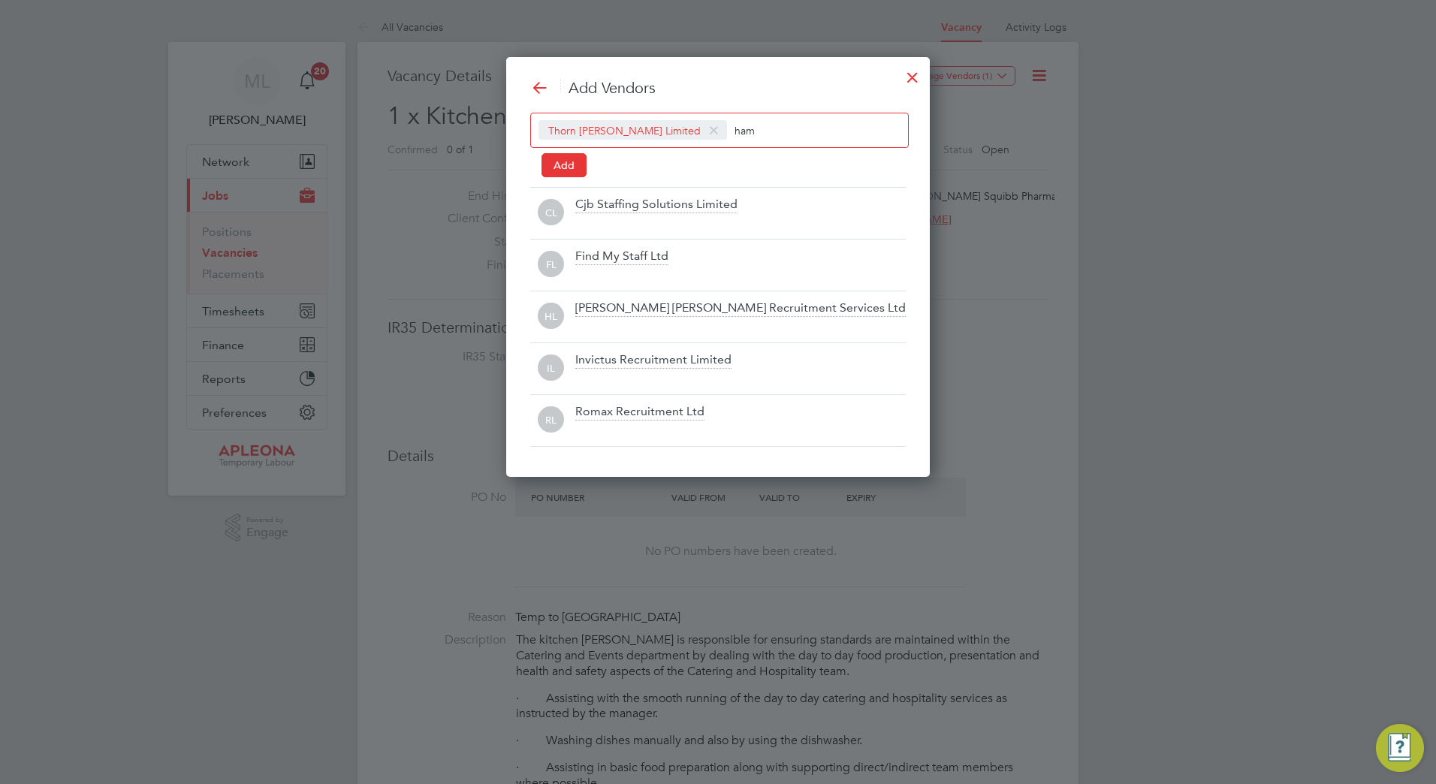
click at [735, 133] on input "ham" at bounding box center [782, 130] width 94 height 20
type input "h"
type input "m"
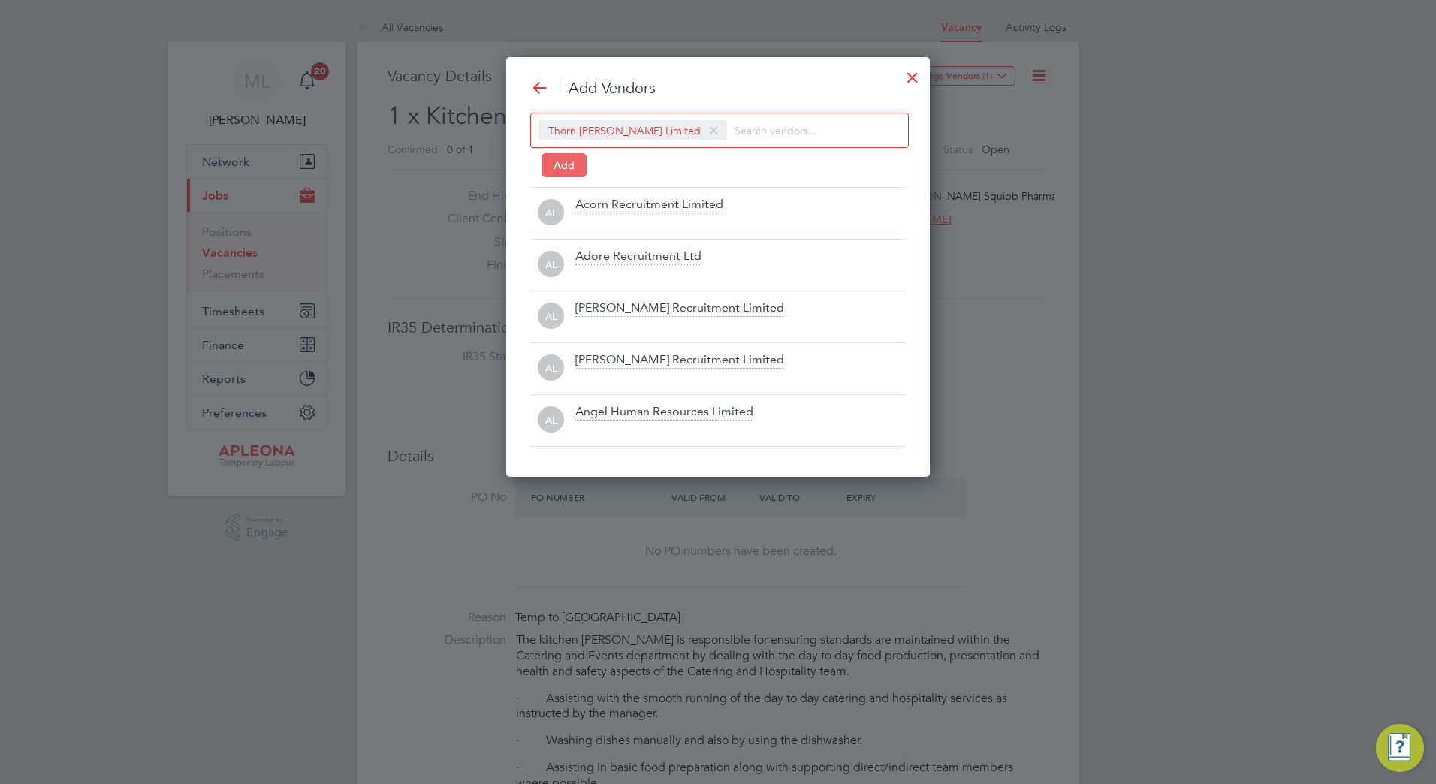
click at [560, 164] on button "Add" at bounding box center [564, 165] width 45 height 24
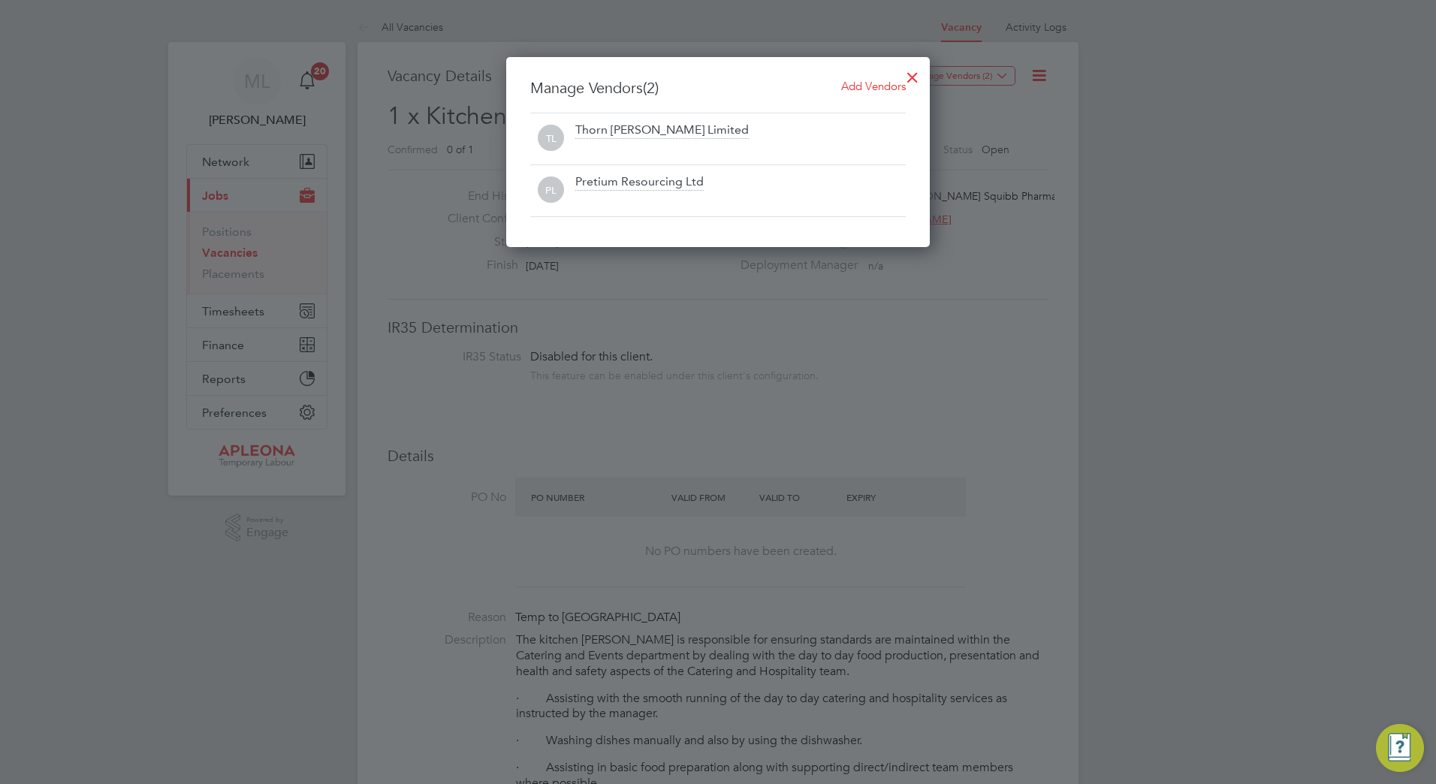
click at [909, 72] on div at bounding box center [912, 73] width 27 height 27
